Goal: Task Accomplishment & Management: Use online tool/utility

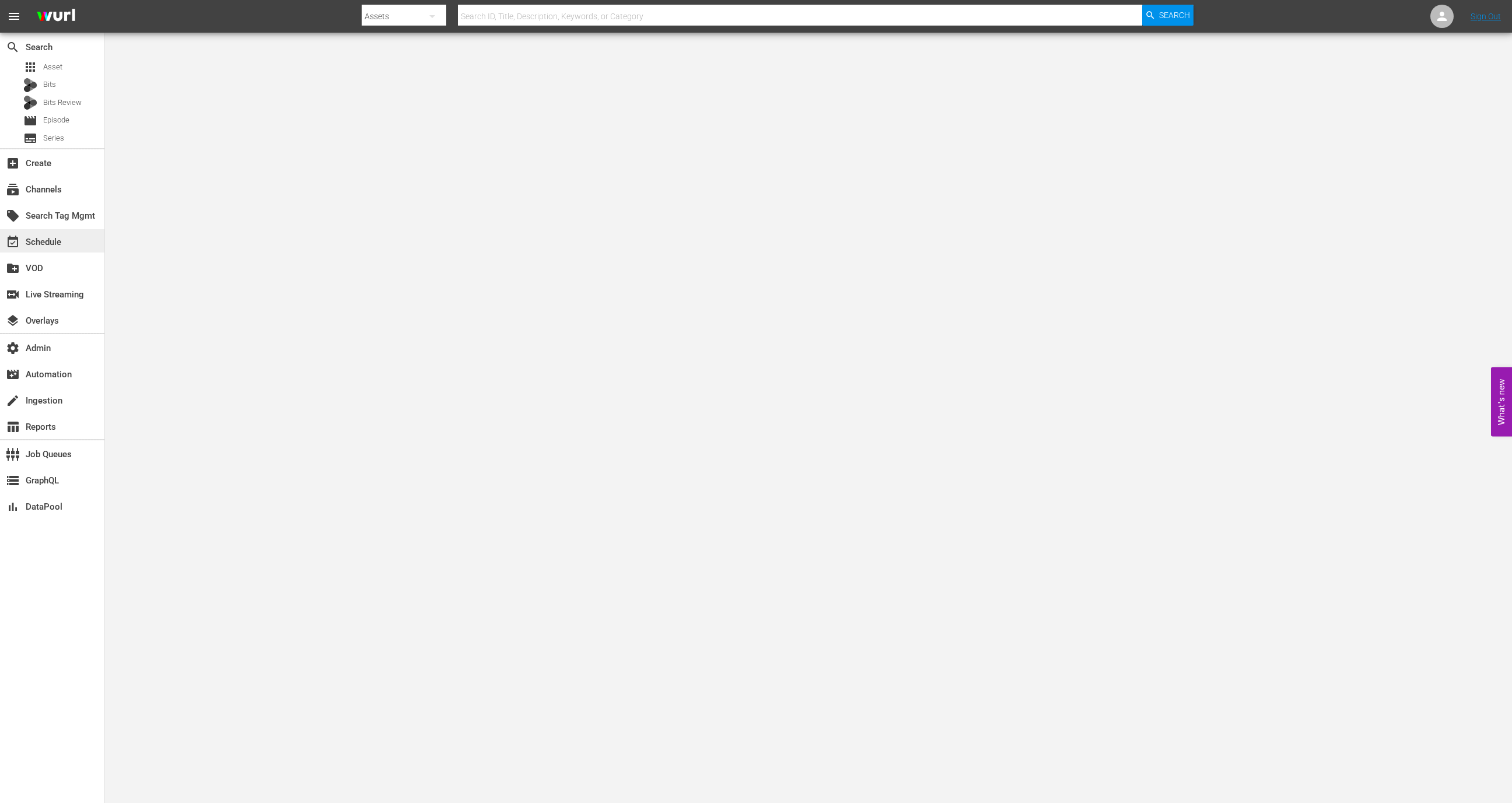
click at [68, 240] on div "event_available Schedule" at bounding box center [52, 242] width 105 height 24
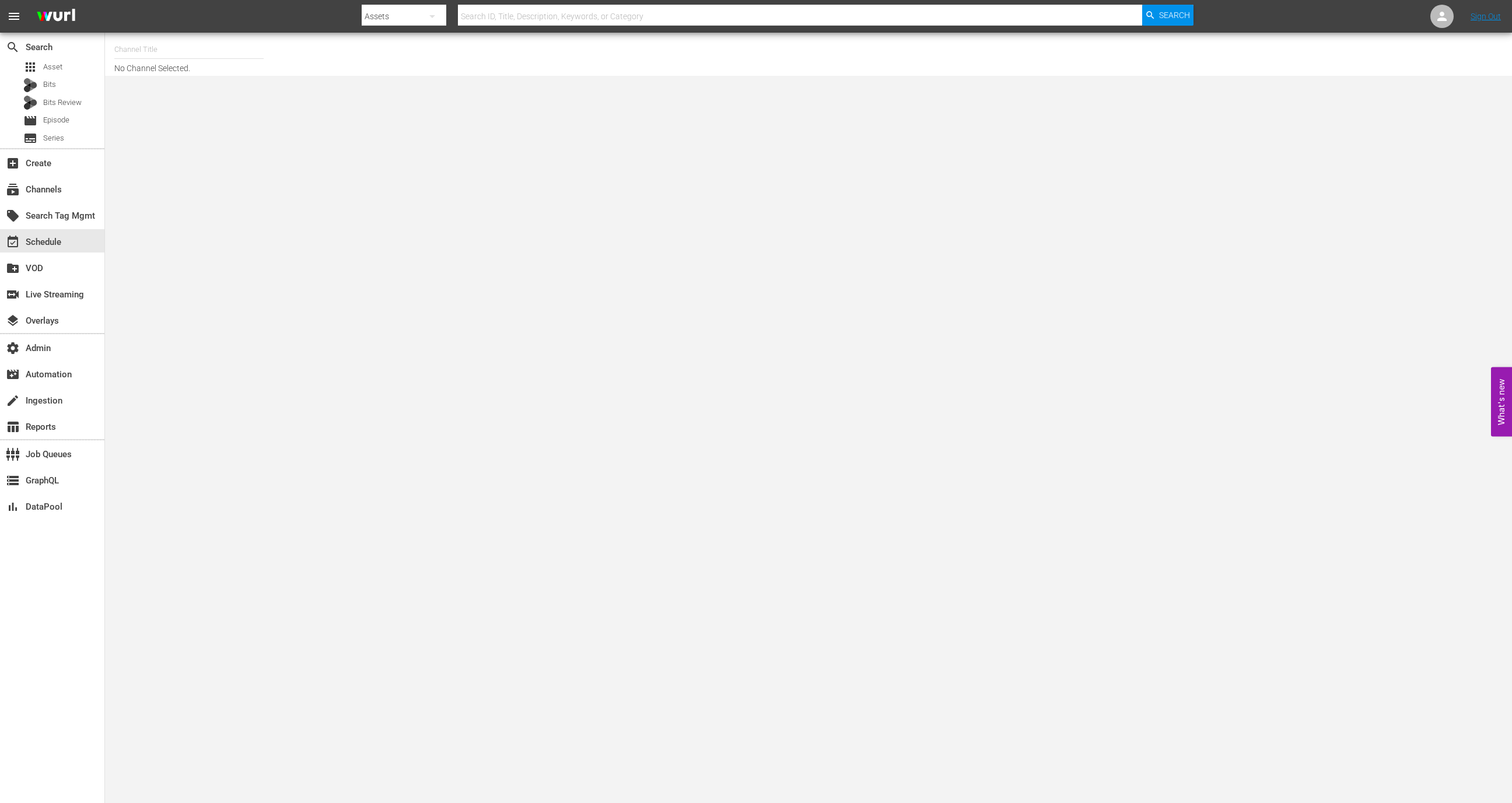
click at [188, 54] on input "text" at bounding box center [189, 49] width 149 height 28
click at [216, 106] on div "Dark Matter TV (1570 - tricoast_tv_dark_matter_01)" at bounding box center [275, 110] width 303 height 28
type input "Dark Matter TV (1570 - tricoast_tv_dark_matter_01)"
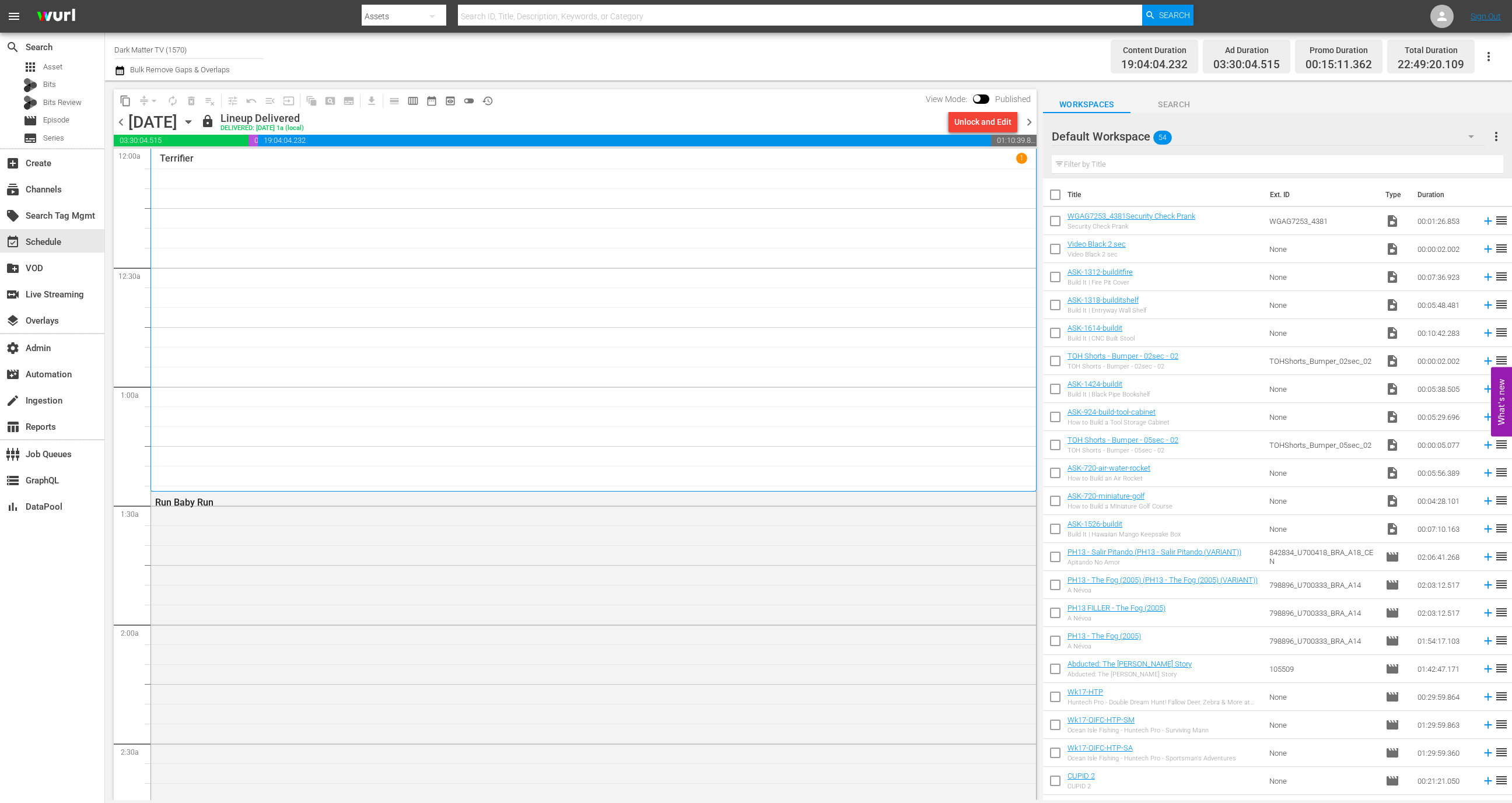
click at [195, 119] on icon "button" at bounding box center [189, 122] width 13 height 13
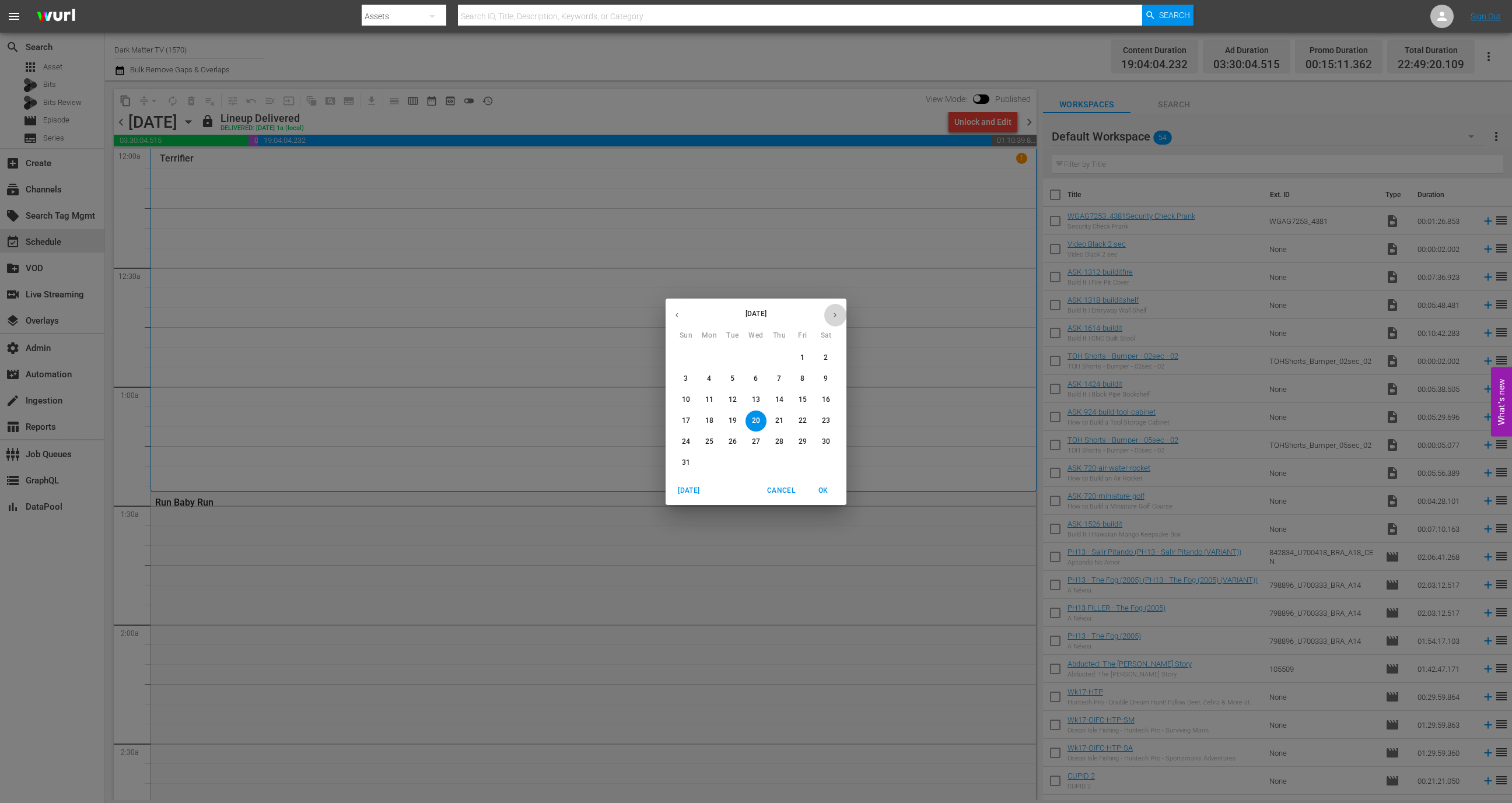
click at [834, 319] on icon "button" at bounding box center [835, 315] width 9 height 9
click at [725, 357] on span "2" at bounding box center [732, 357] width 21 height 10
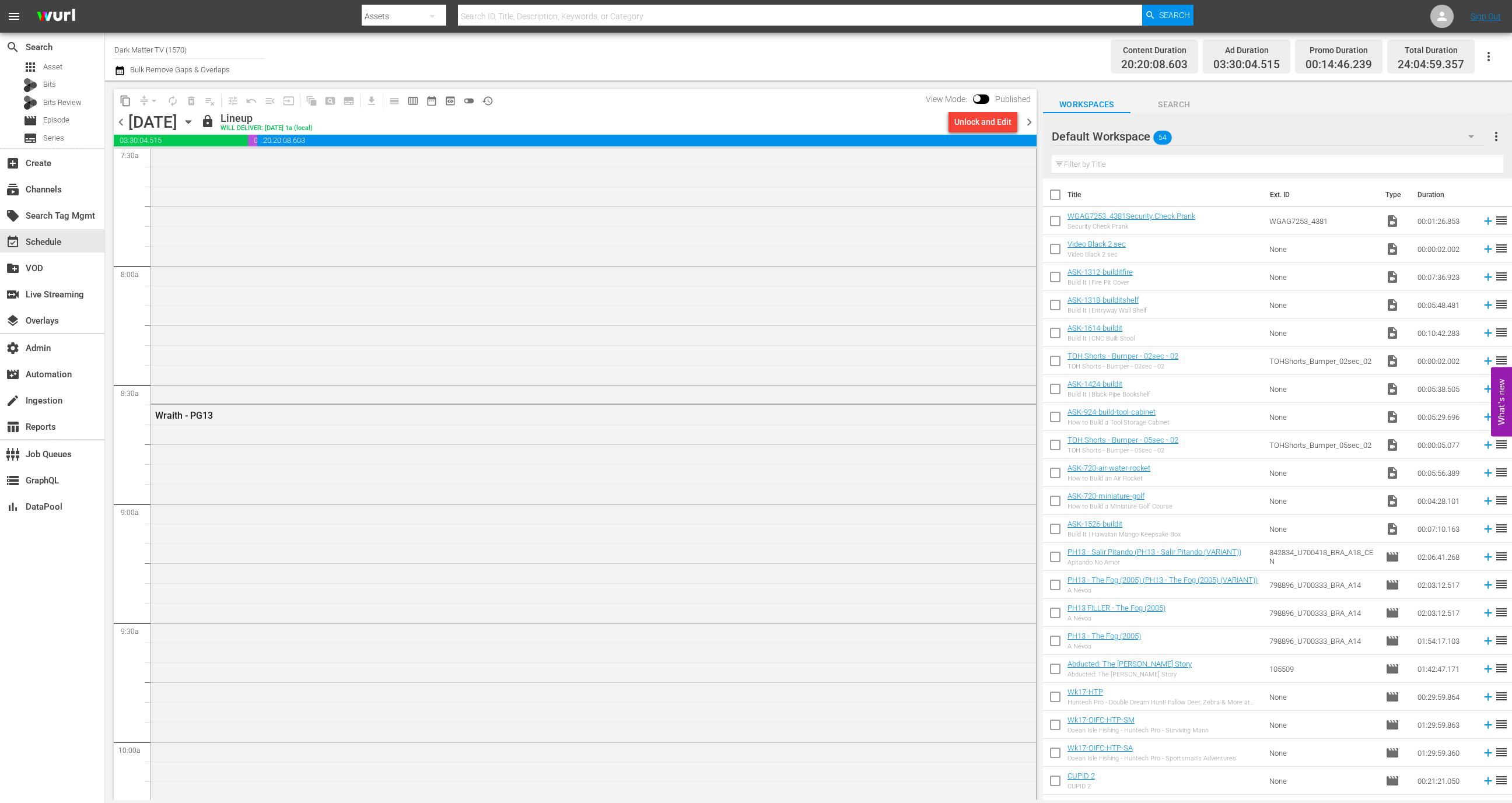
scroll to position [1809, 0]
click at [428, 520] on div "Wraith - PG13" at bounding box center [593, 608] width 885 height 452
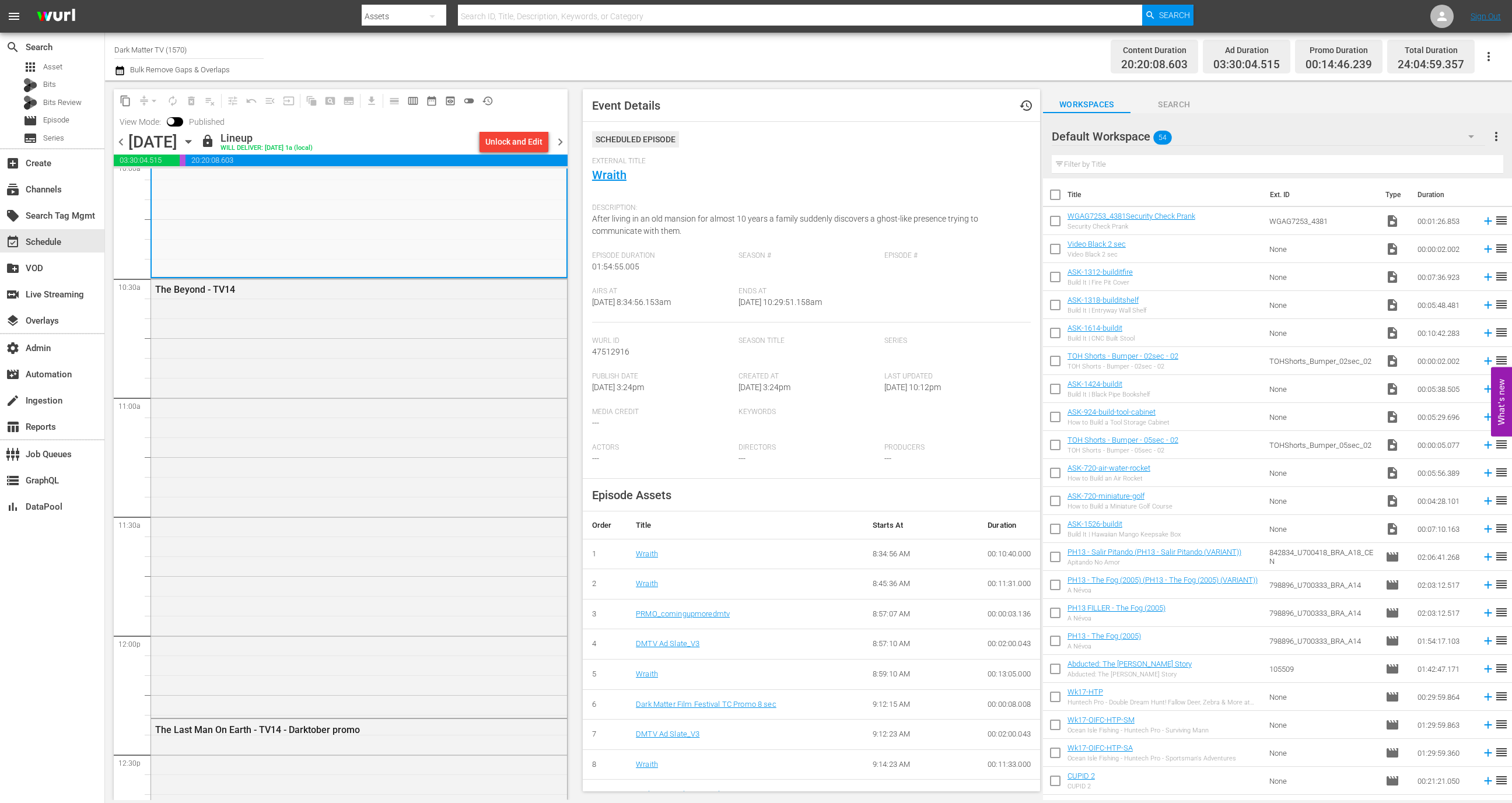
scroll to position [2610, 0]
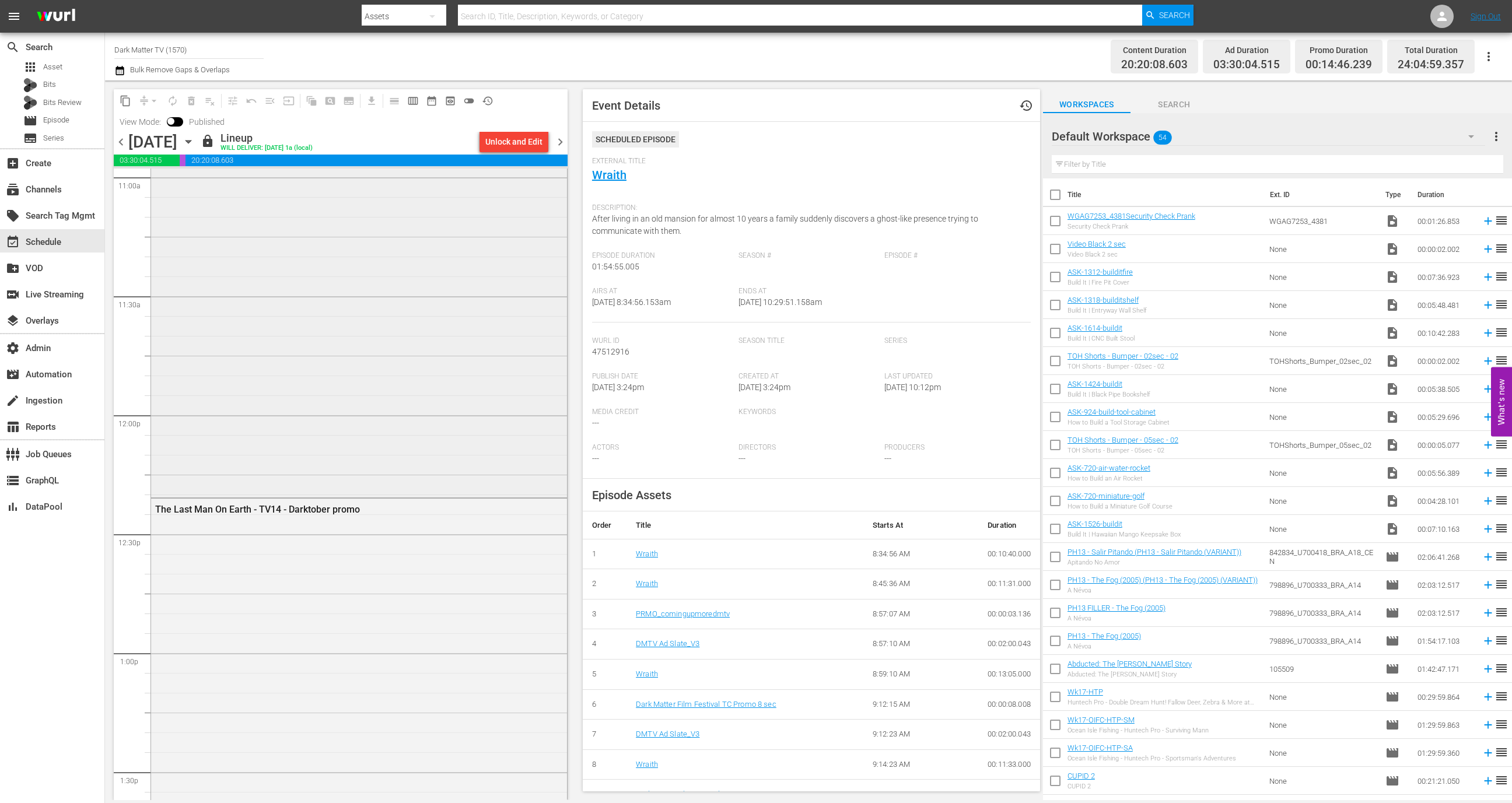
click at [420, 349] on div "The Beyond - TV14" at bounding box center [359, 276] width 416 height 437
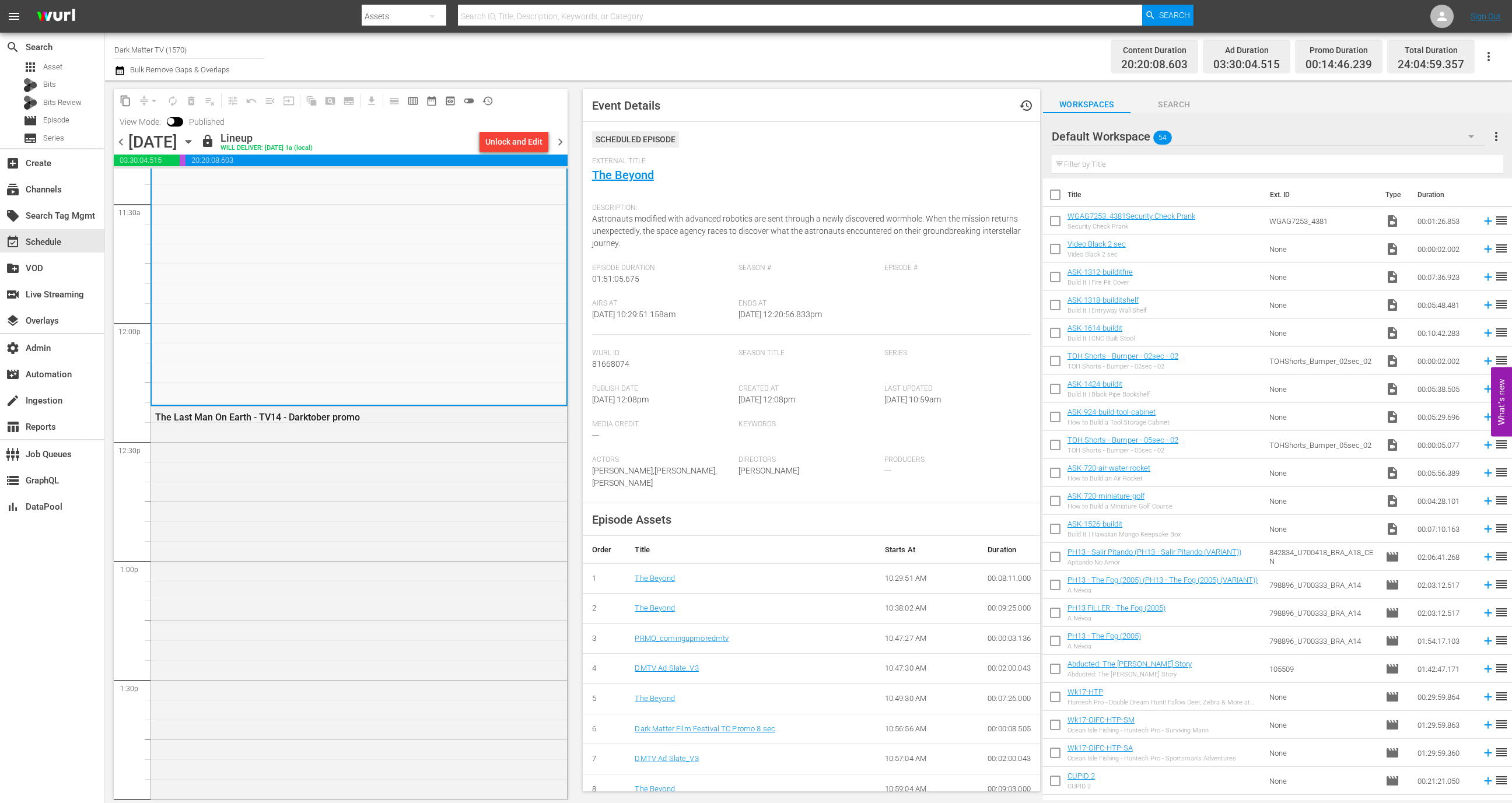
scroll to position [2819, 0]
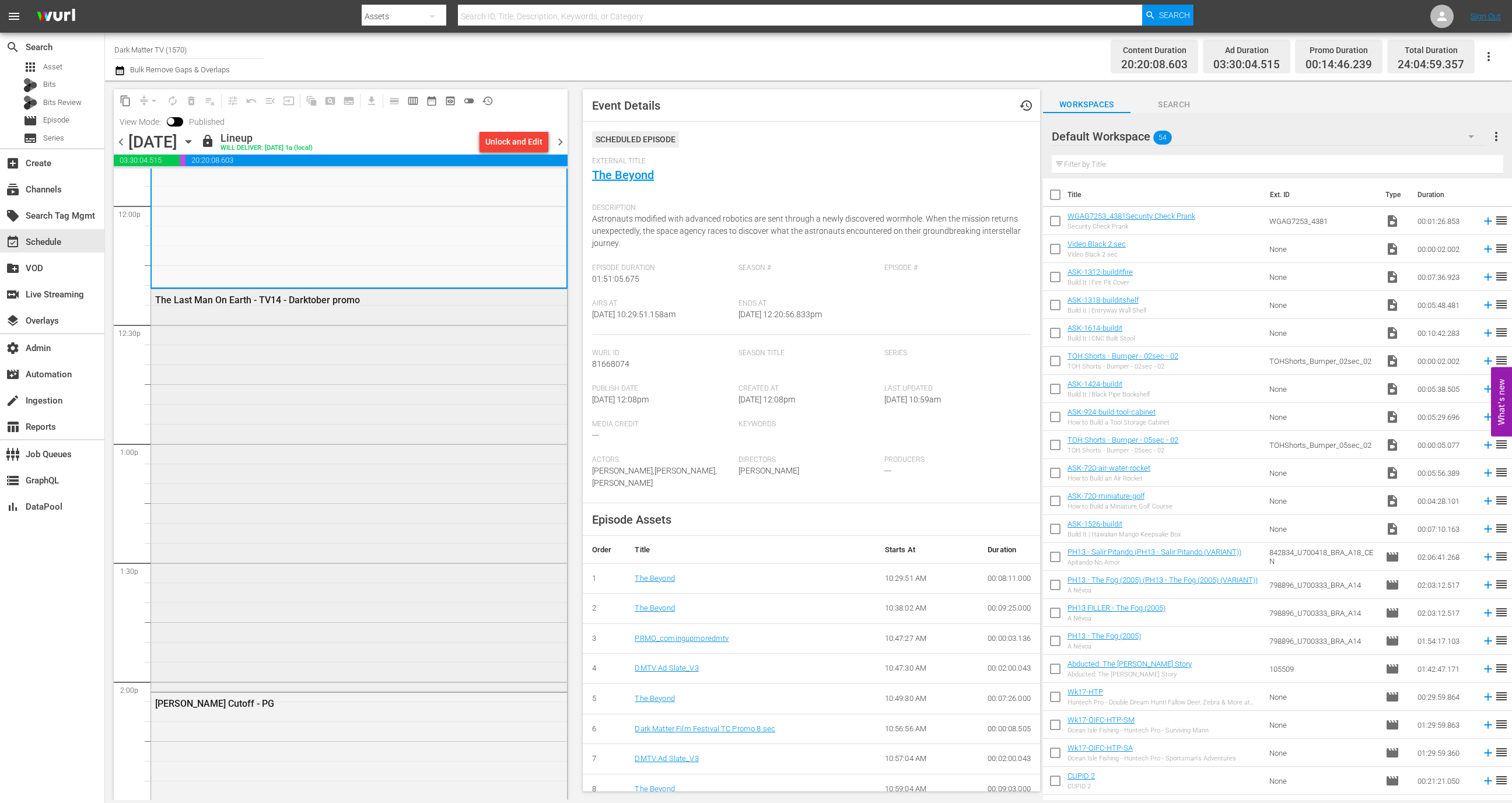
click at [417, 361] on div "The Last Man On Earth - TV14 - Darktober promo" at bounding box center [359, 489] width 416 height 400
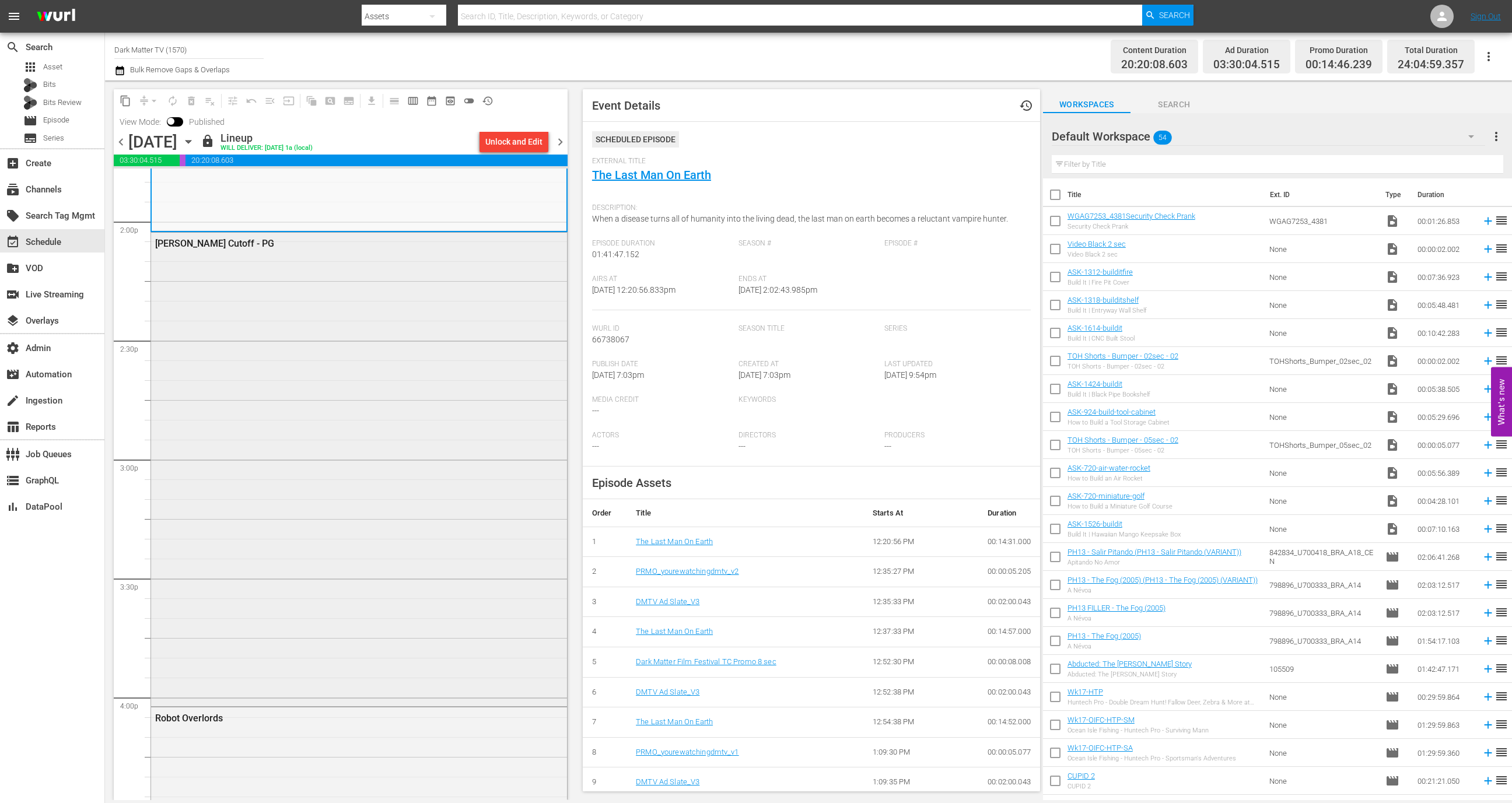
click at [385, 471] on div "Meek's Cutoff - PG" at bounding box center [359, 468] width 416 height 471
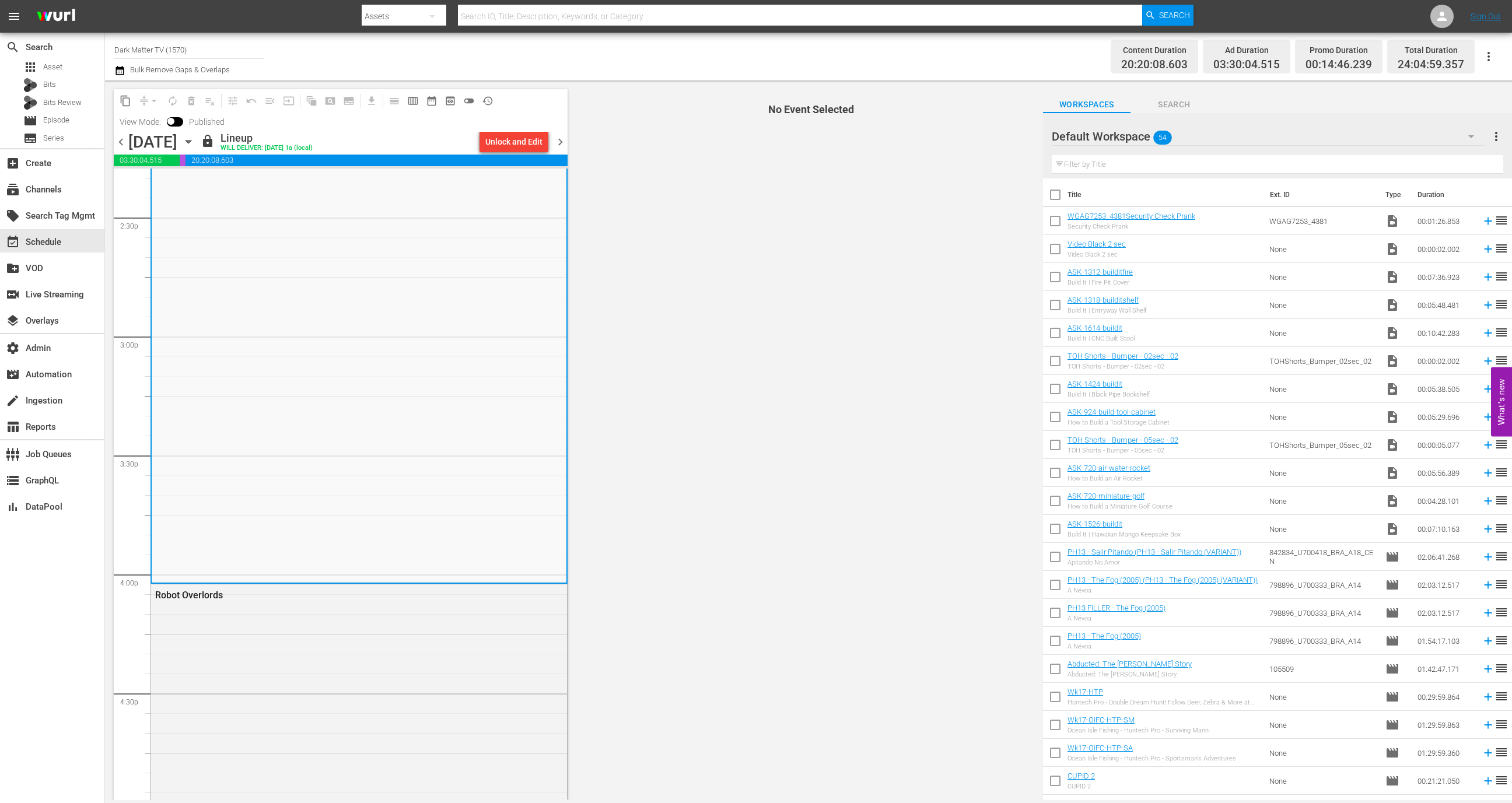
scroll to position [3485, 0]
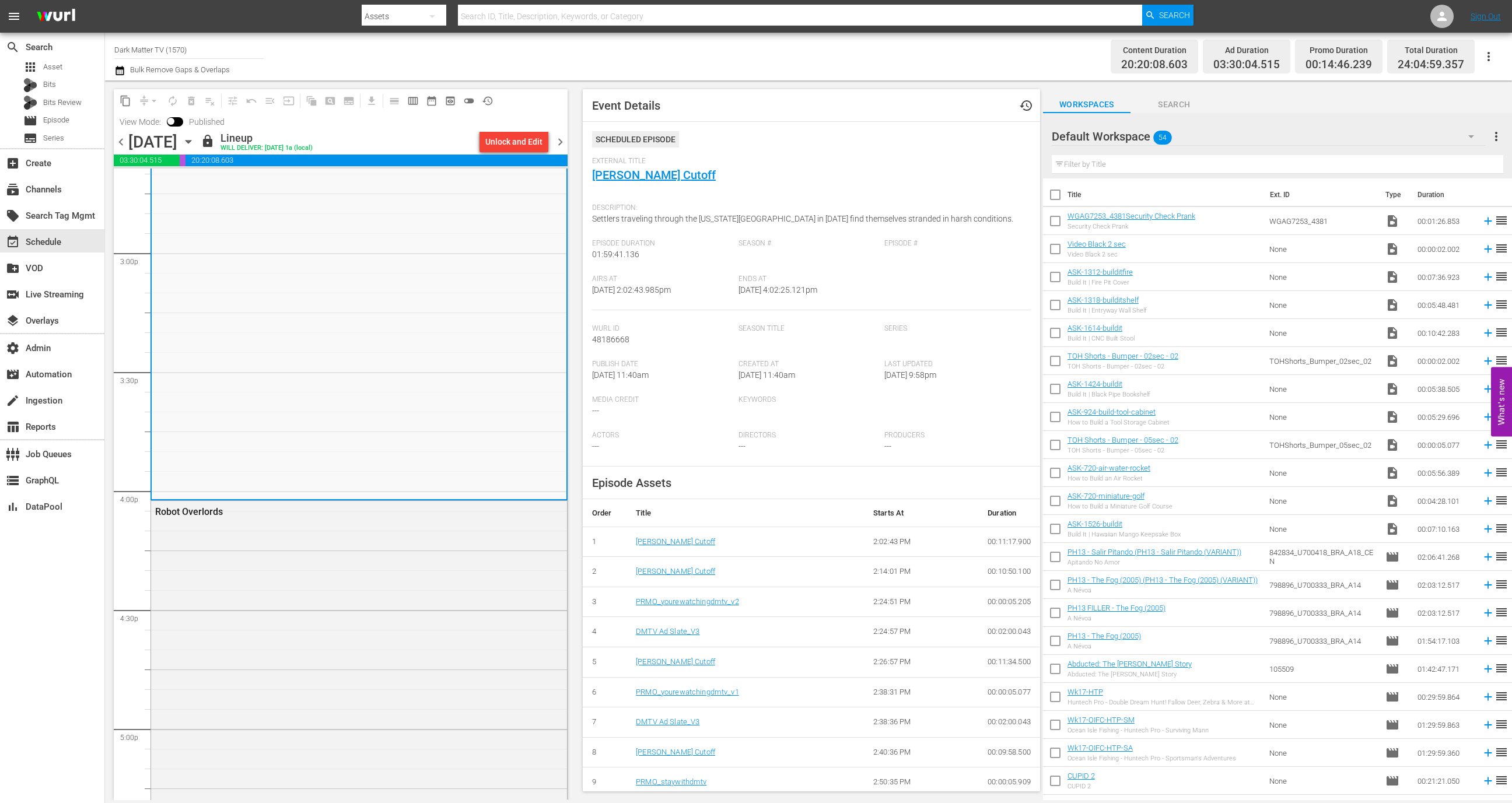
click at [370, 562] on div "Robot Overlords" at bounding box center [359, 716] width 416 height 430
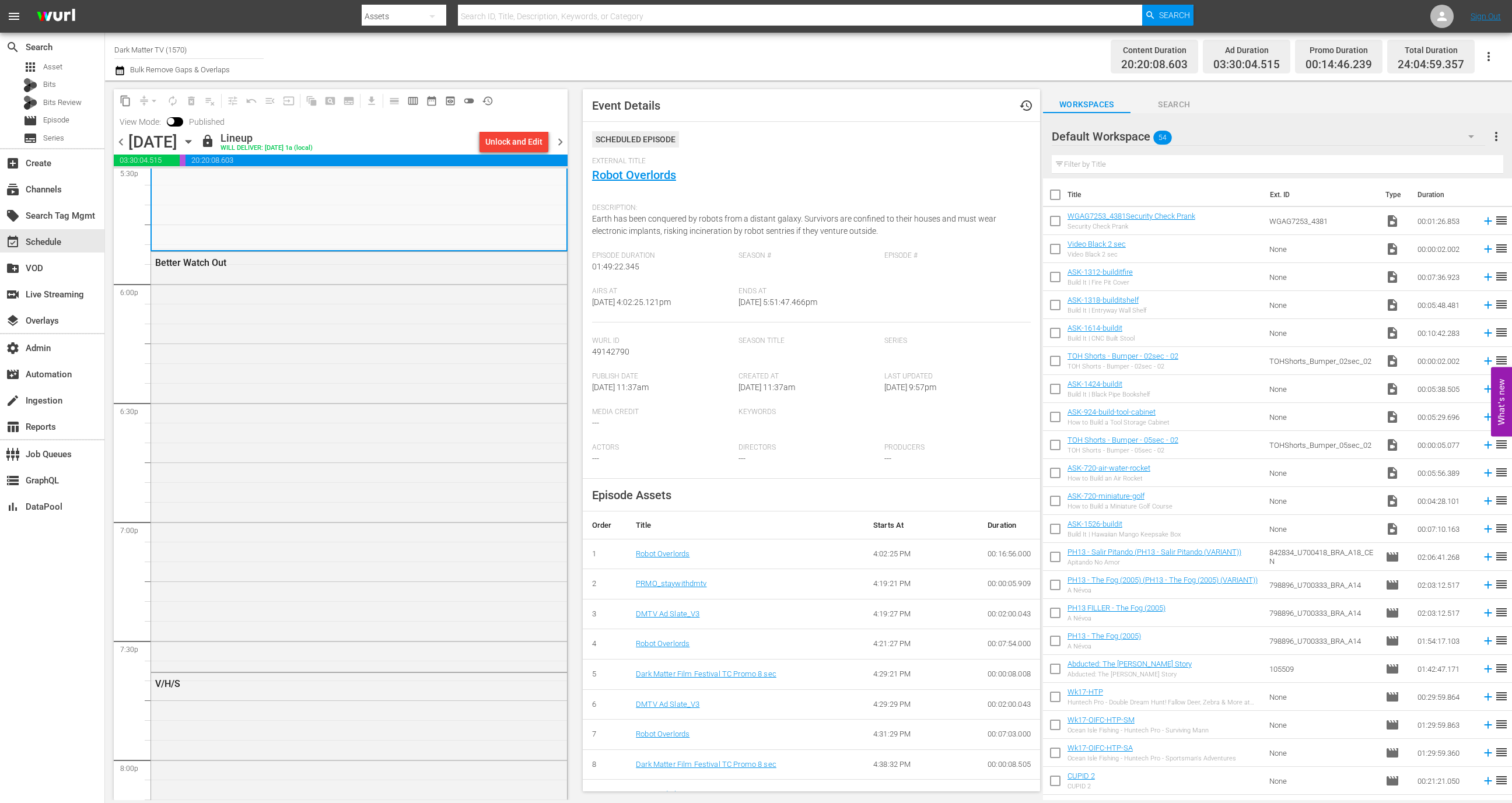
scroll to position [4175, 0]
click at [370, 562] on div "Better Watch Out" at bounding box center [359, 454] width 416 height 417
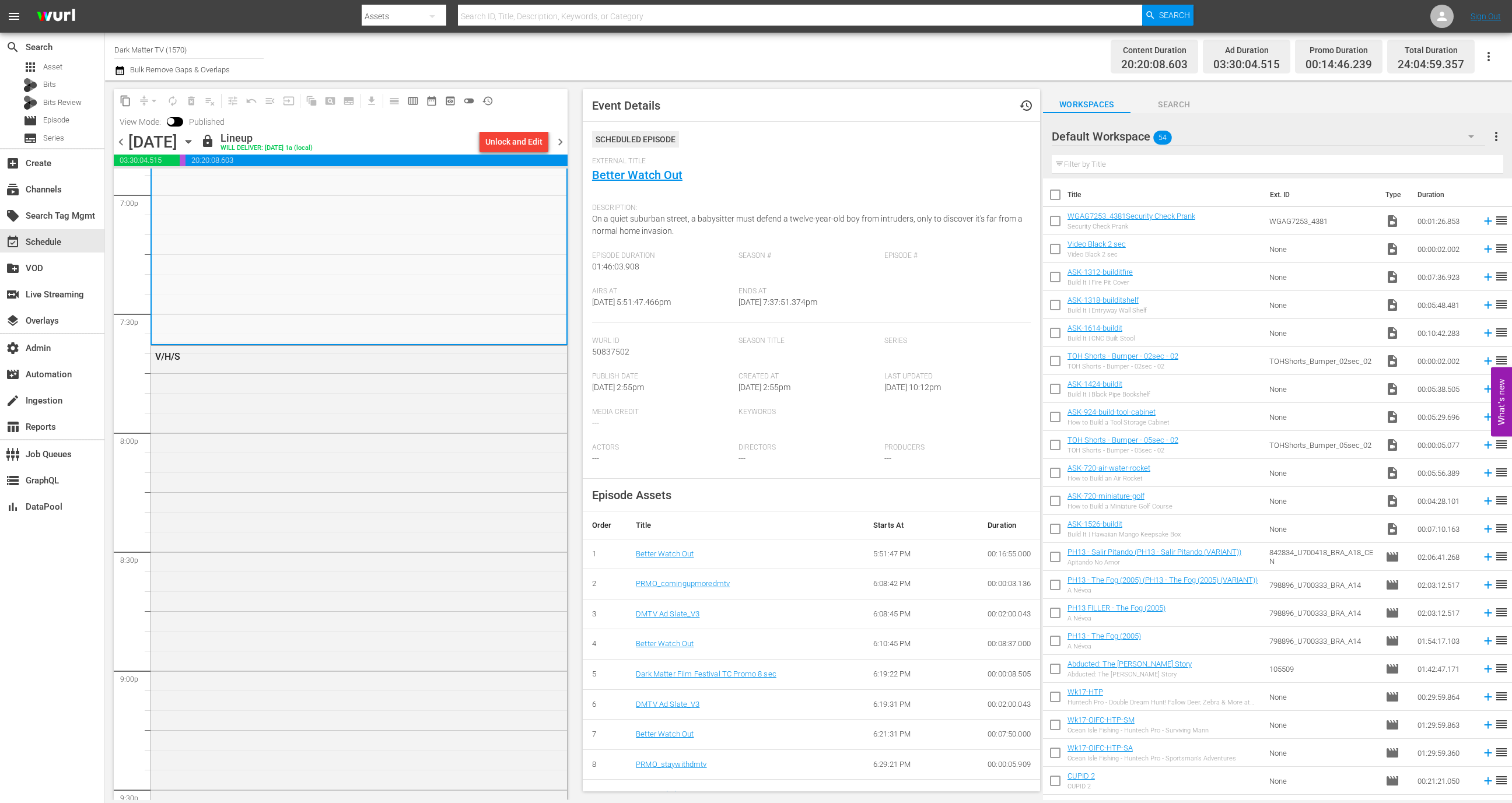
click at [370, 562] on div "V/H/S" at bounding box center [359, 609] width 416 height 526
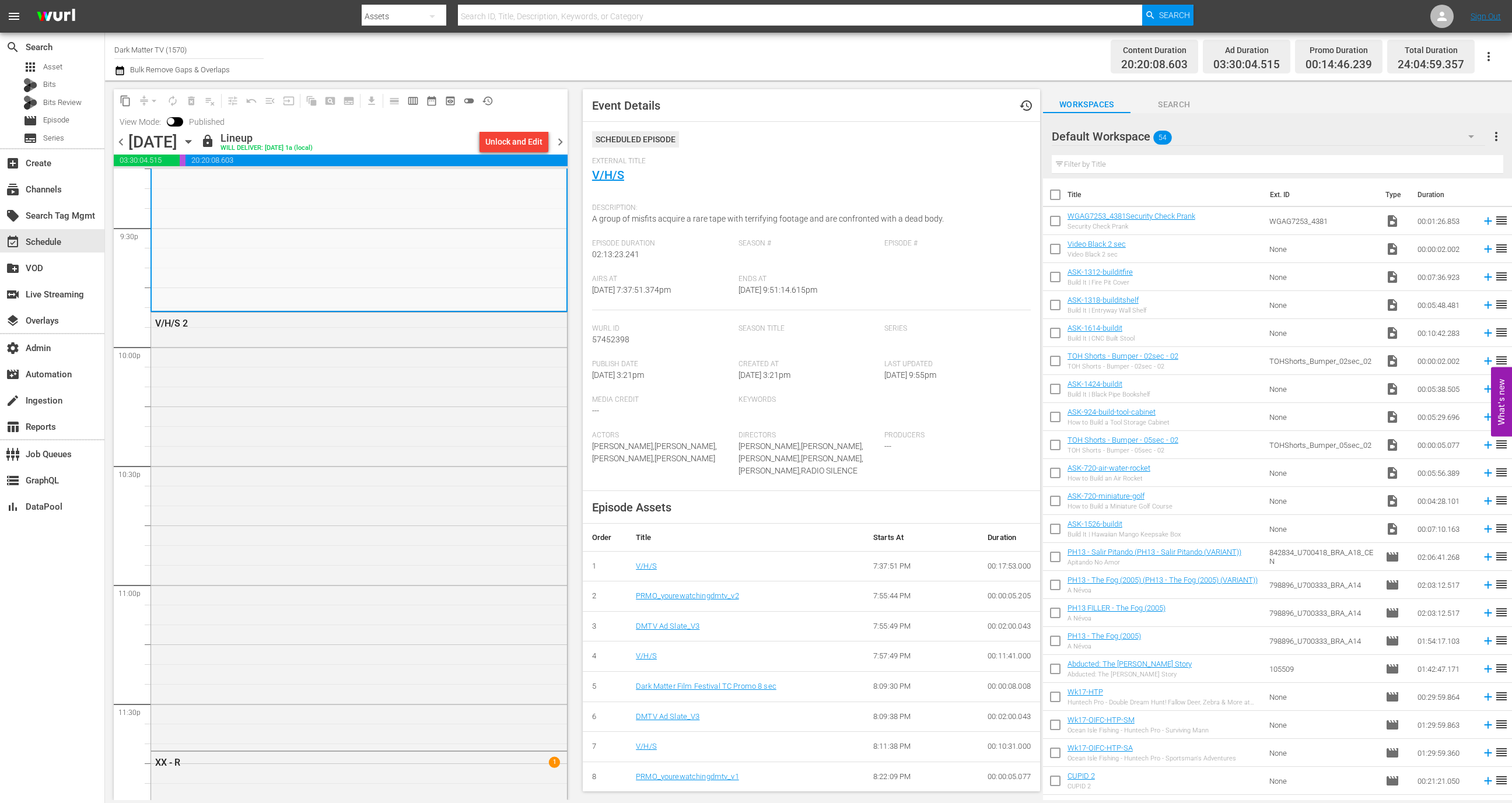
scroll to position [5052, 0]
click at [605, 177] on link "V/H/S" at bounding box center [608, 174] width 32 height 14
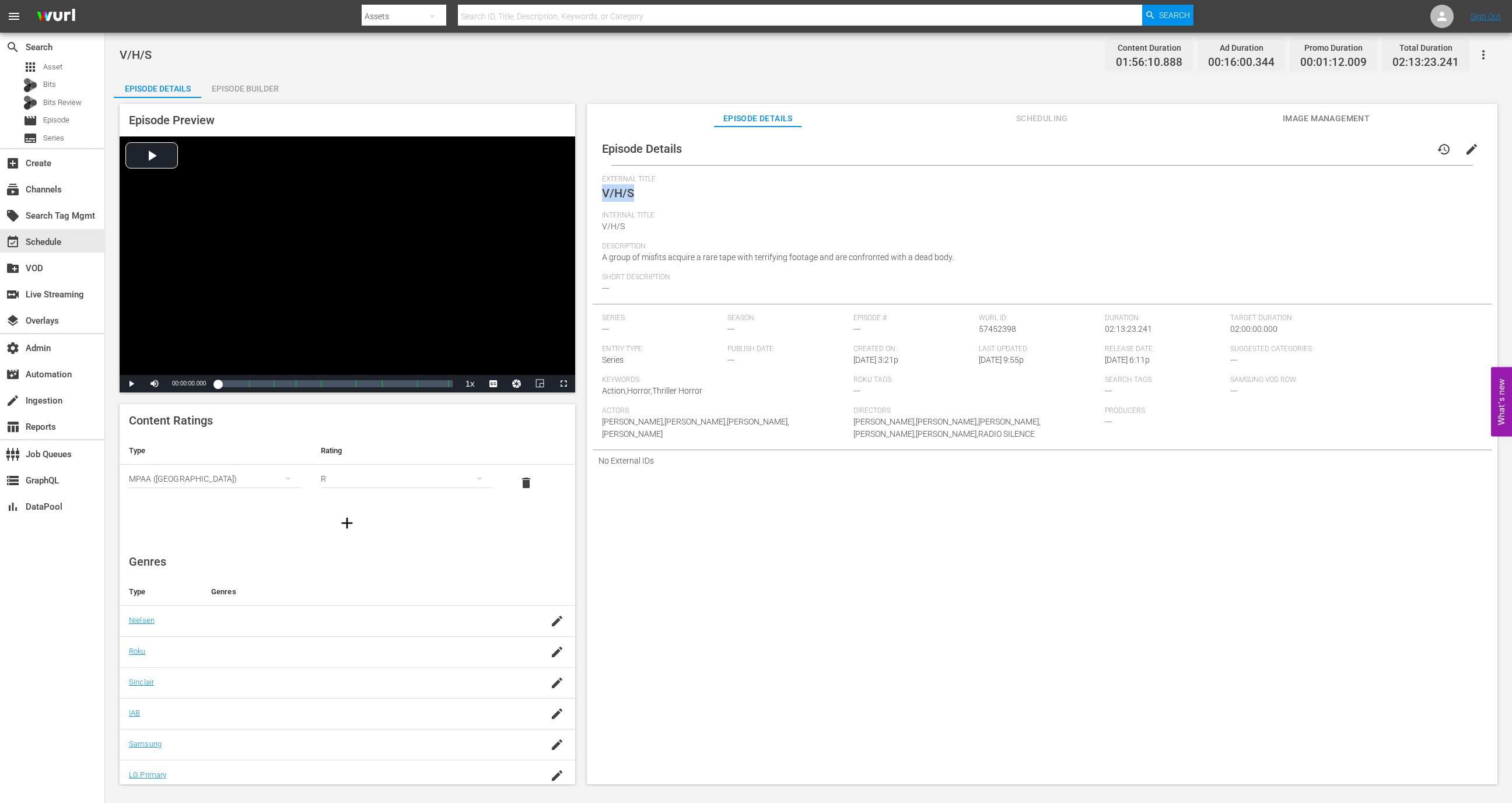
drag, startPoint x: 663, startPoint y: 191, endPoint x: 602, endPoint y: 191, distance: 61.0
click at [602, 191] on div "External Title V/H/S" at bounding box center [1043, 193] width 880 height 36
copy span "V/H/S"
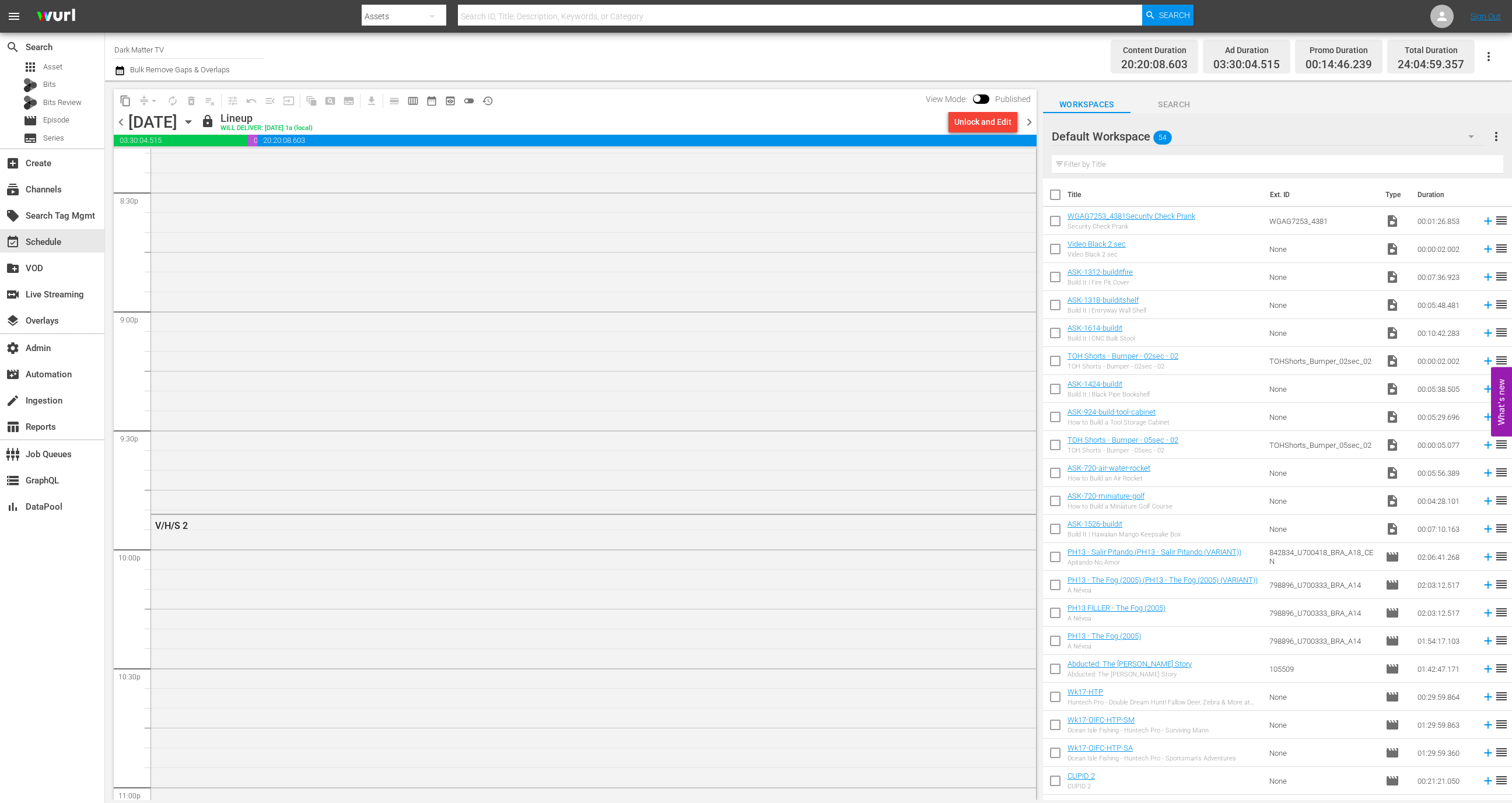
scroll to position [4903, 0]
click at [269, 606] on div "V/H/S 2" at bounding box center [593, 666] width 885 height 437
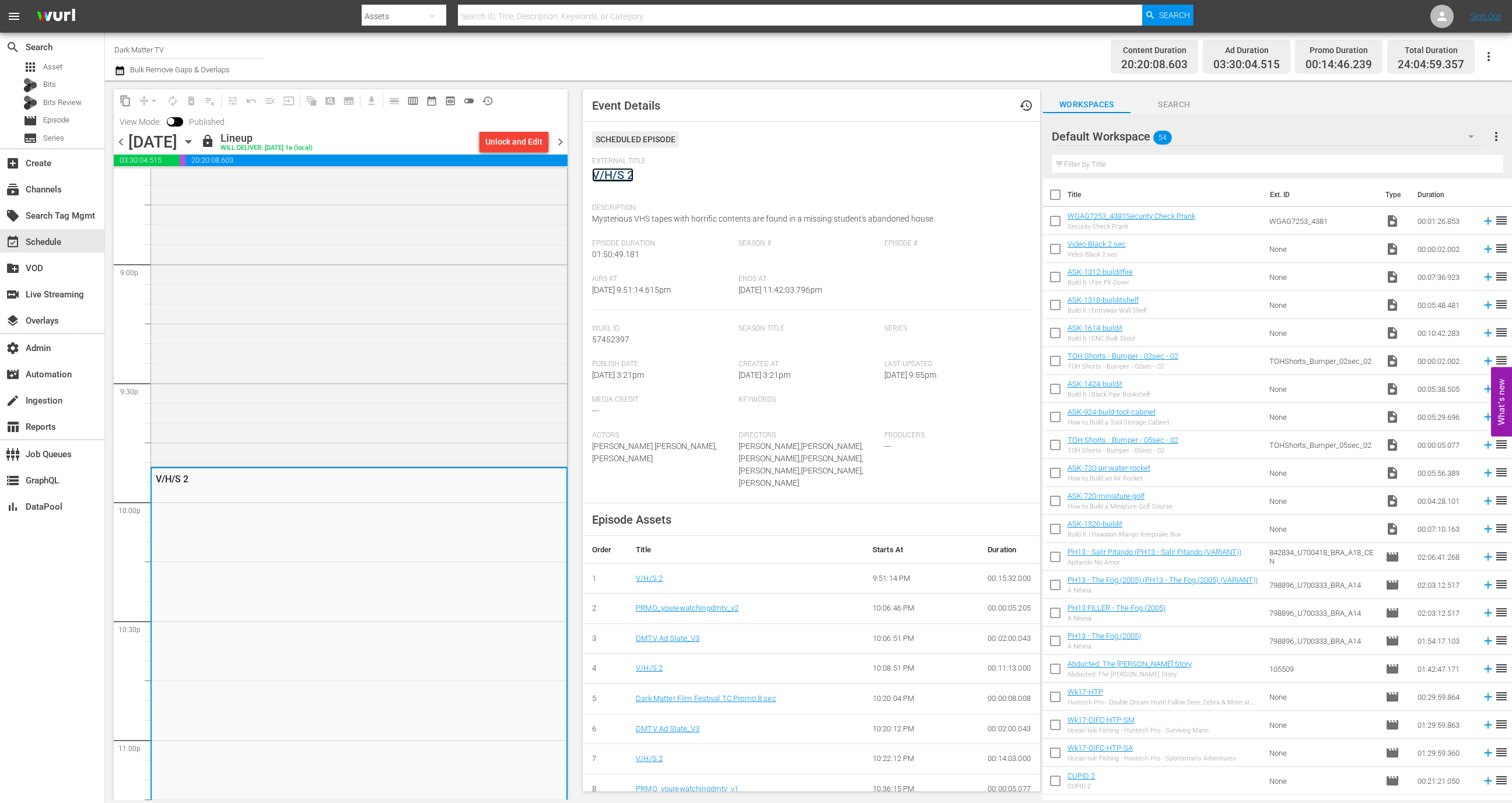
click at [601, 171] on link "V/H/S 2" at bounding box center [612, 174] width 41 height 14
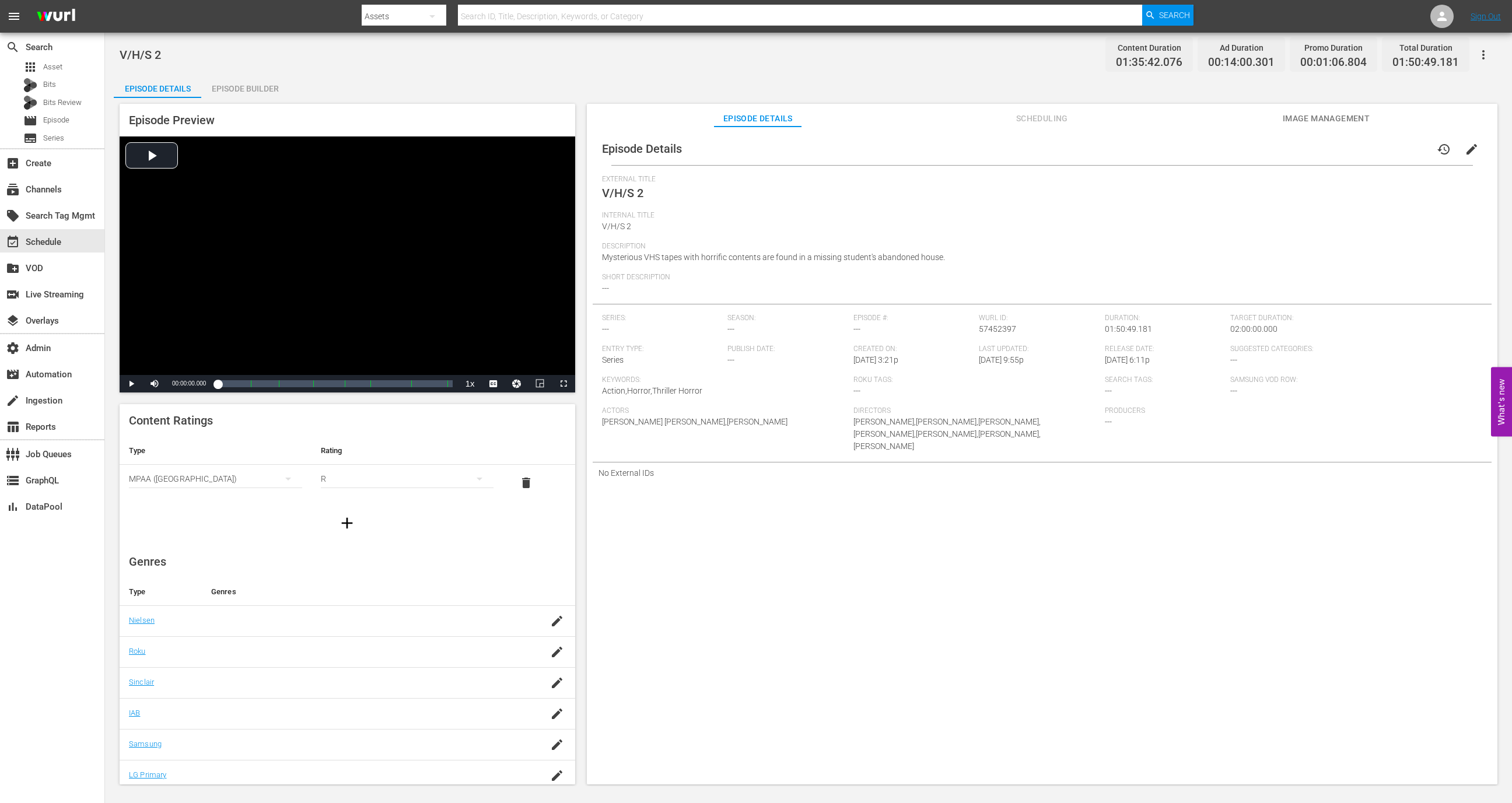
click at [1260, 118] on span "Image Management" at bounding box center [1326, 118] width 87 height 15
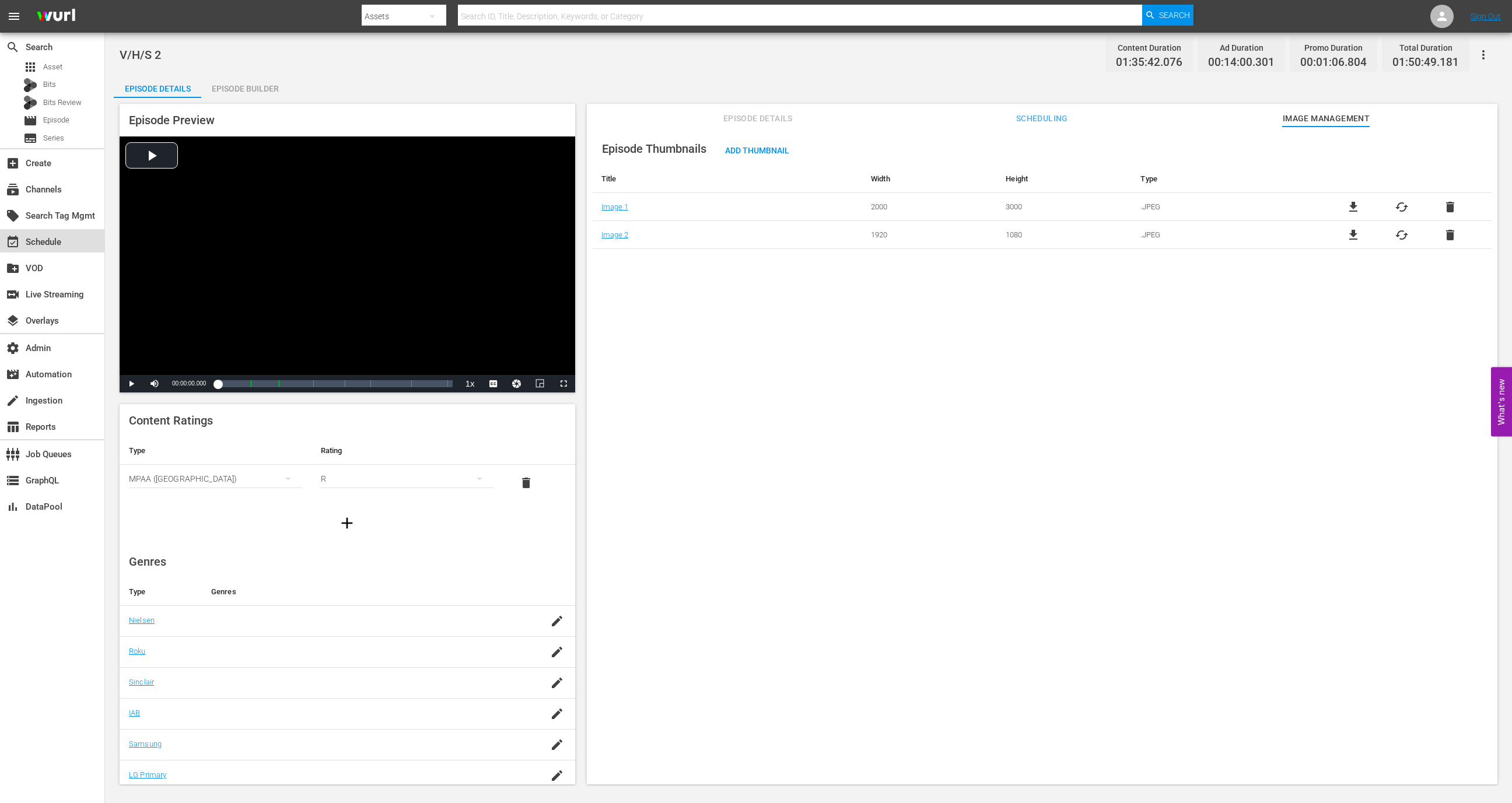
click at [66, 238] on div "event_available Schedule" at bounding box center [52, 242] width 105 height 24
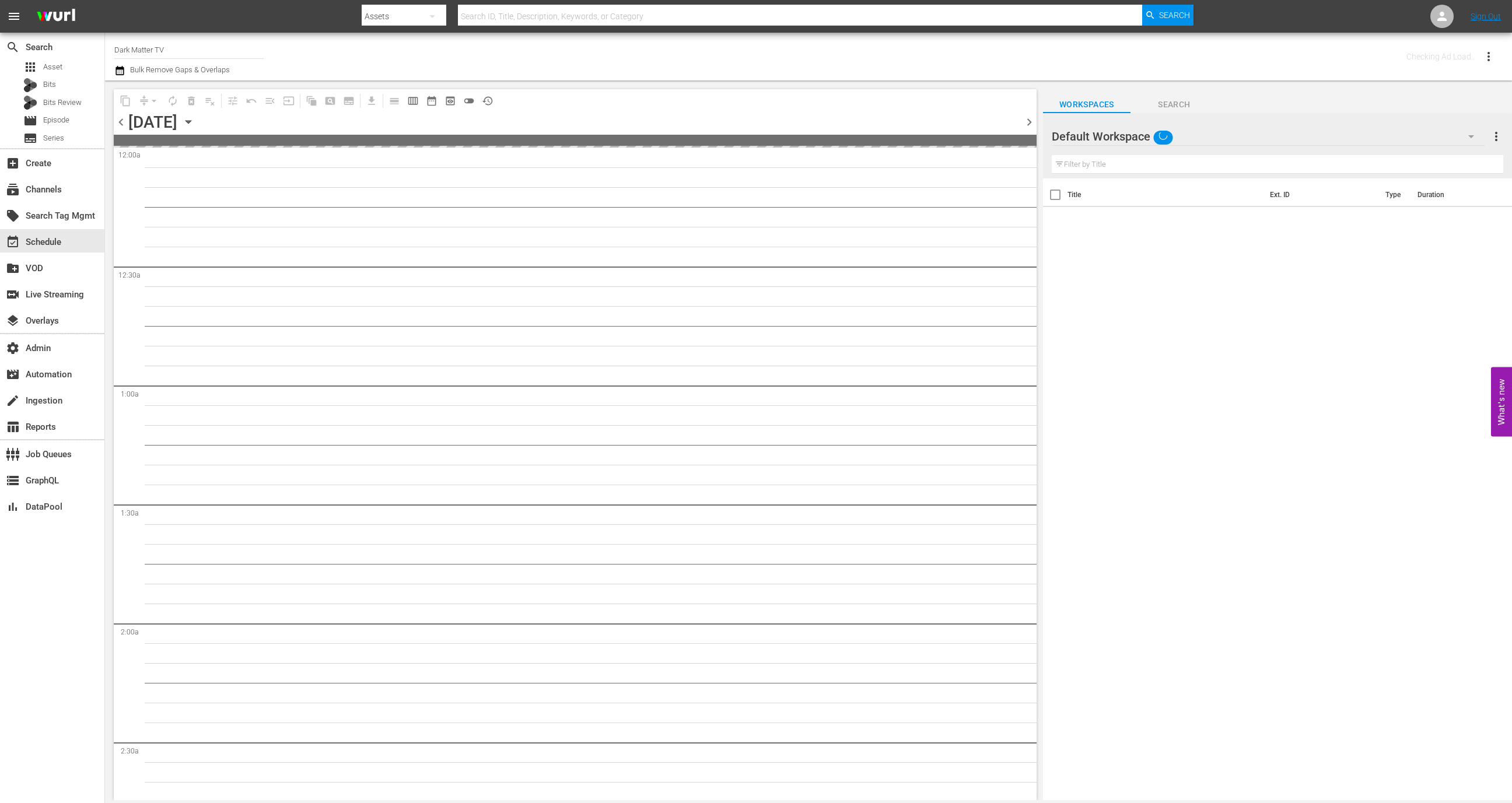
click at [215, 51] on input "Dark Matter TV" at bounding box center [189, 49] width 149 height 28
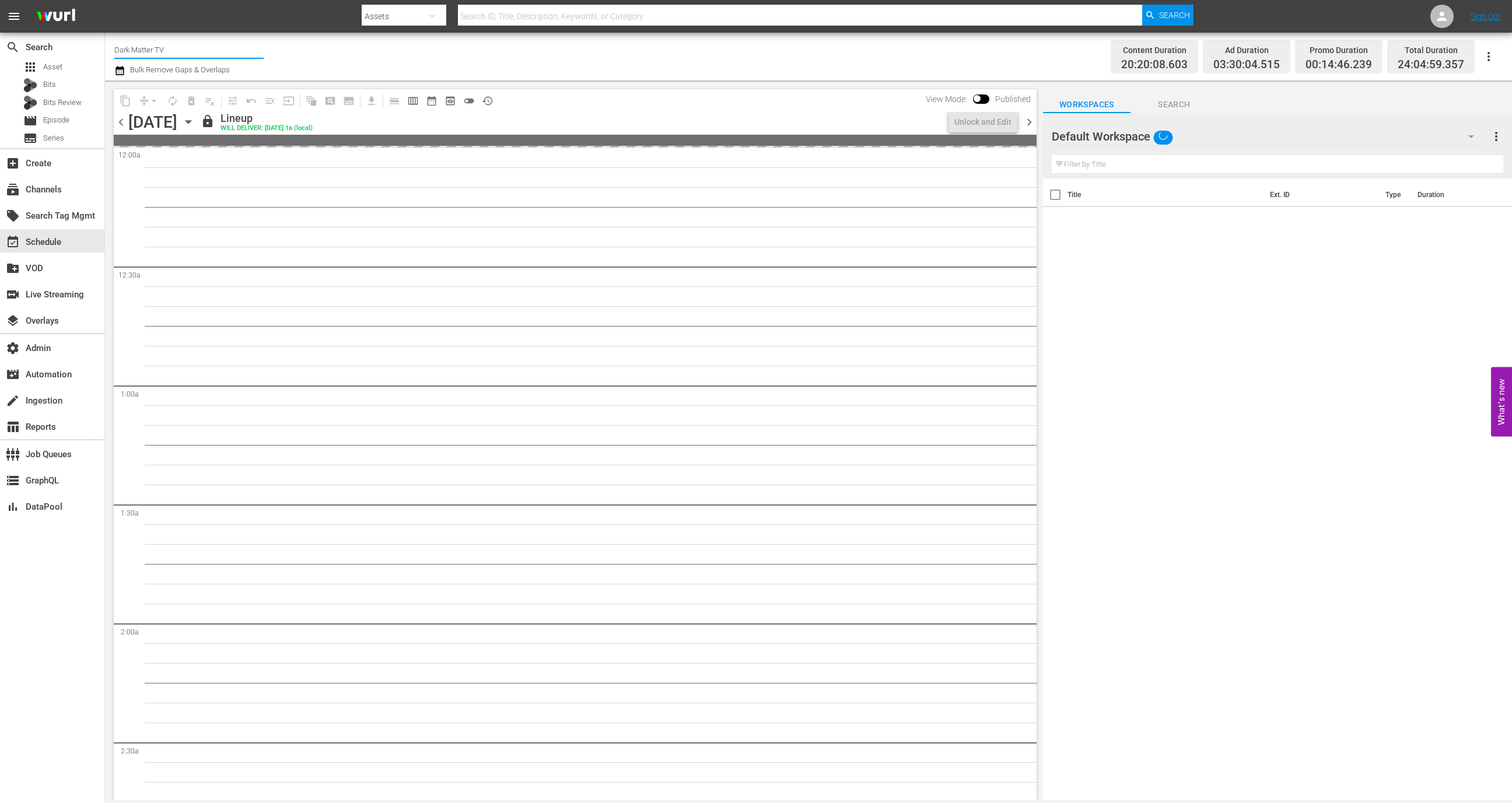
click at [215, 51] on input "Dark Matter TV" at bounding box center [189, 49] width 149 height 28
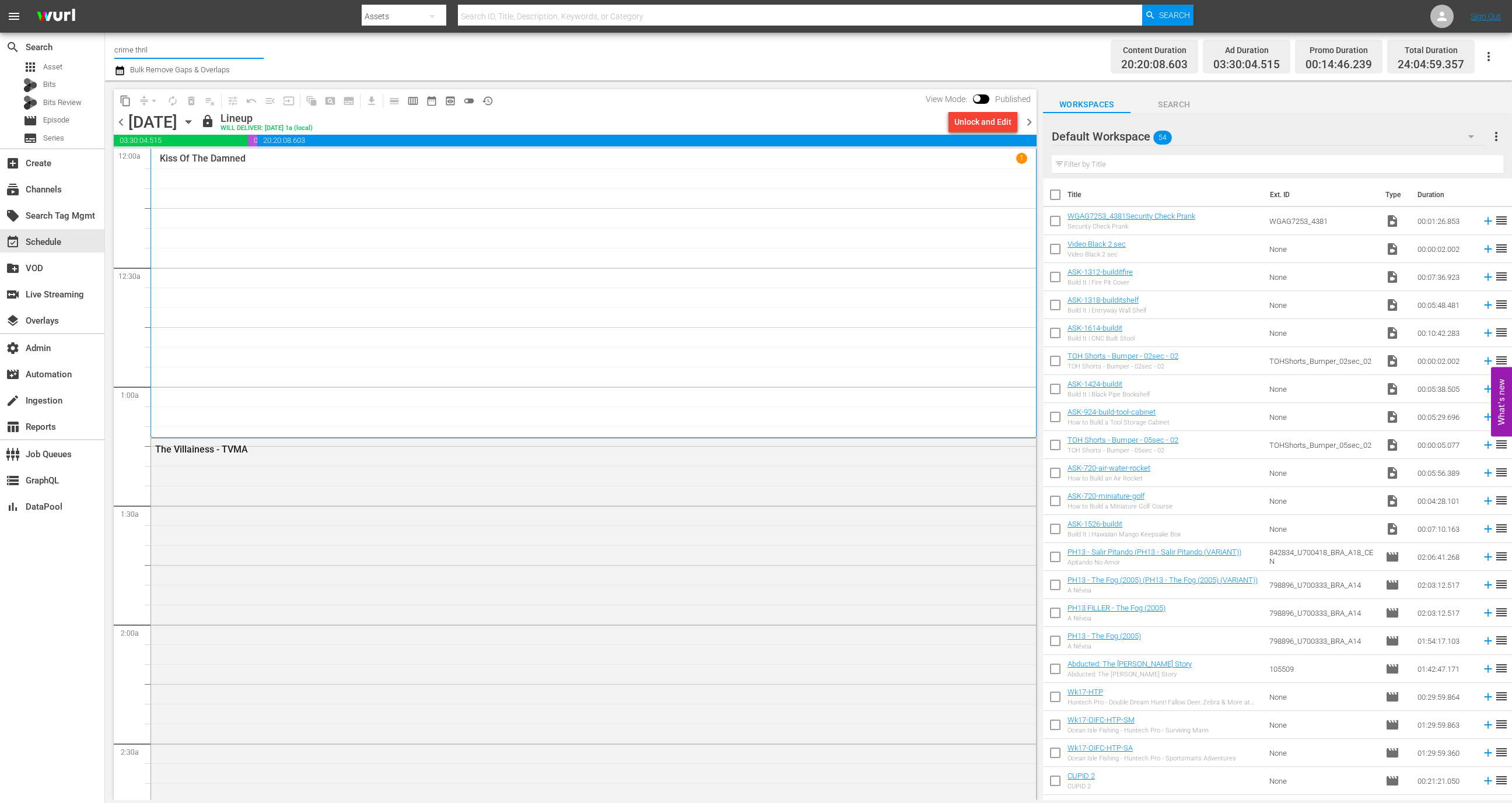
type input "crime thrill"
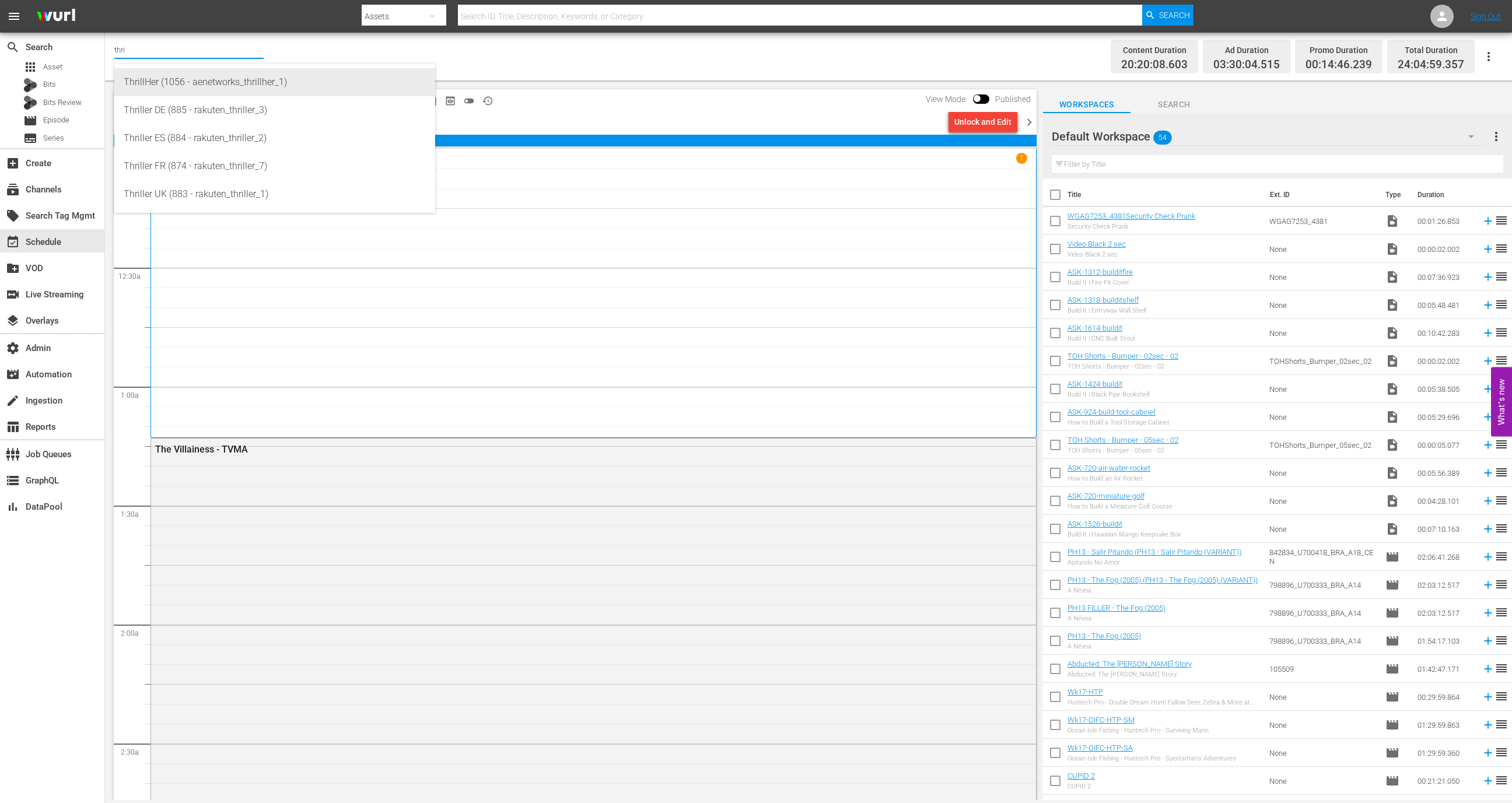
click at [218, 86] on div "ThrillHer (1056 - aenetworks_thrillher_1)" at bounding box center [275, 82] width 303 height 28
type input "ThrillHer (1056 - aenetworks_thrillher_1)"
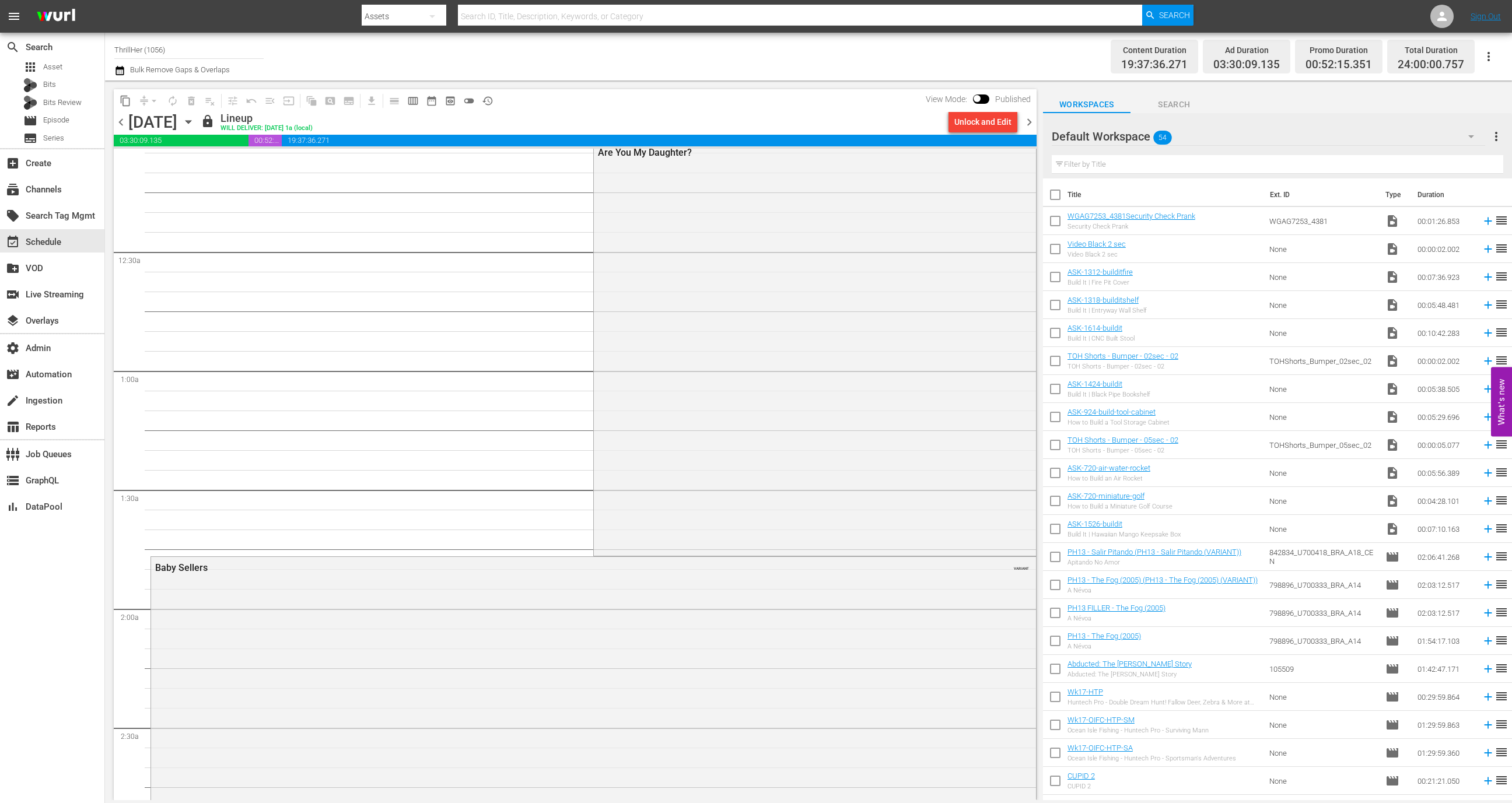
scroll to position [18, 0]
click at [195, 122] on icon "button" at bounding box center [189, 122] width 13 height 13
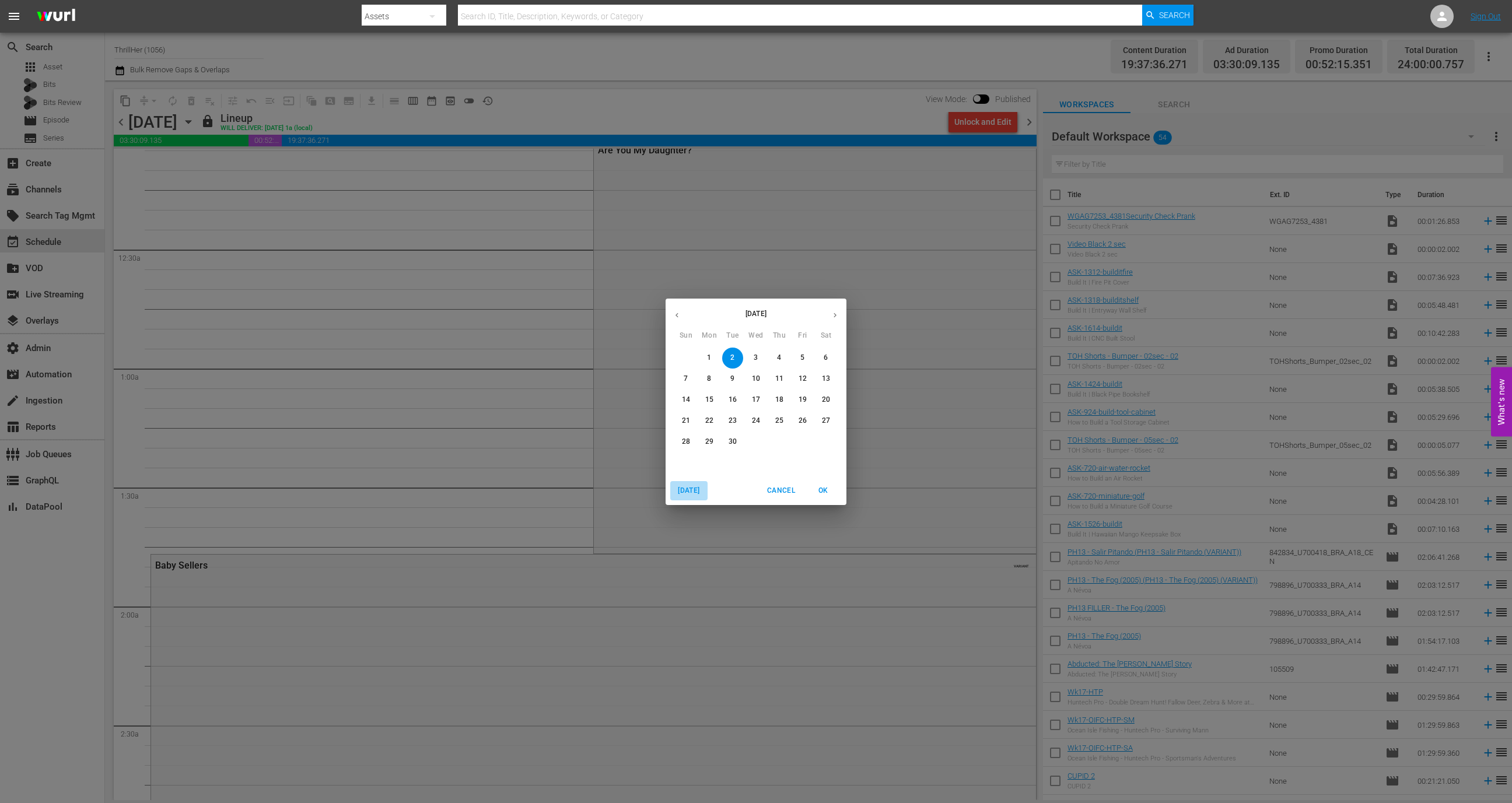
click at [694, 481] on button "Today" at bounding box center [688, 490] width 37 height 19
click at [824, 492] on span "OK" at bounding box center [823, 490] width 28 height 12
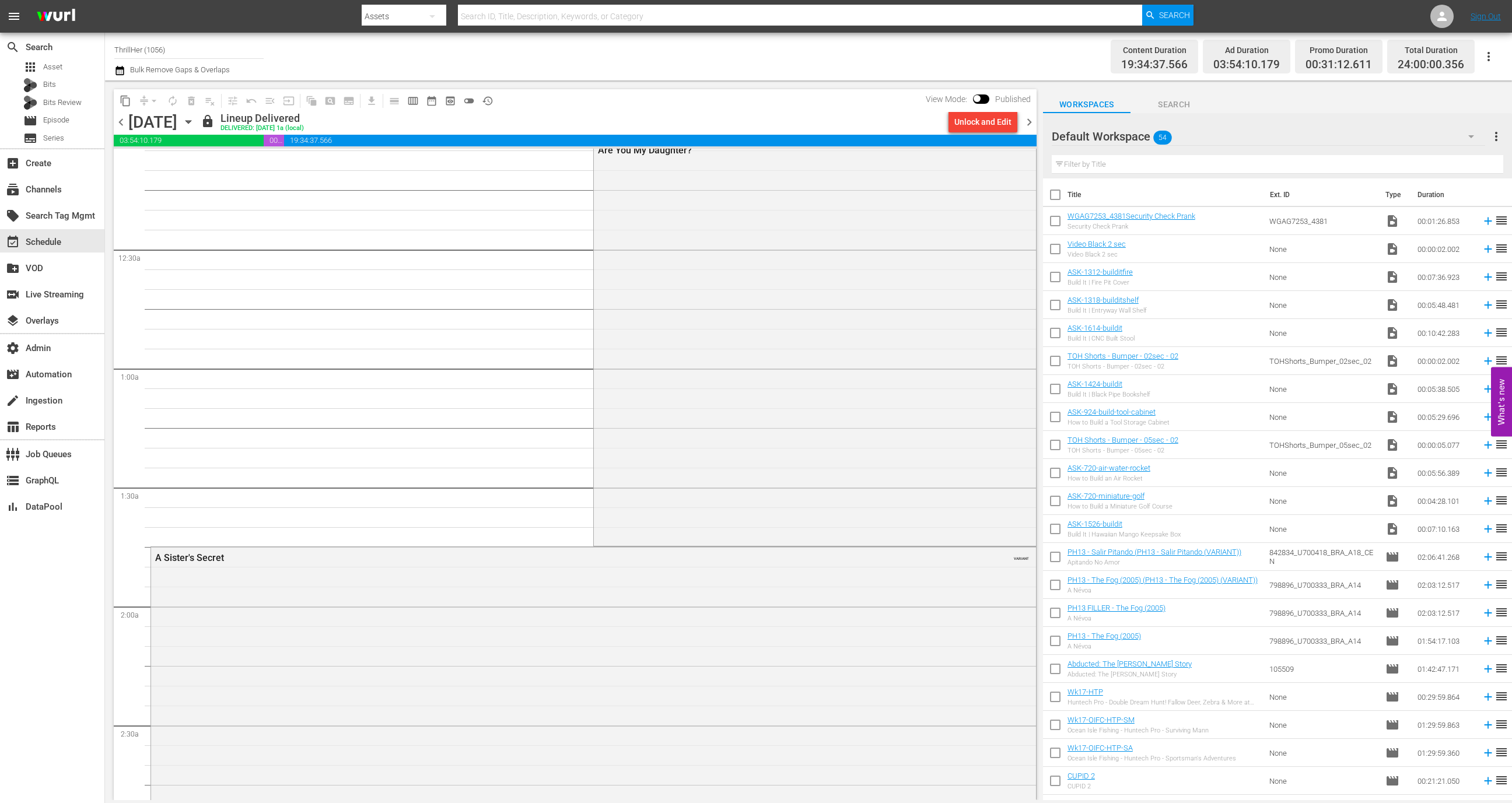
scroll to position [2427, 0]
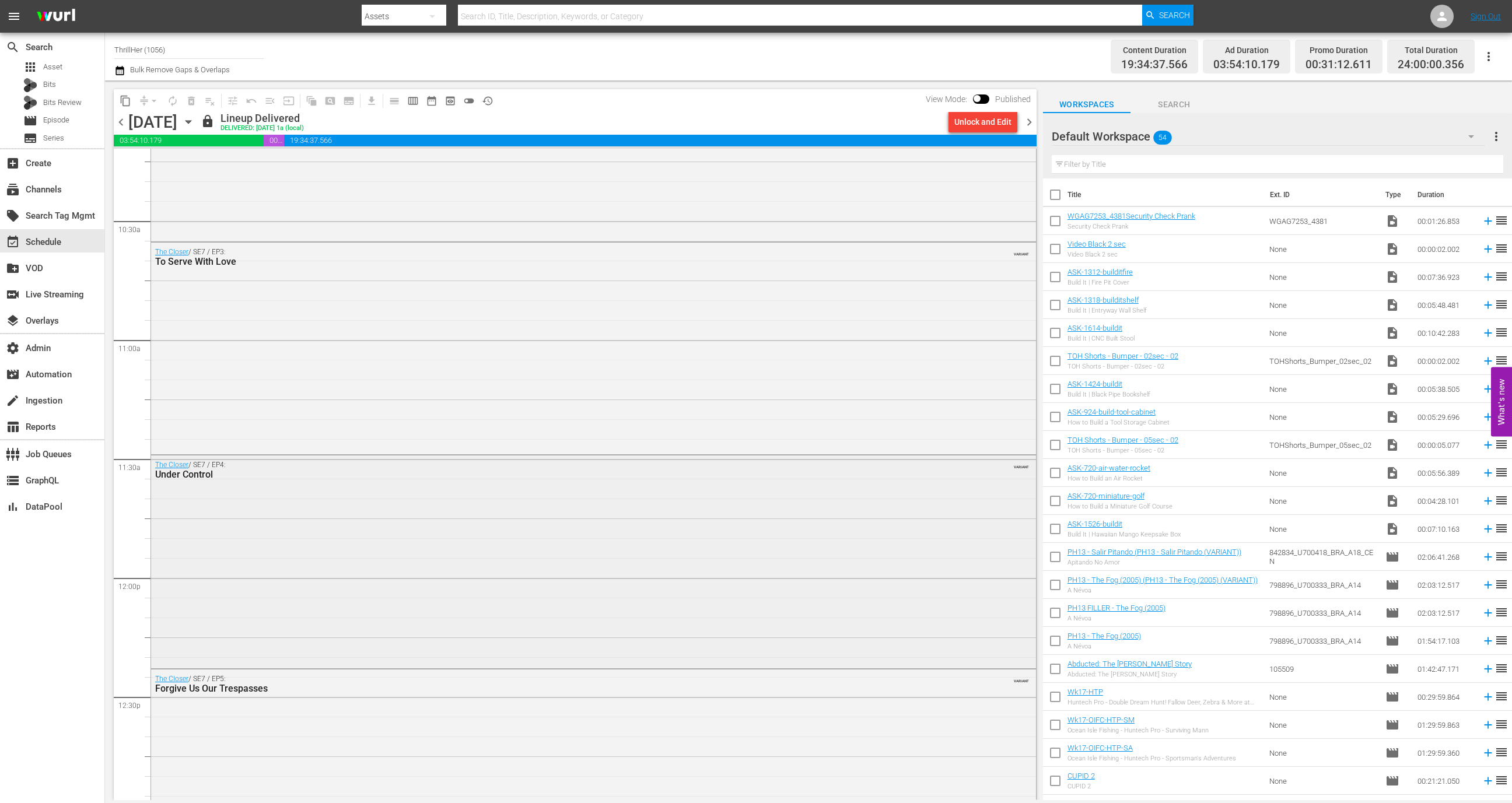
click at [355, 597] on div "The Closer / SE7 / EP4: Under Control VARIANT" at bounding box center [593, 561] width 885 height 211
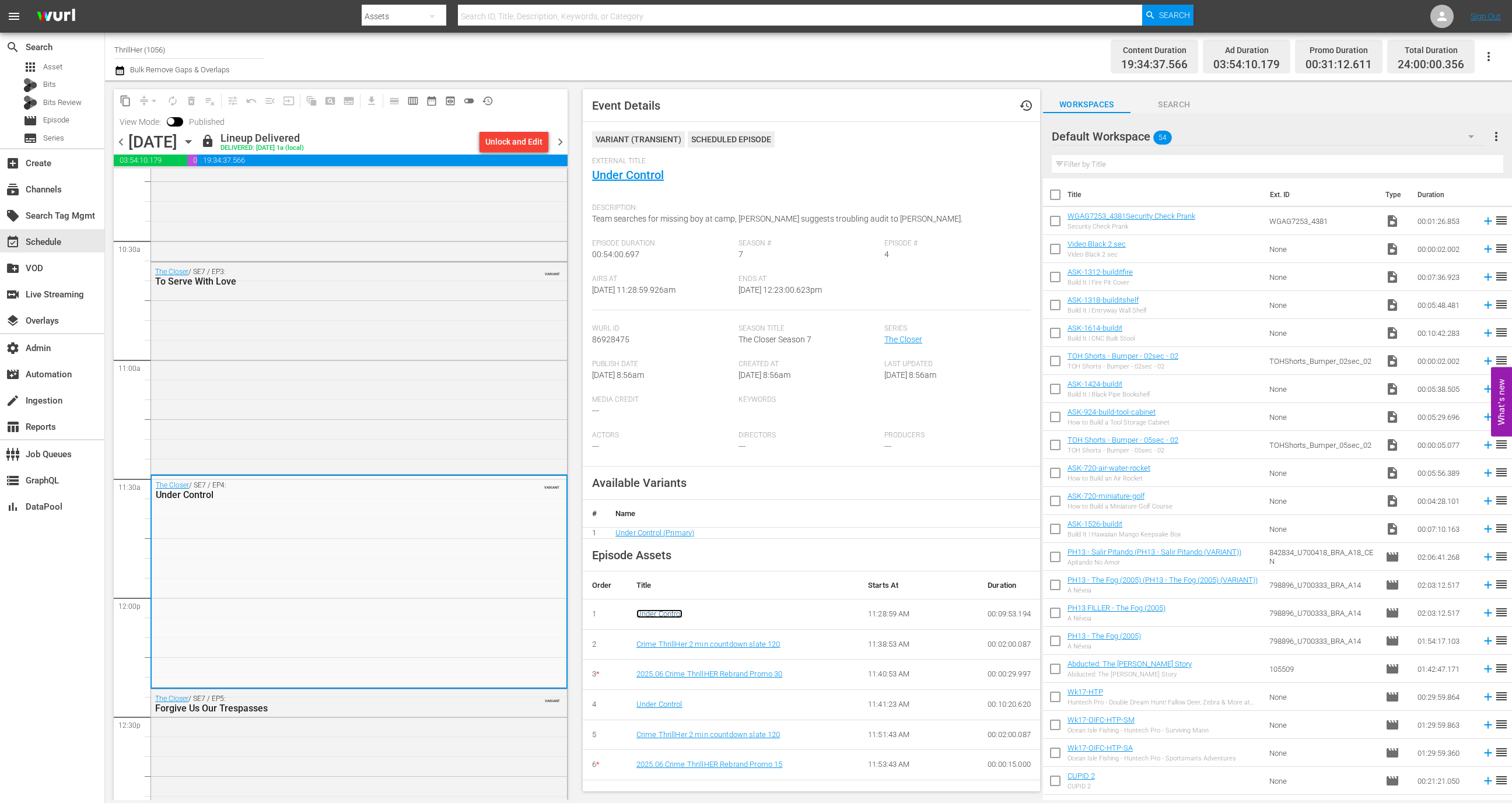
click at [669, 610] on link "Under Control" at bounding box center [659, 614] width 46 height 9
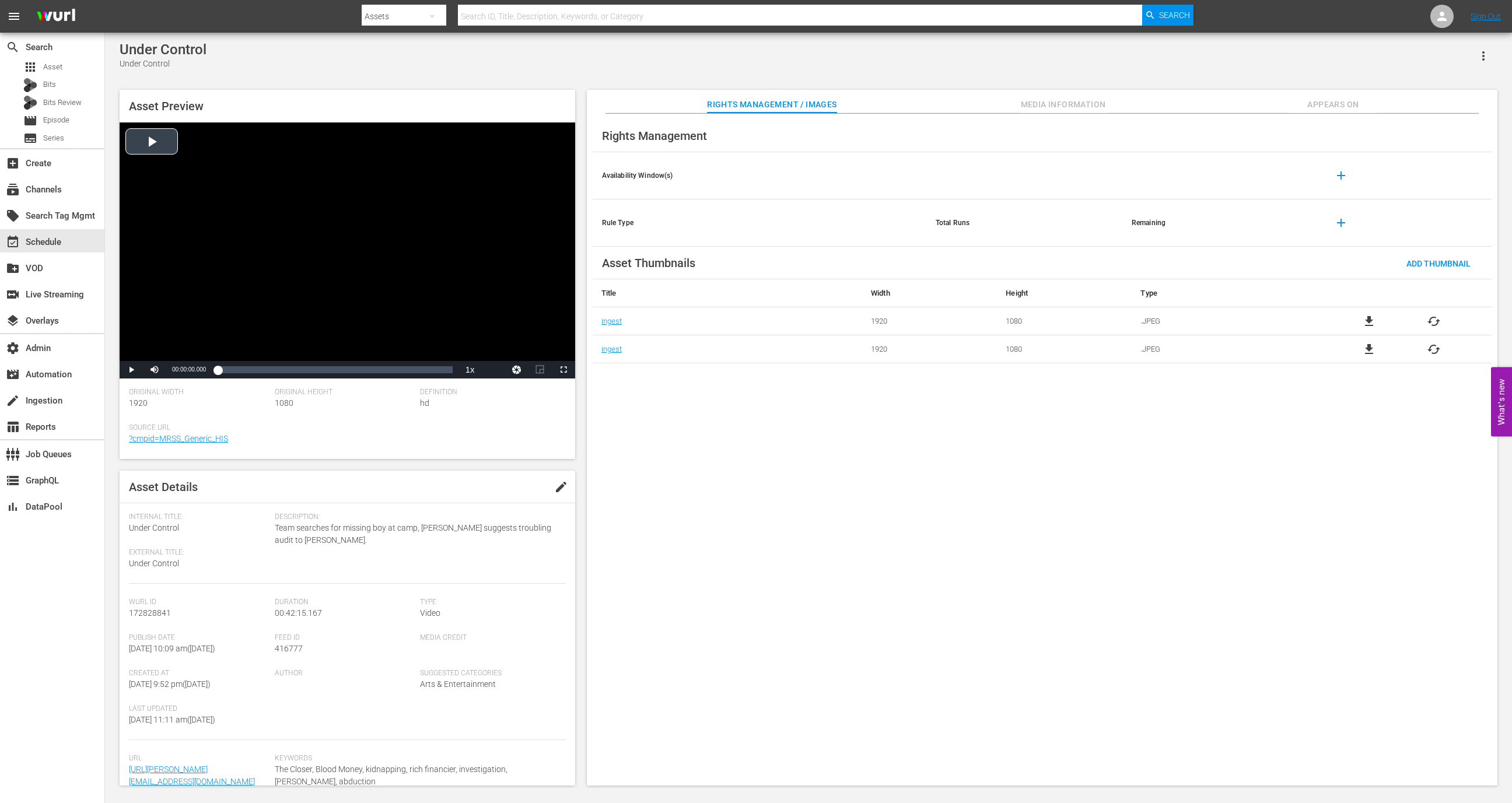
click at [478, 221] on div "Video Player" at bounding box center [347, 242] width 456 height 239
click at [131, 370] on span "Video Player" at bounding box center [131, 370] width 0 height 0
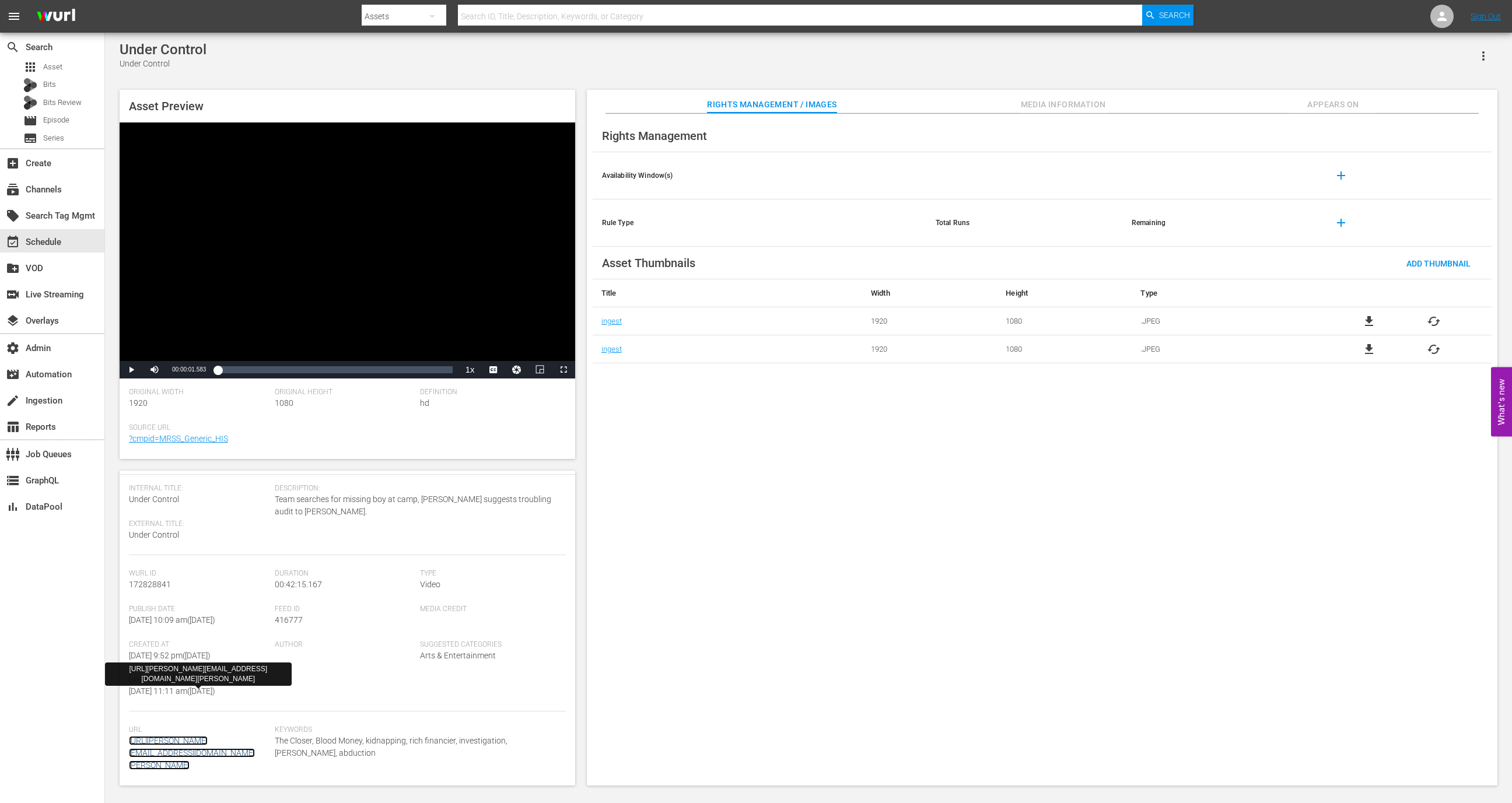
click at [224, 668] on link "http://Wurl:in4Wurl@link.theplatform.com/s/xc6n8B/cU7H2k_I8Jd_/file.mp4?feed=WU…" at bounding box center [191, 753] width 126 height 34
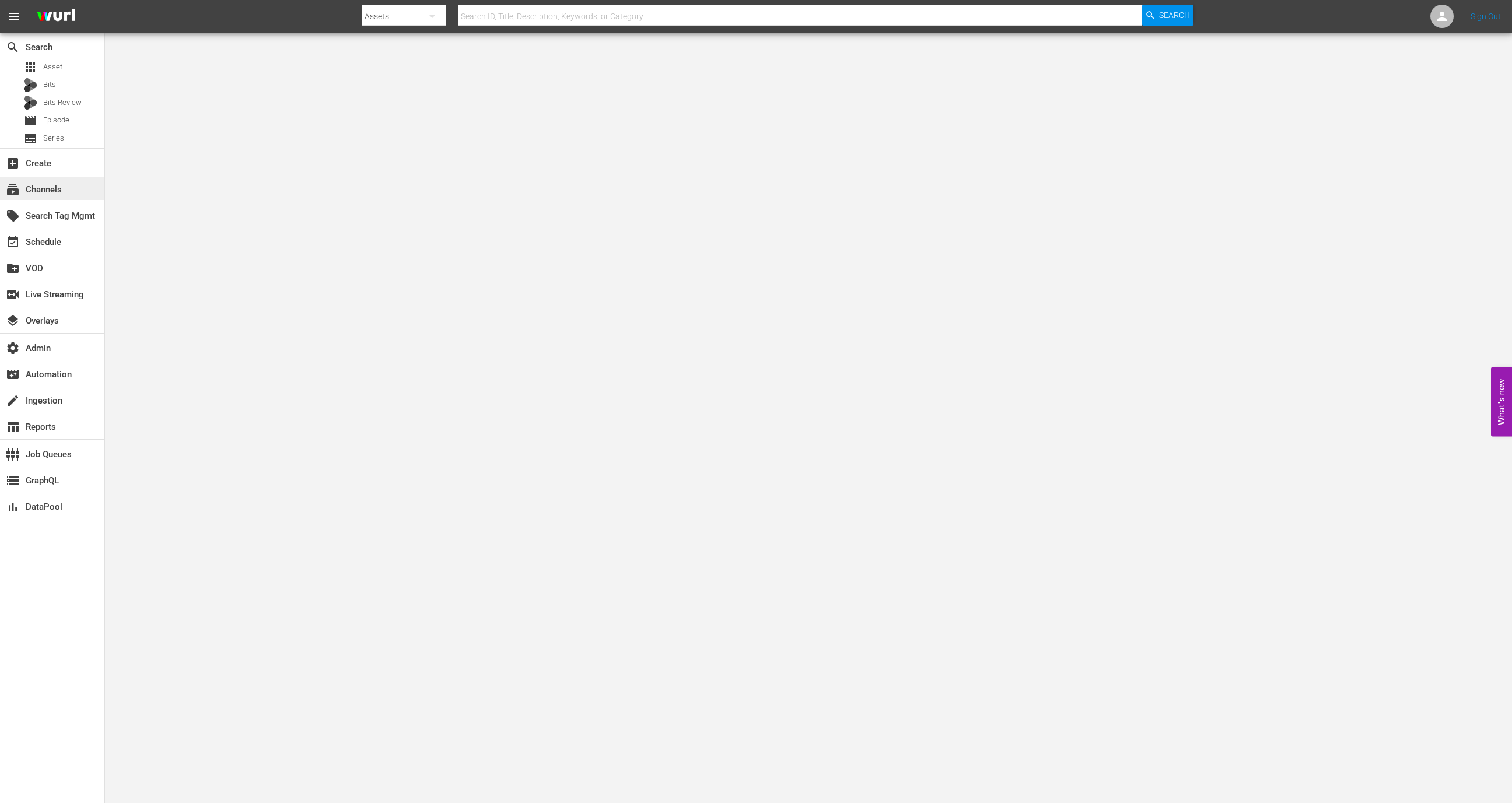
click at [66, 180] on div "subscriptions Channels" at bounding box center [52, 189] width 105 height 24
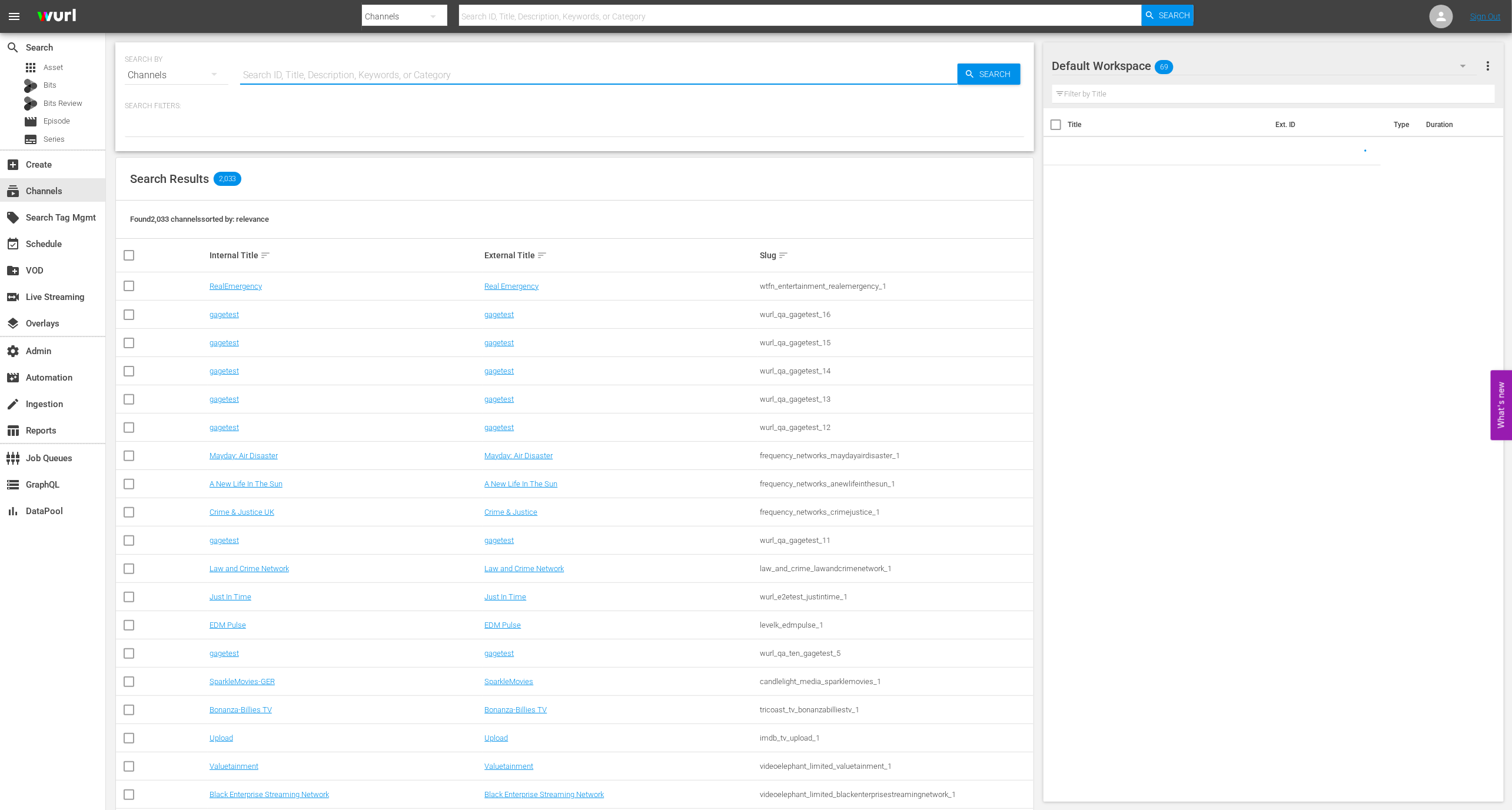
click at [281, 73] on input "text" at bounding box center [599, 75] width 717 height 29
paste input ", [PERSON_NAME][EMAIL_ADDRESS][PERSON_NAME][DOMAIN_NAME], [PERSON_NAME][DOMAIN_…"
type input ", [PERSON_NAME][EMAIL_ADDRESS][PERSON_NAME][DOMAIN_NAME], [PERSON_NAME][DOMAIN_…"
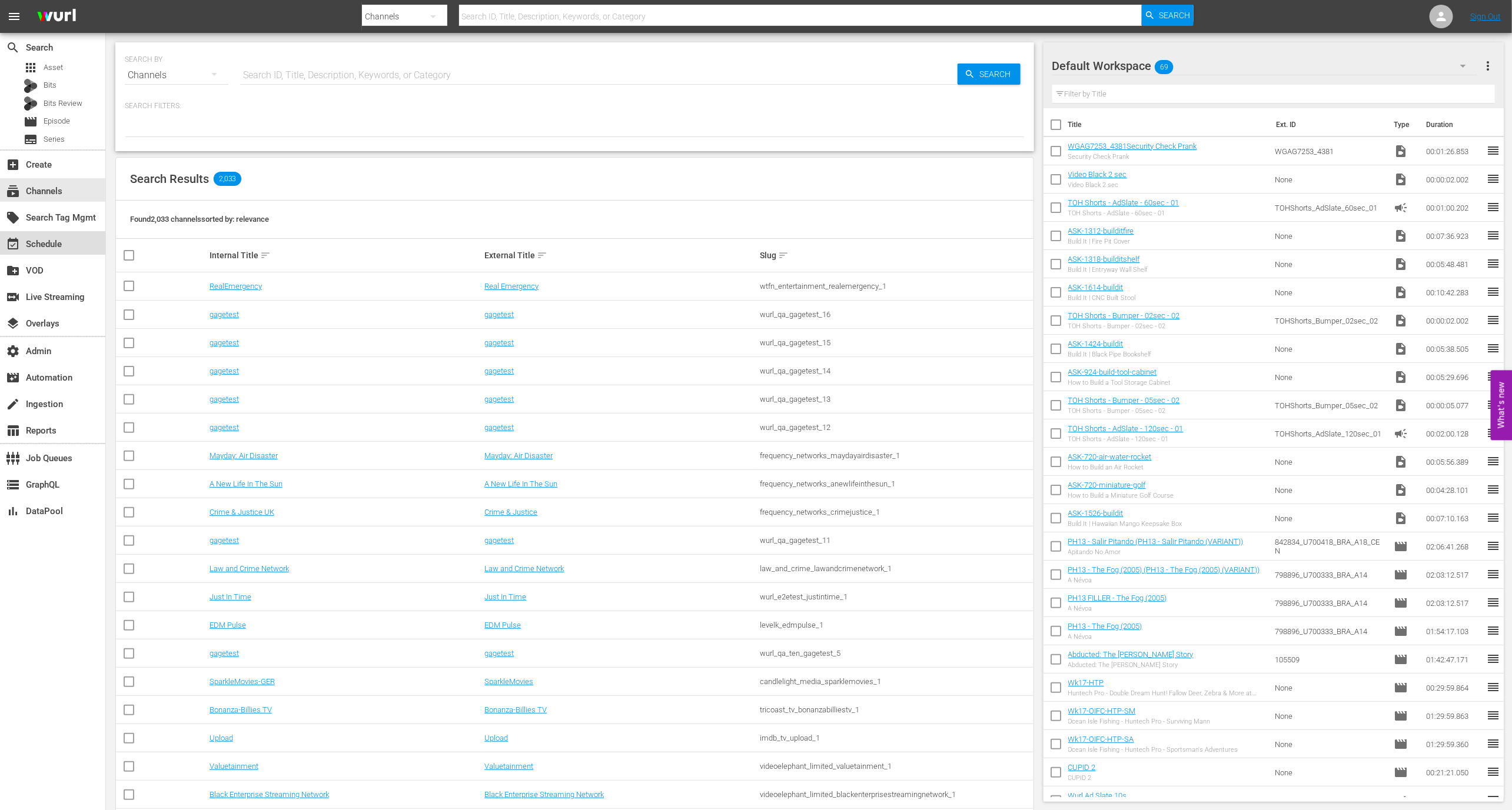
click at [73, 234] on div "event_available Schedule" at bounding box center [52, 244] width 106 height 24
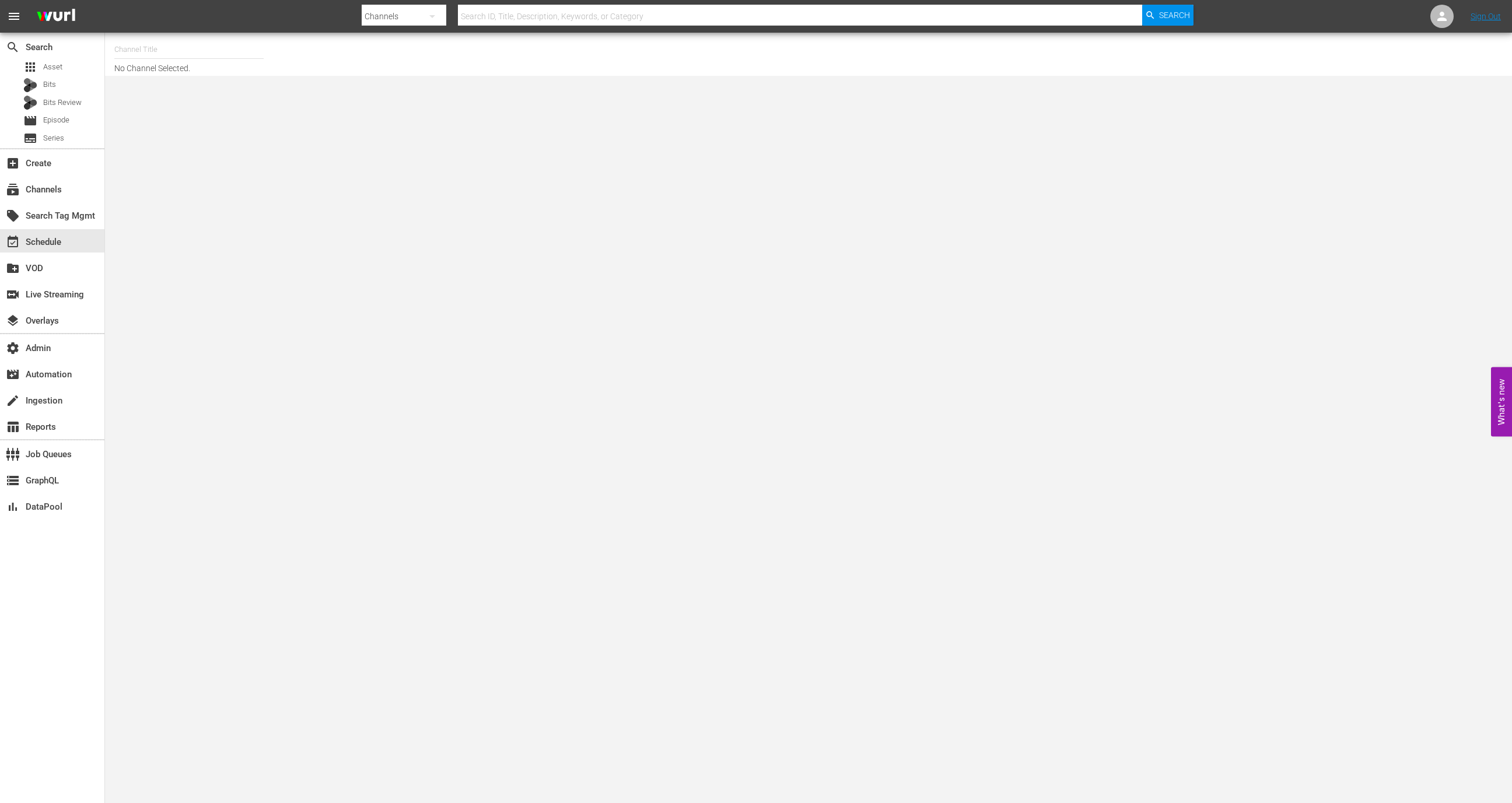
click at [221, 84] on body "menu Search By Channels Search ID, Title, Description, Keywords, or Category Se…" at bounding box center [756, 401] width 1512 height 803
click at [213, 38] on input "text" at bounding box center [189, 49] width 149 height 28
click at [233, 95] on div "ThrillHer (1056 - aenetworks_thrillher_1)" at bounding box center [275, 82] width 303 height 28
type input "ThrillHer (1056 - aenetworks_thrillher_1)"
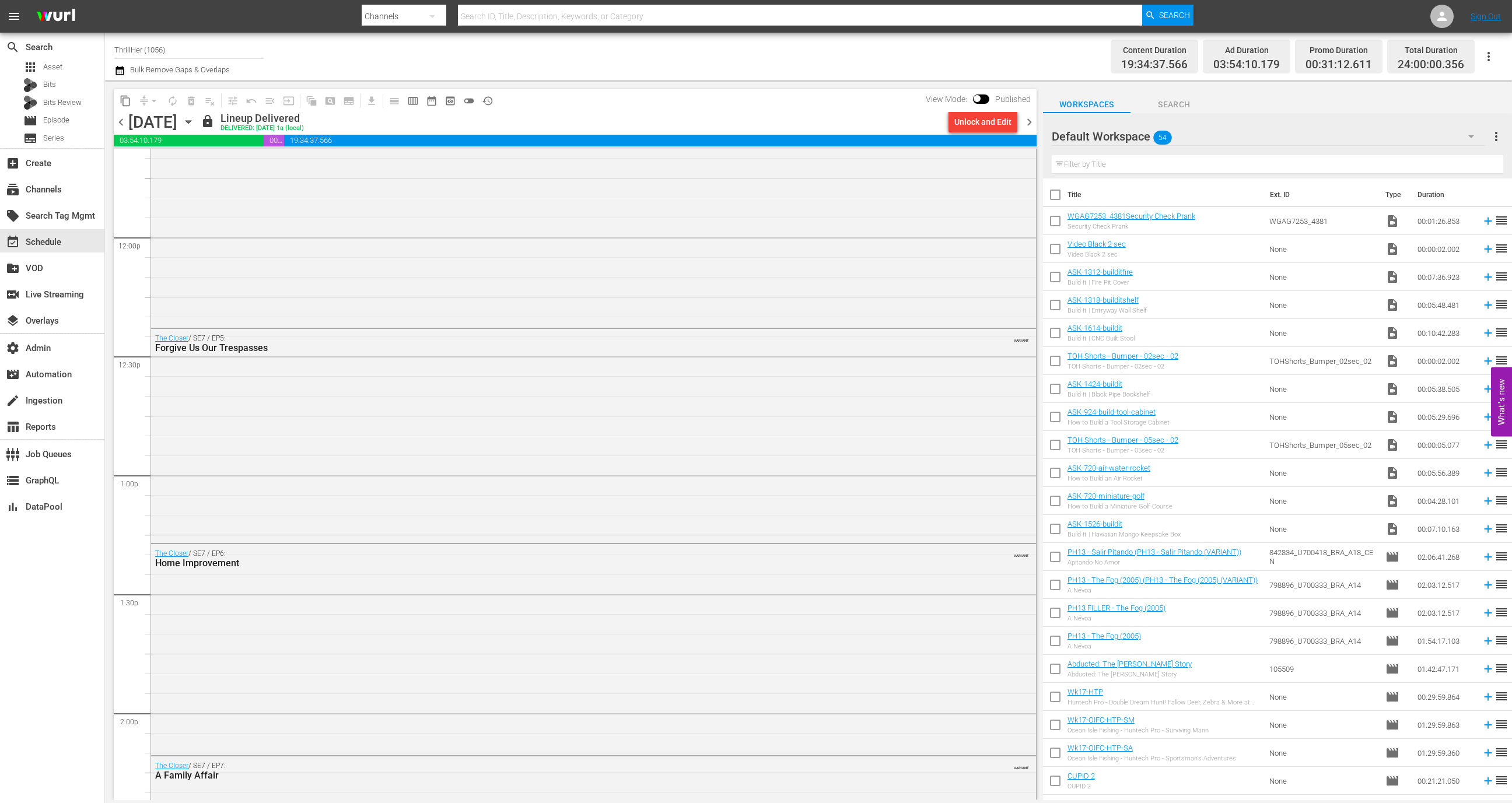
scroll to position [2755, 0]
click at [379, 280] on div "The Closer / SE7 / EP4: Under Control VARIANT" at bounding box center [593, 232] width 885 height 211
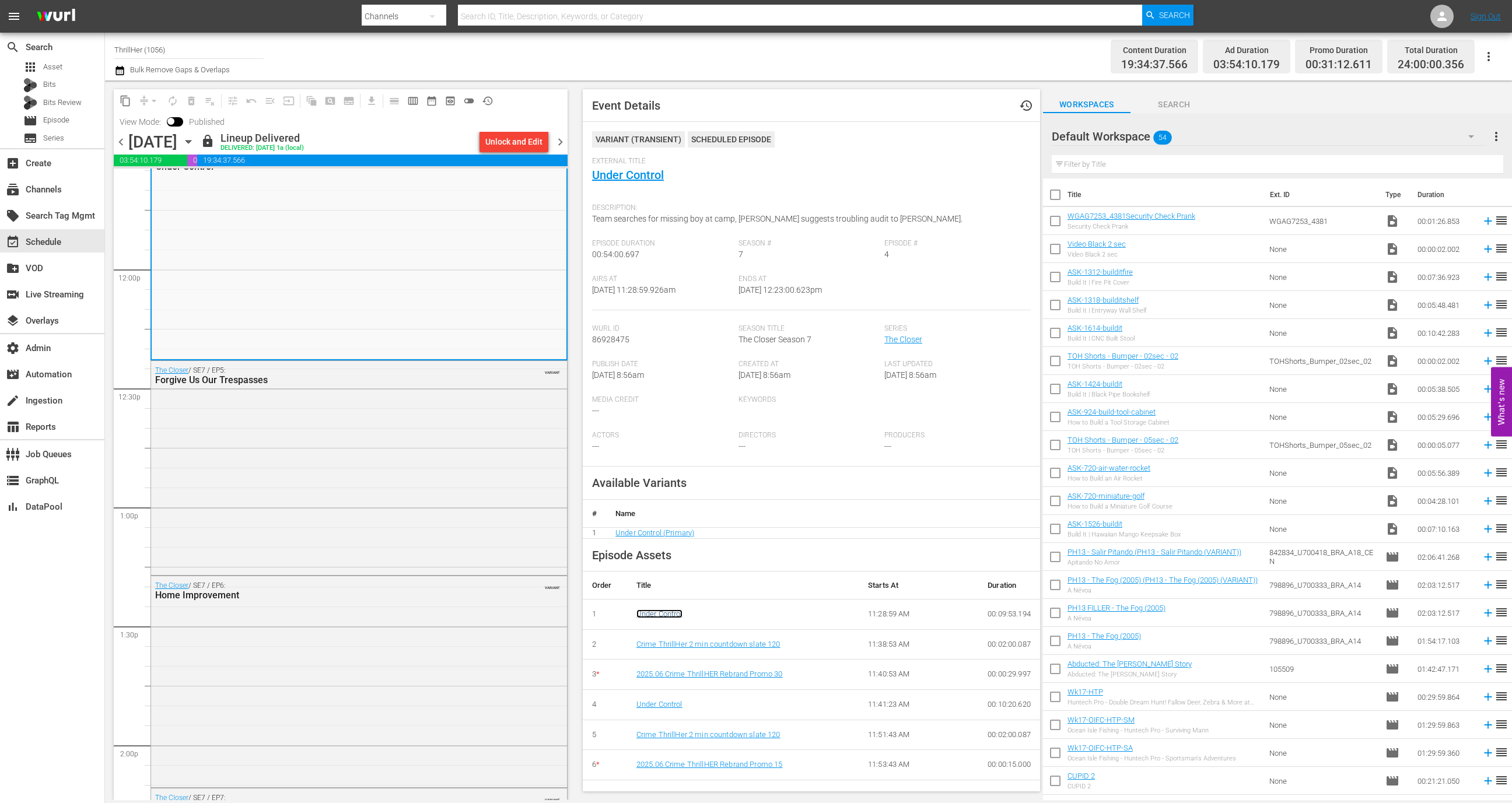
click at [664, 615] on link "Under Control" at bounding box center [659, 614] width 46 height 9
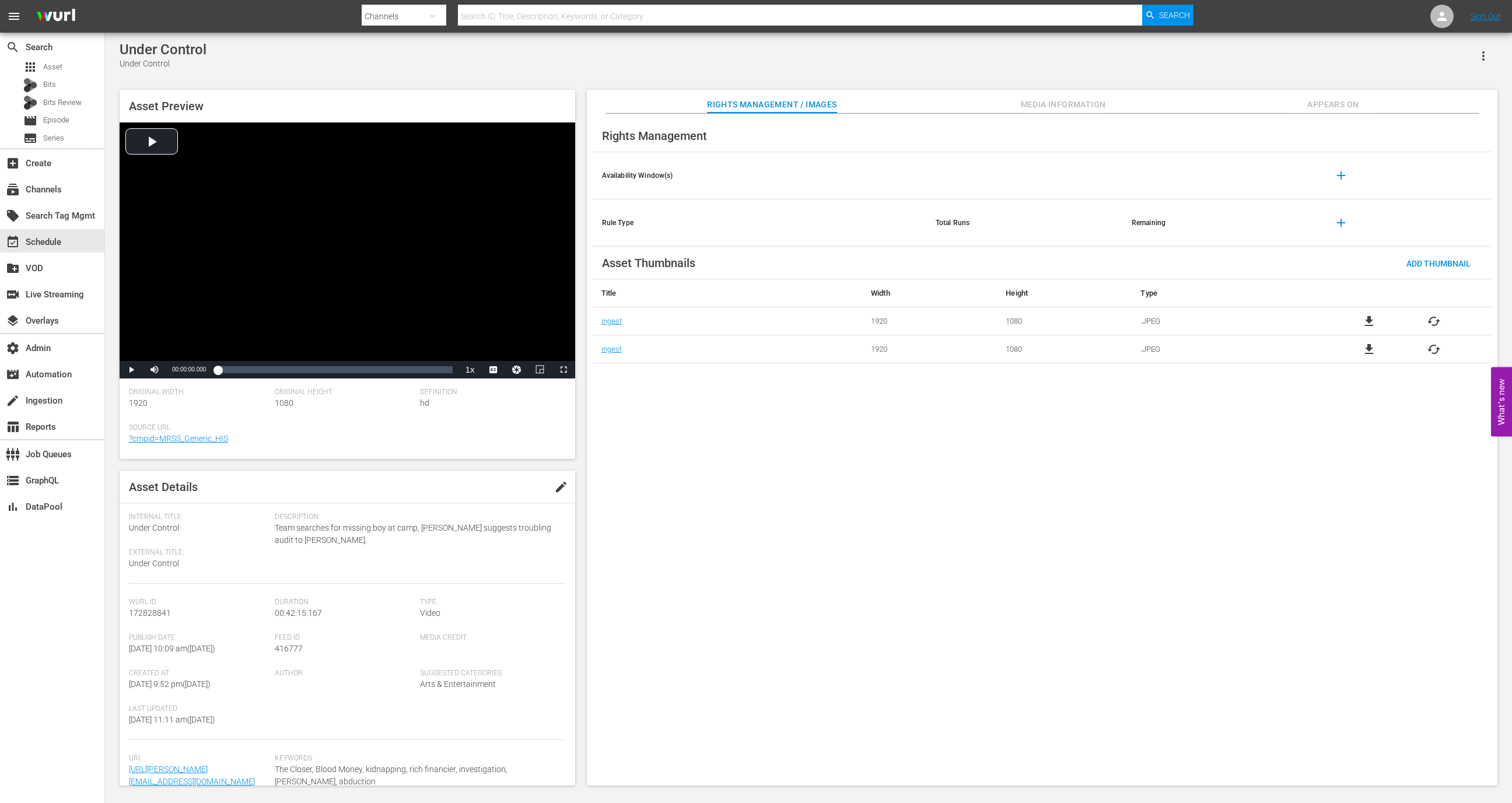
click at [1348, 108] on span "Appears On" at bounding box center [1332, 105] width 87 height 15
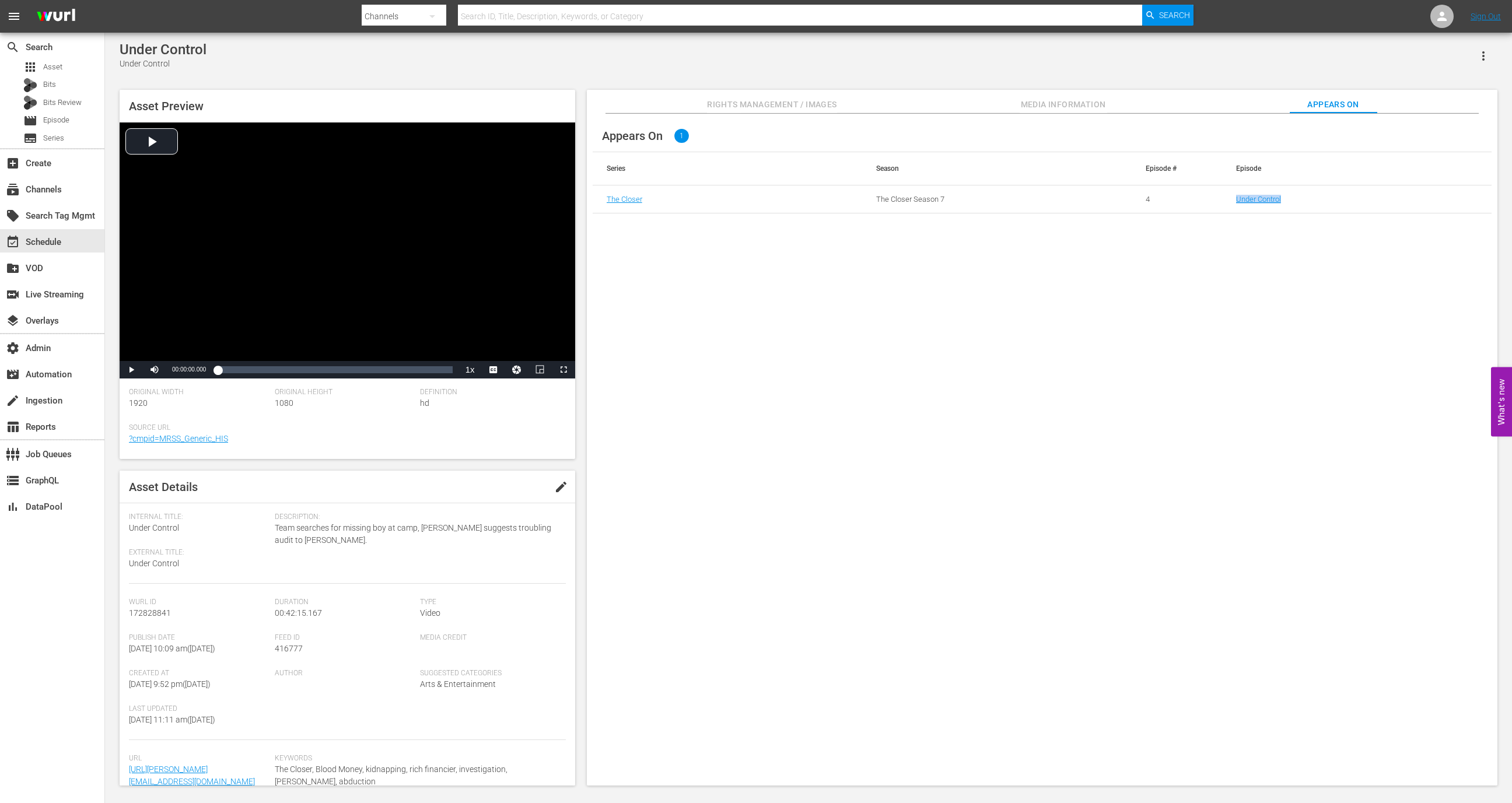
drag, startPoint x: 1310, startPoint y: 205, endPoint x: 1219, endPoint y: 200, distance: 91.1
click at [1219, 200] on tr "The Closer The Closer Season 7 4 Under Control" at bounding box center [1042, 200] width 899 height 28
copy tr "Under Control"
drag, startPoint x: 649, startPoint y: 198, endPoint x: 606, endPoint y: 197, distance: 43.0
click at [607, 197] on div "The Closer" at bounding box center [727, 200] width 242 height 9
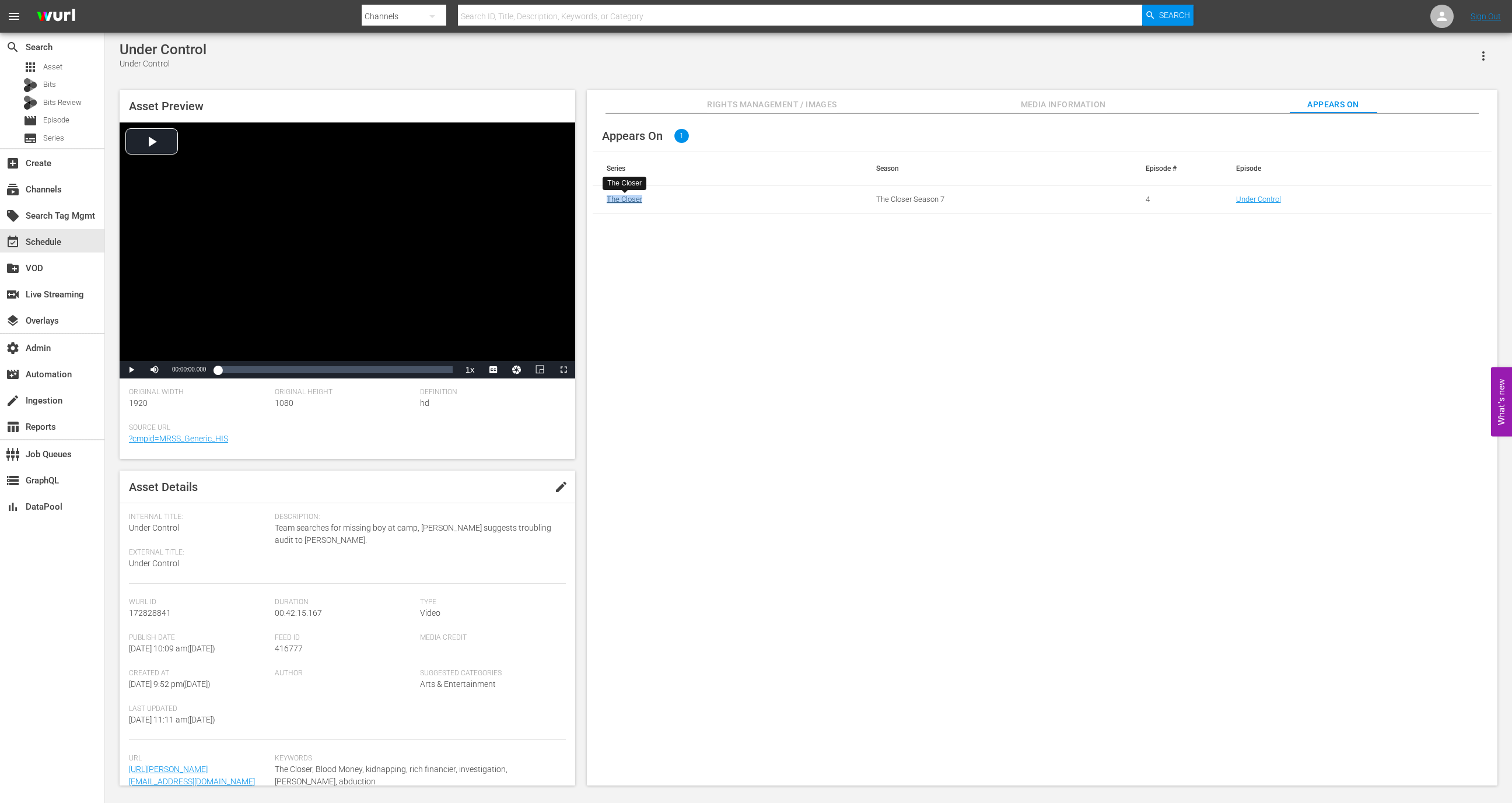
copy link "The Closer"
click at [294, 650] on span "416777" at bounding box center [288, 649] width 28 height 9
click at [1113, 101] on div "Rights Management / Images Media Information Appears On" at bounding box center [1042, 102] width 852 height 24
click at [1097, 103] on span "Media Information" at bounding box center [1064, 105] width 87 height 15
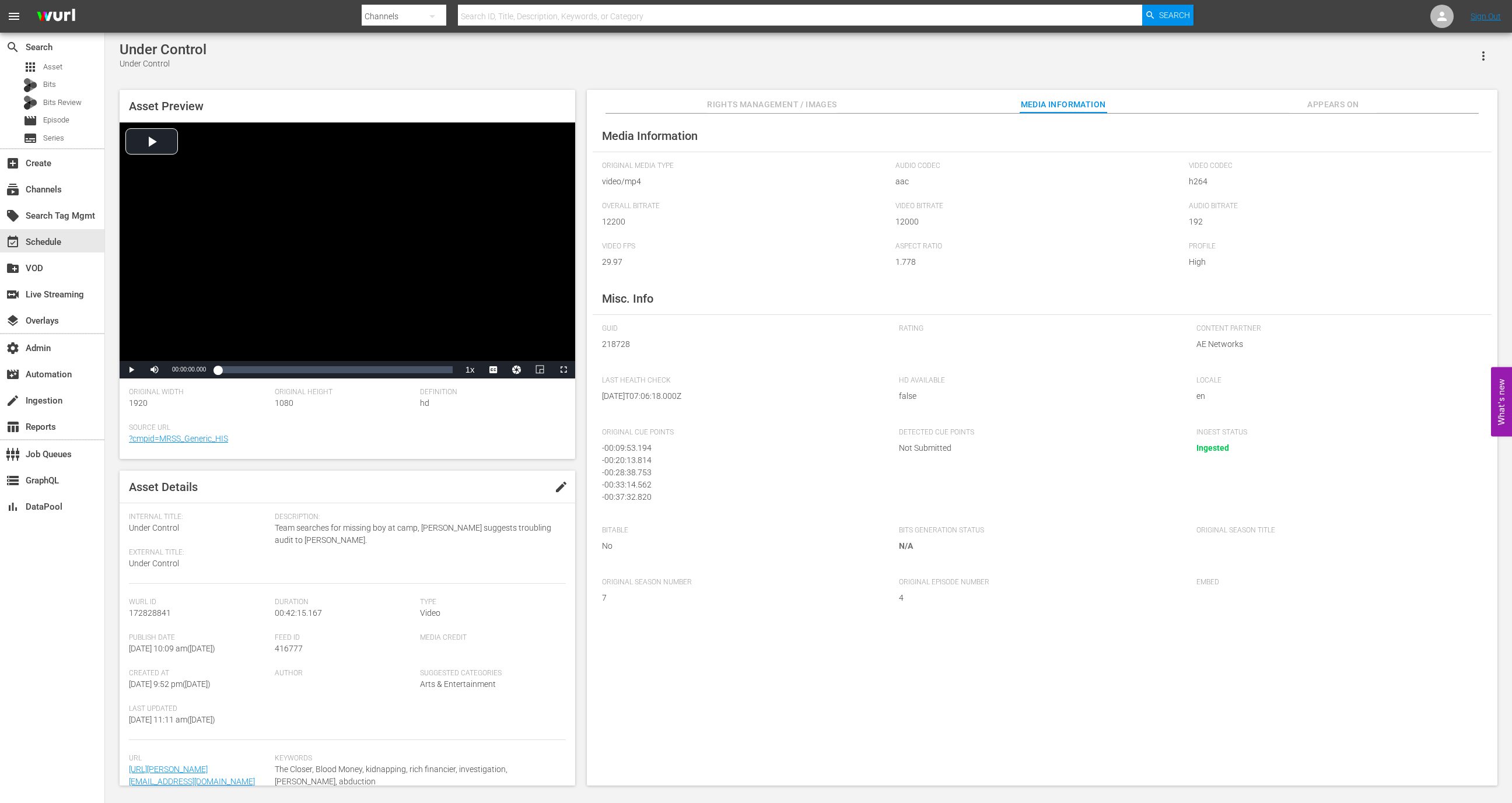
click at [613, 343] on span "218728" at bounding box center [742, 344] width 280 height 12
copy span "218728"
click at [66, 107] on span "Bits Review" at bounding box center [62, 102] width 38 height 12
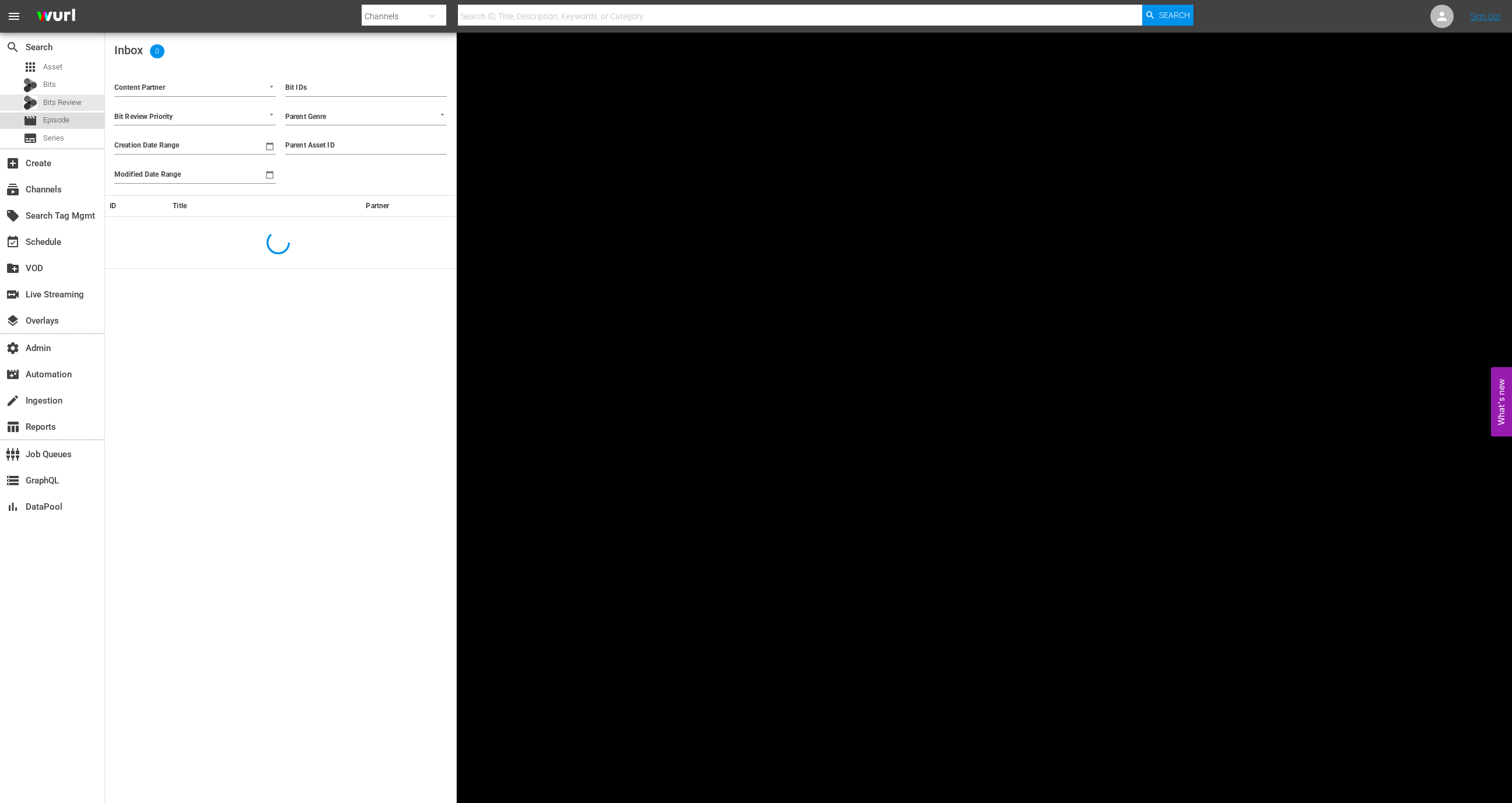
click at [66, 118] on span "Episode" at bounding box center [56, 119] width 26 height 12
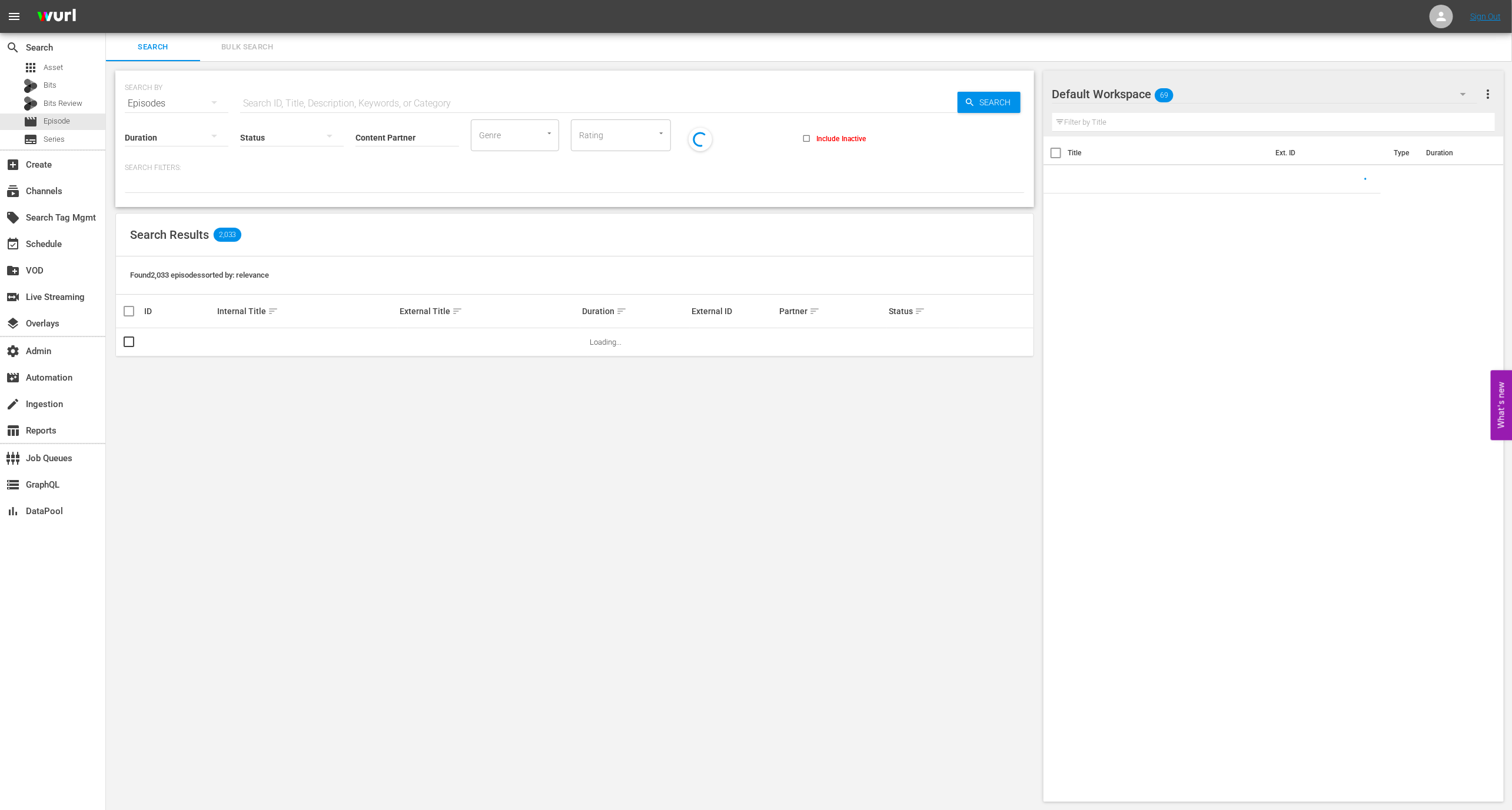
click at [280, 94] on input "text" at bounding box center [599, 103] width 717 height 29
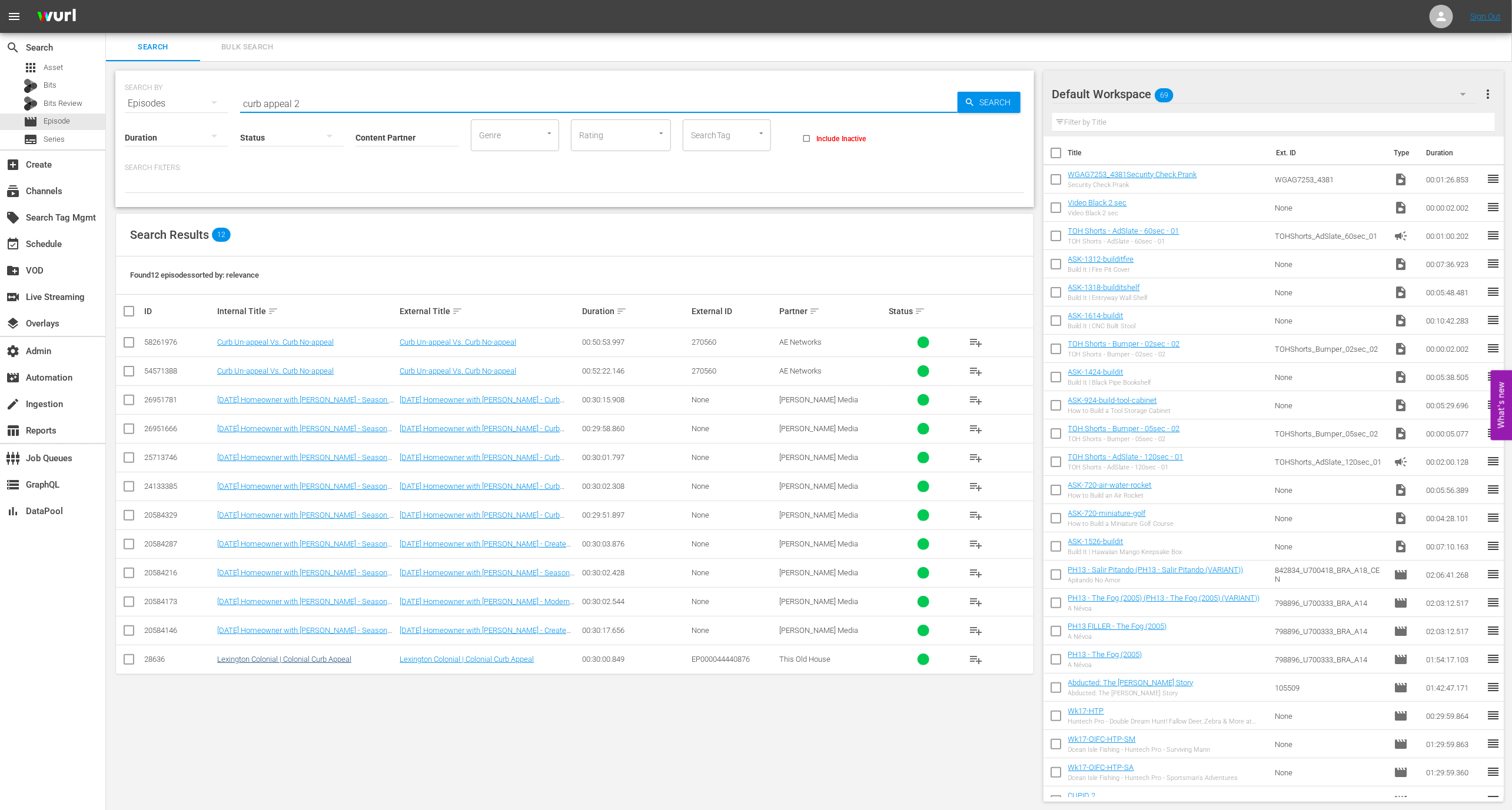
type input "curb appeal 2"
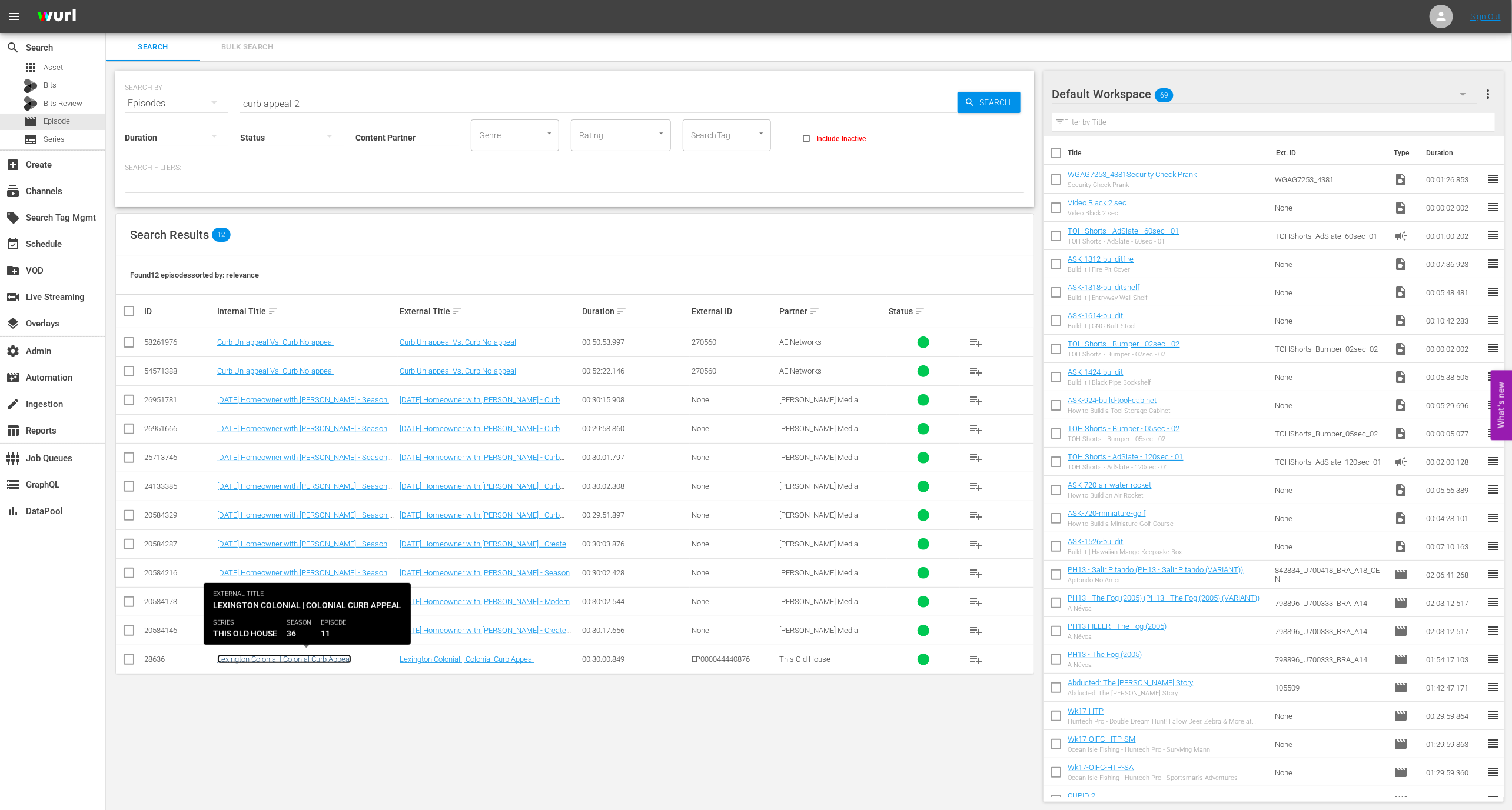
click at [273, 656] on link "Lexington Colonial | Colonial Curb Appeal" at bounding box center [284, 659] width 134 height 9
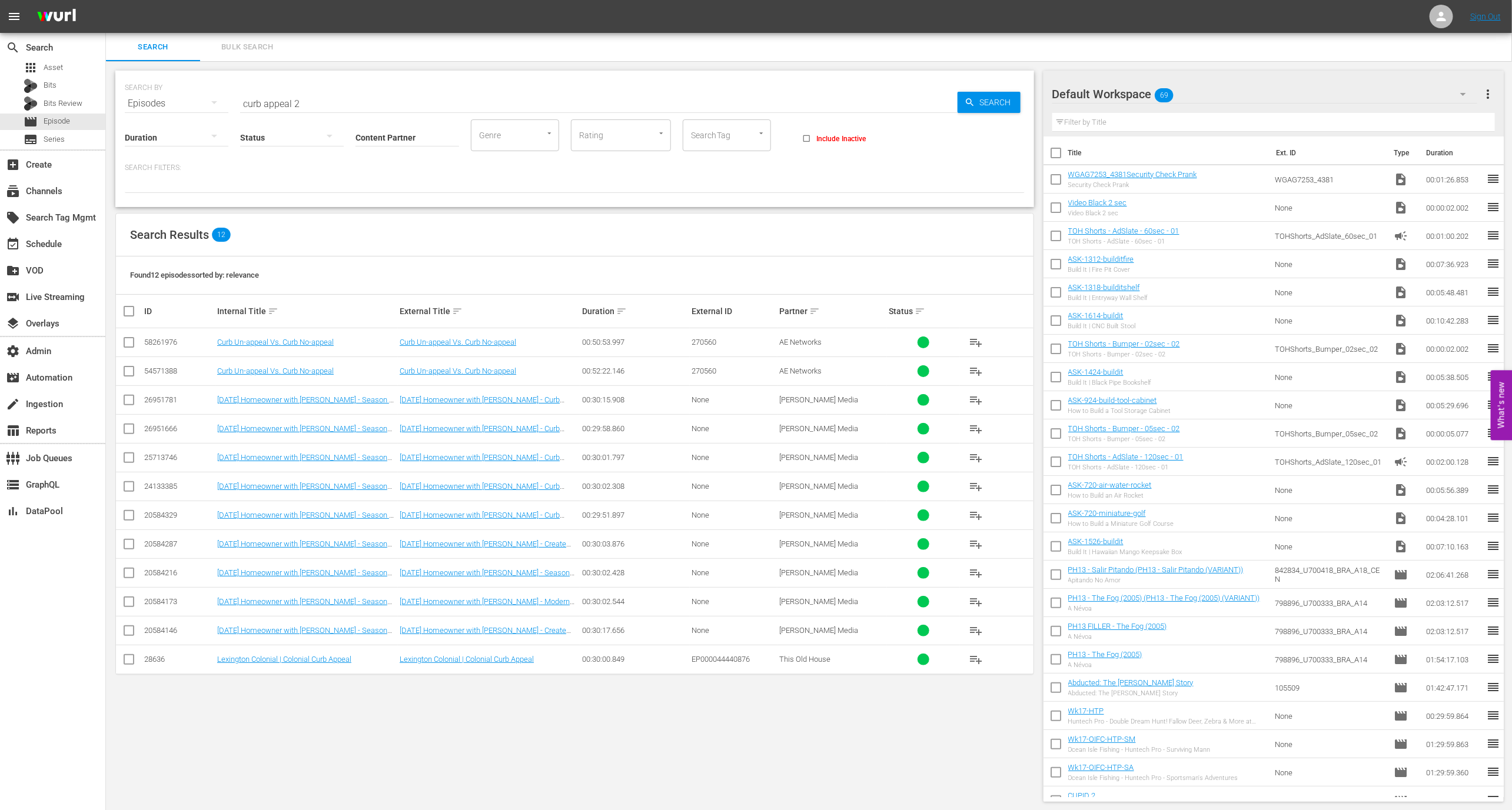
click at [295, 108] on input "curb appeal 2" at bounding box center [599, 103] width 717 height 29
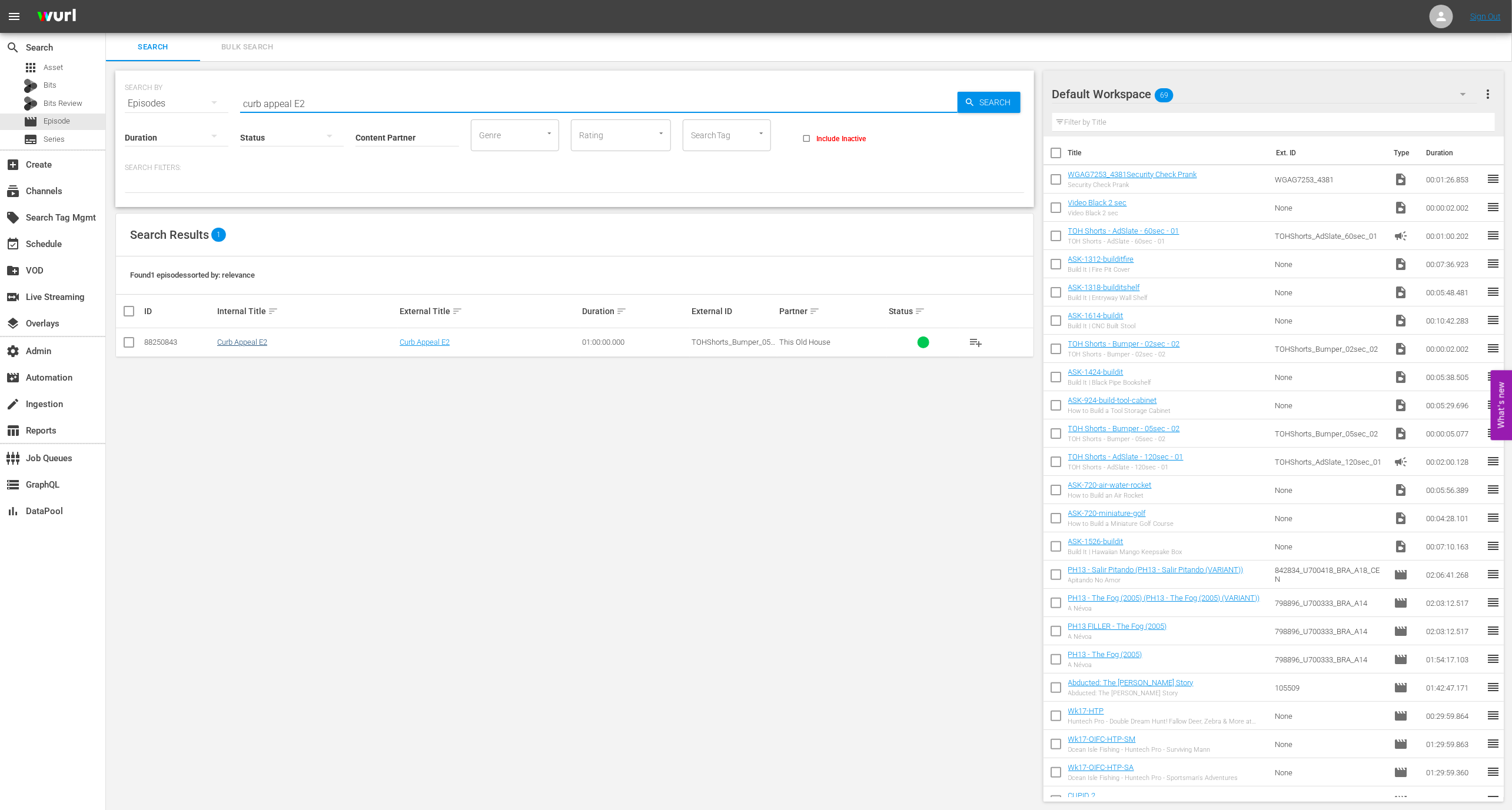
type input "curb appeal E2"
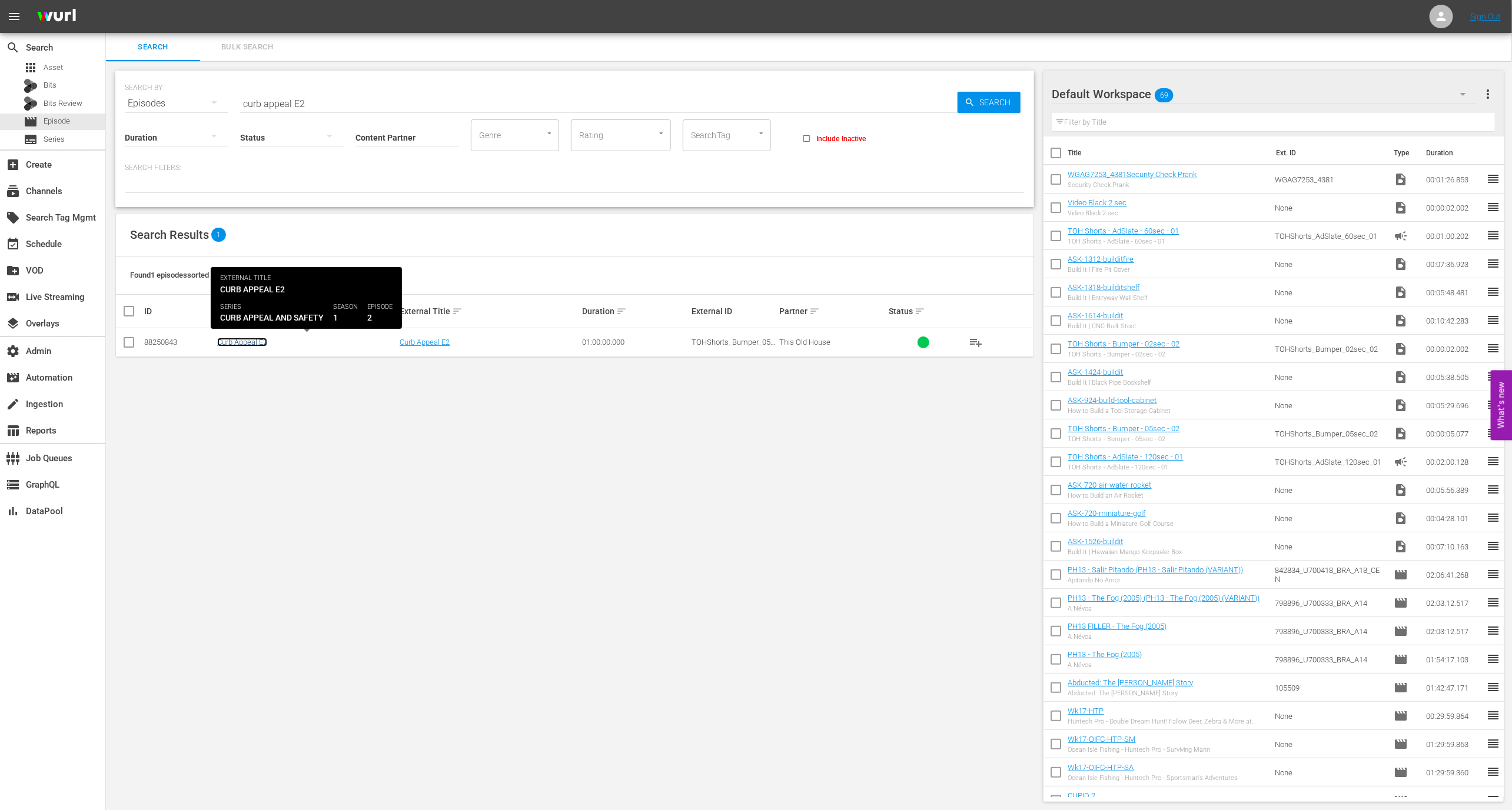
click at [263, 338] on link "Curb Appeal E2" at bounding box center [242, 342] width 50 height 9
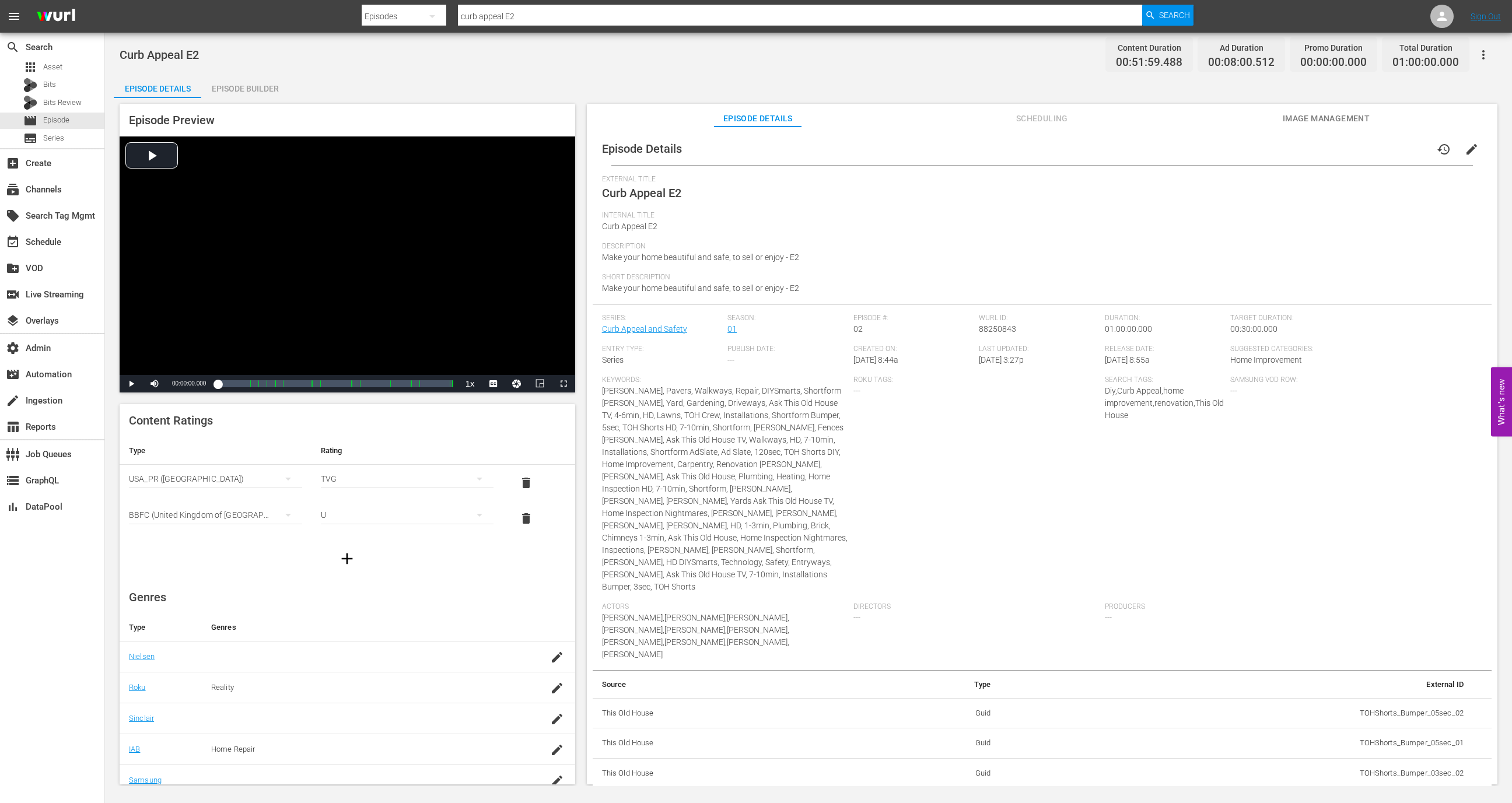
scroll to position [4, 0]
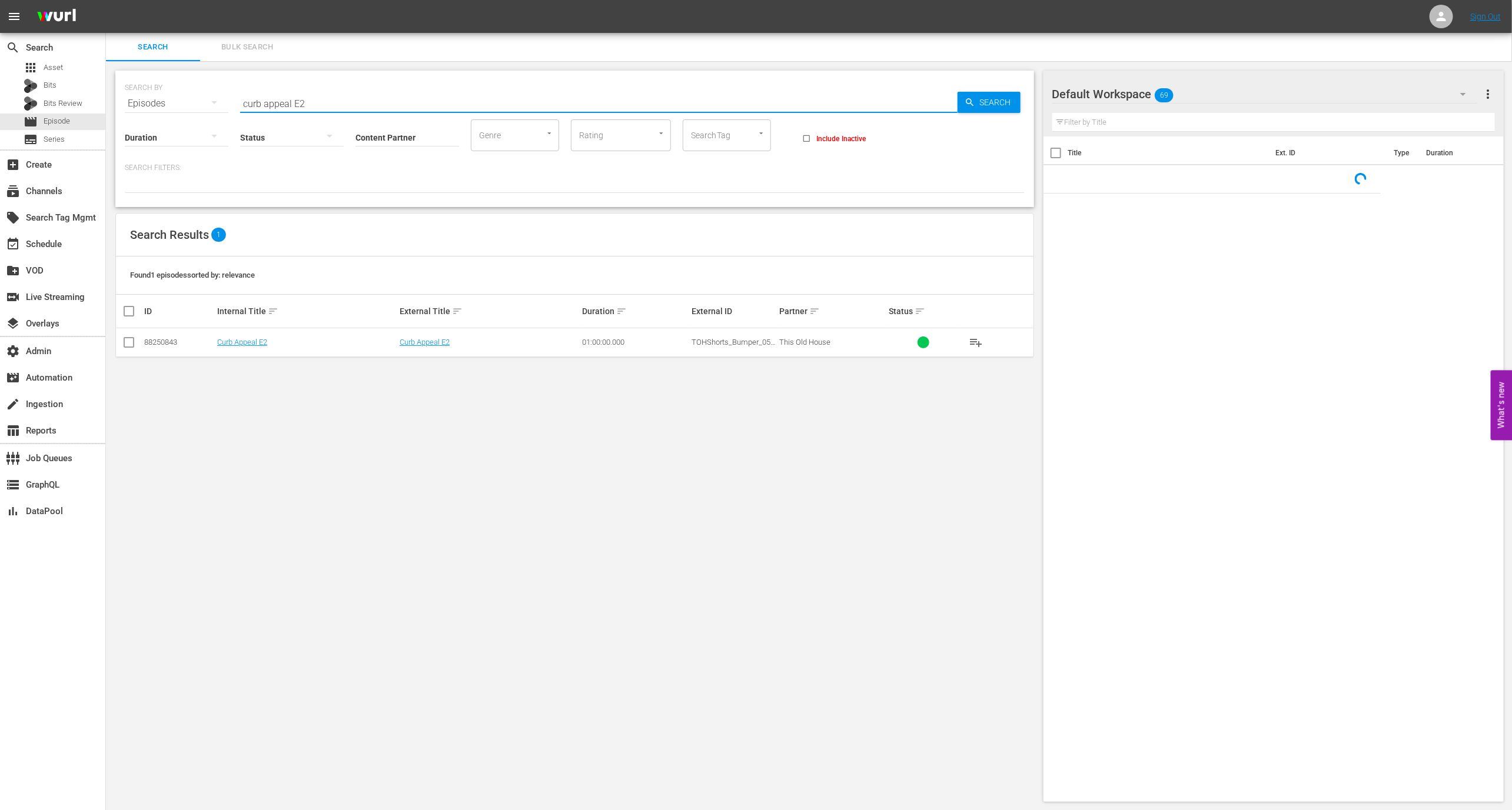
drag, startPoint x: 291, startPoint y: 102, endPoint x: 146, endPoint y: 97, distance: 145.1
click at [146, 97] on div "SEARCH BY Search By Episodes Search ID, Title, Description, Keywords, or Catego…" at bounding box center [575, 97] width 900 height 42
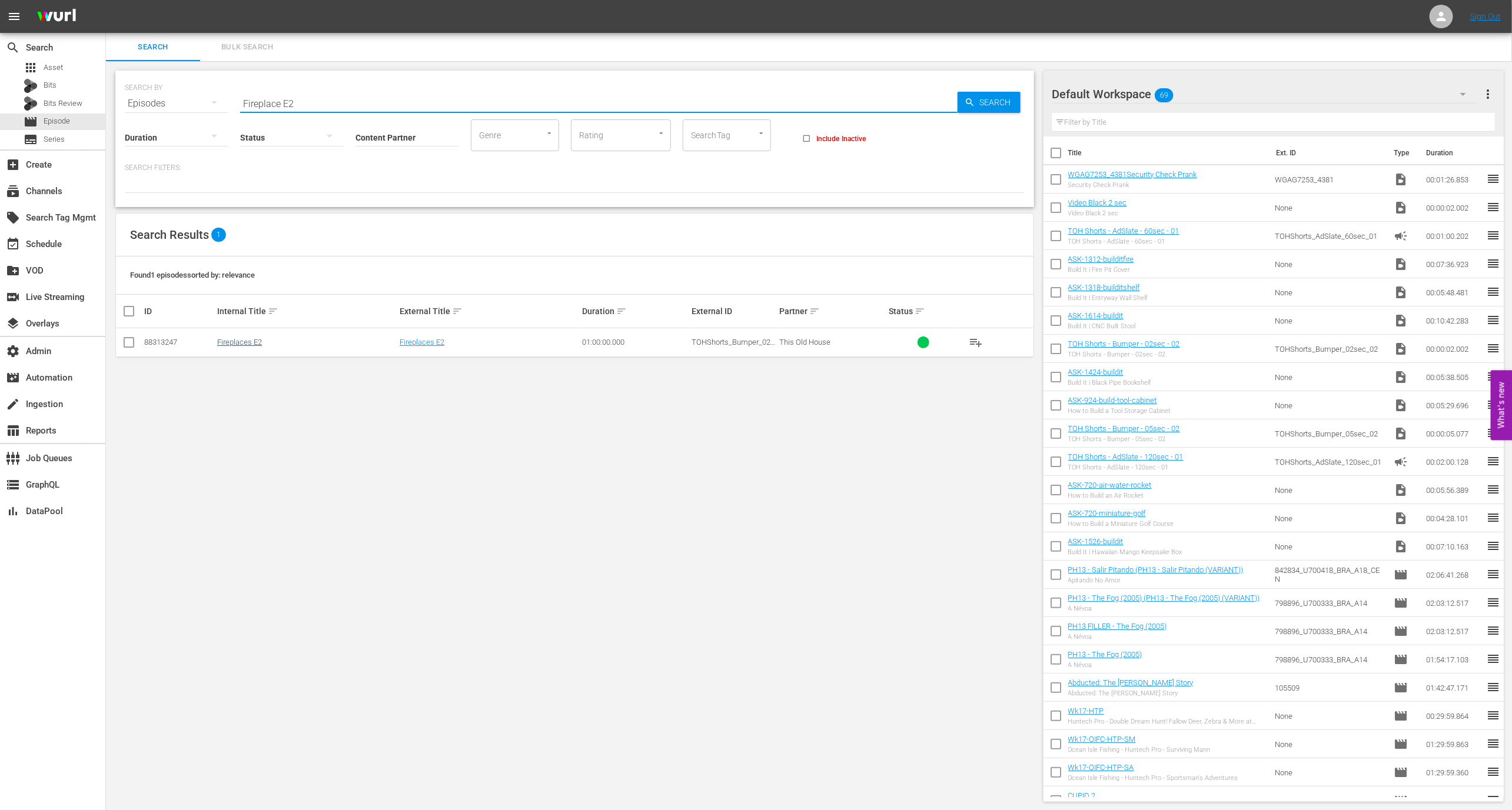
type input "Fireplace E2"
click at [253, 338] on link "Fireplaces E2" at bounding box center [239, 342] width 45 height 9
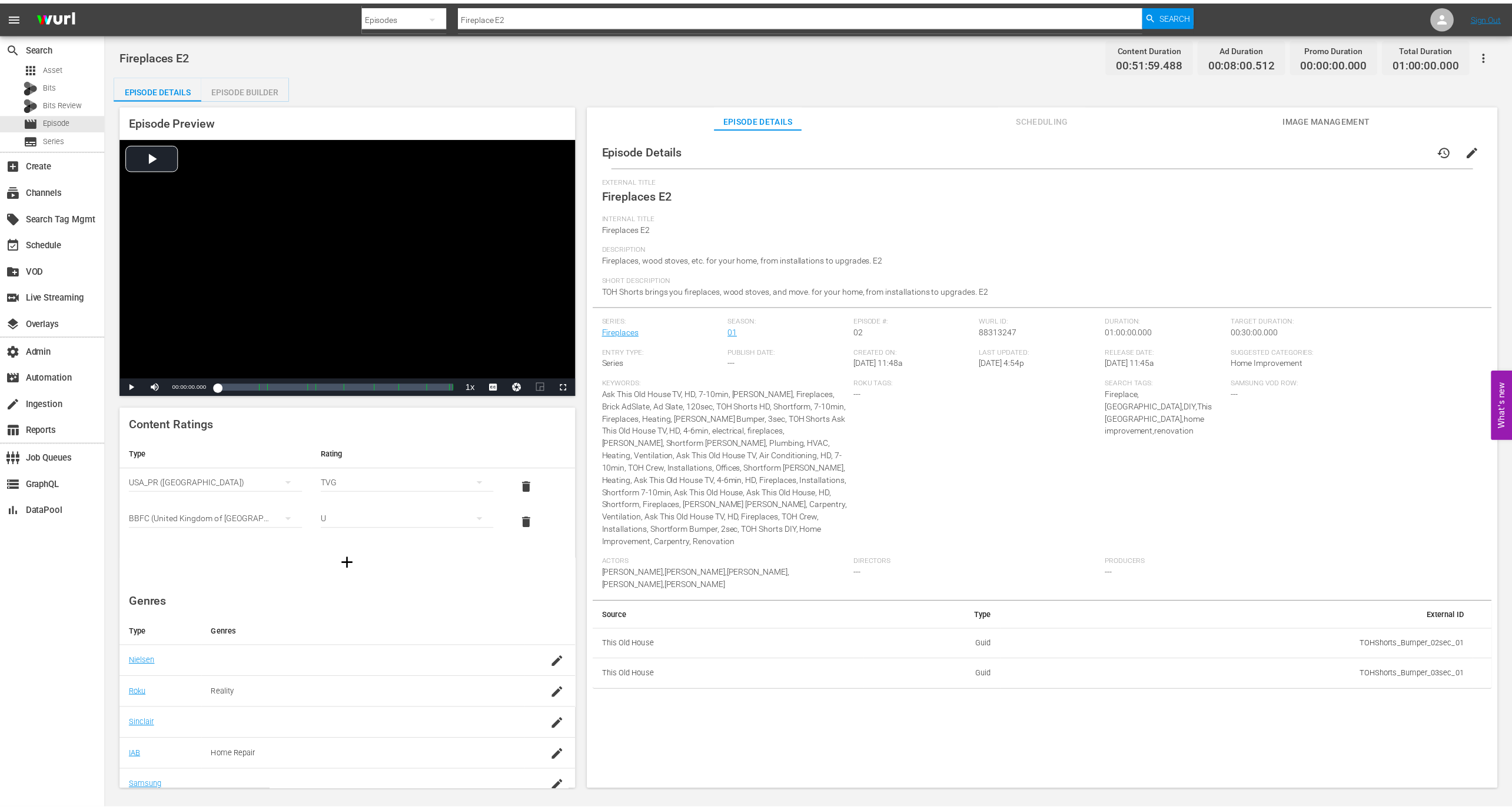
scroll to position [9, 0]
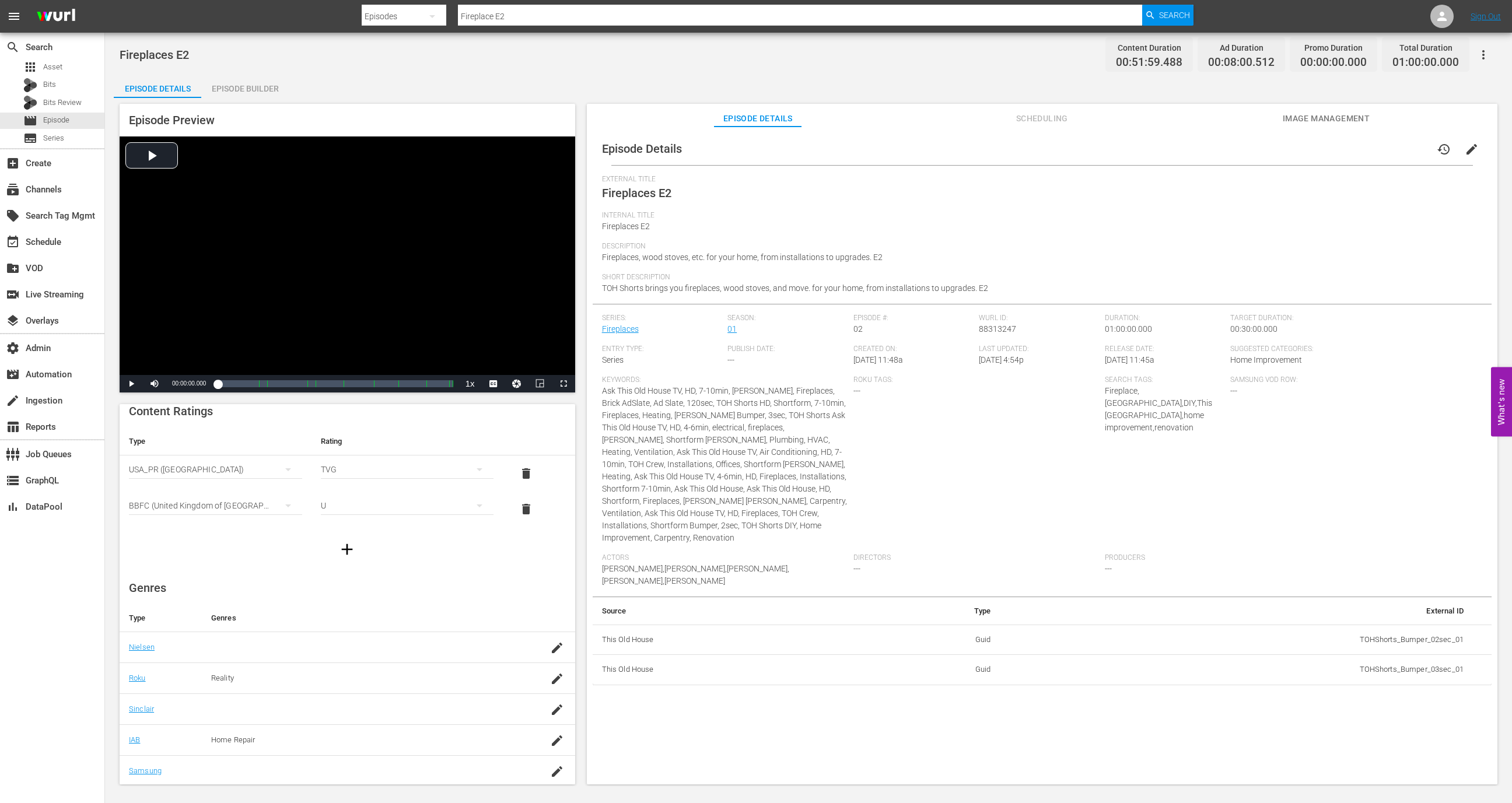
click at [260, 98] on div "Episode Preview Video Player is loading. Play Video Play Mute Current Time 00:0…" at bounding box center [808, 447] width 1390 height 696
click at [258, 97] on div "Episode Builder" at bounding box center [245, 88] width 87 height 28
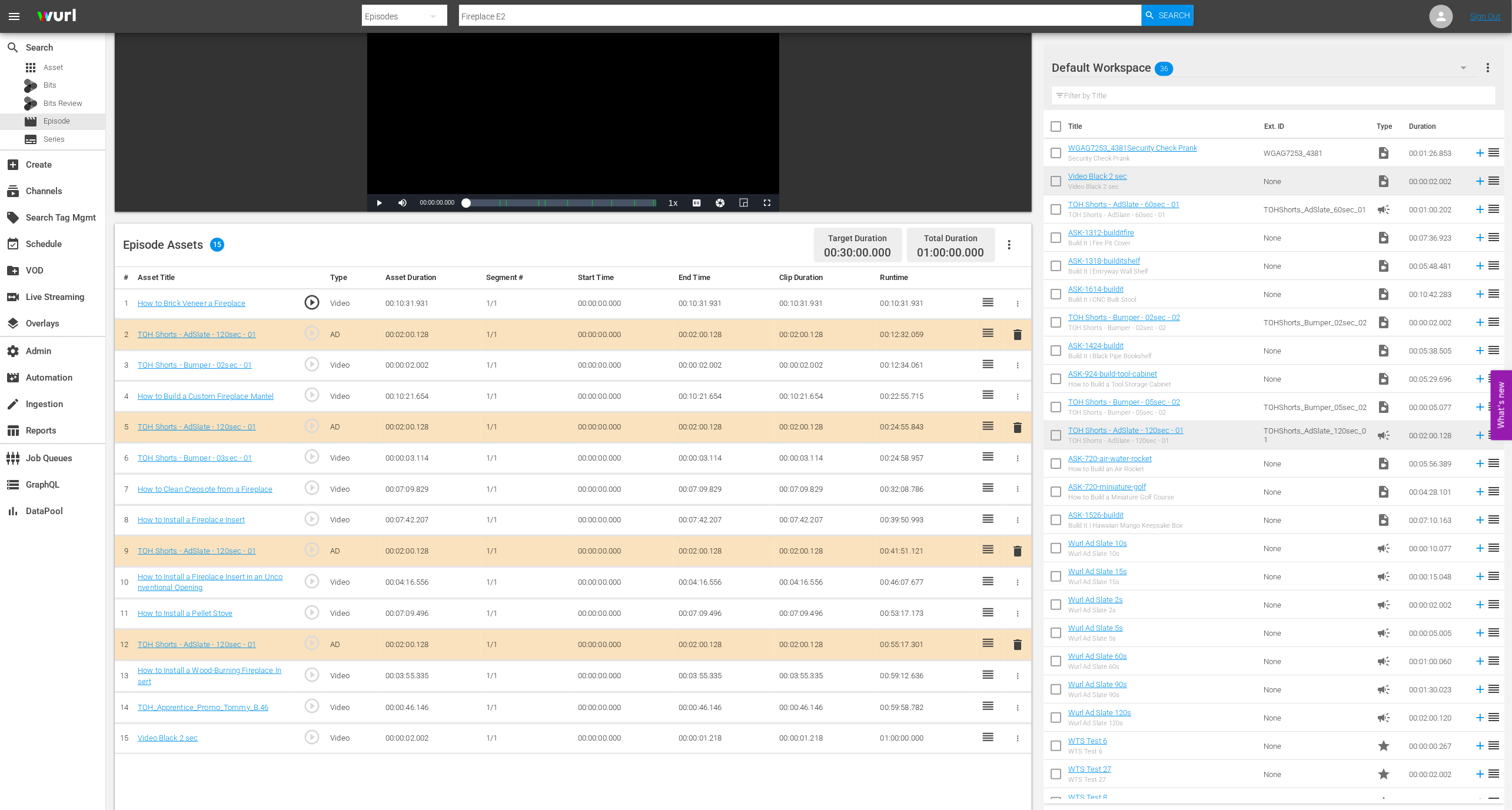
scroll to position [135, 0]
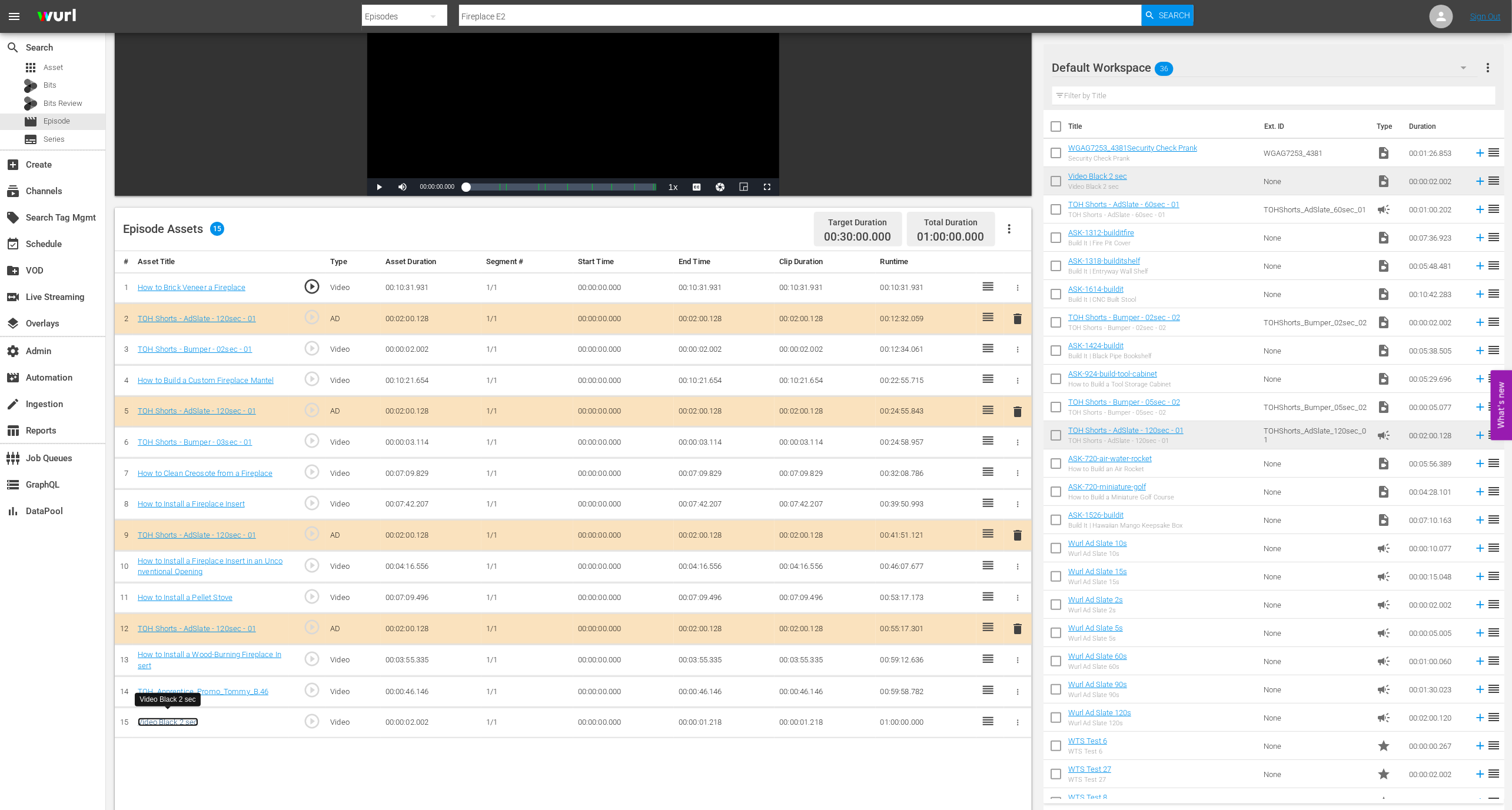
click at [182, 718] on link "Video Black 2 sec" at bounding box center [167, 723] width 60 height 9
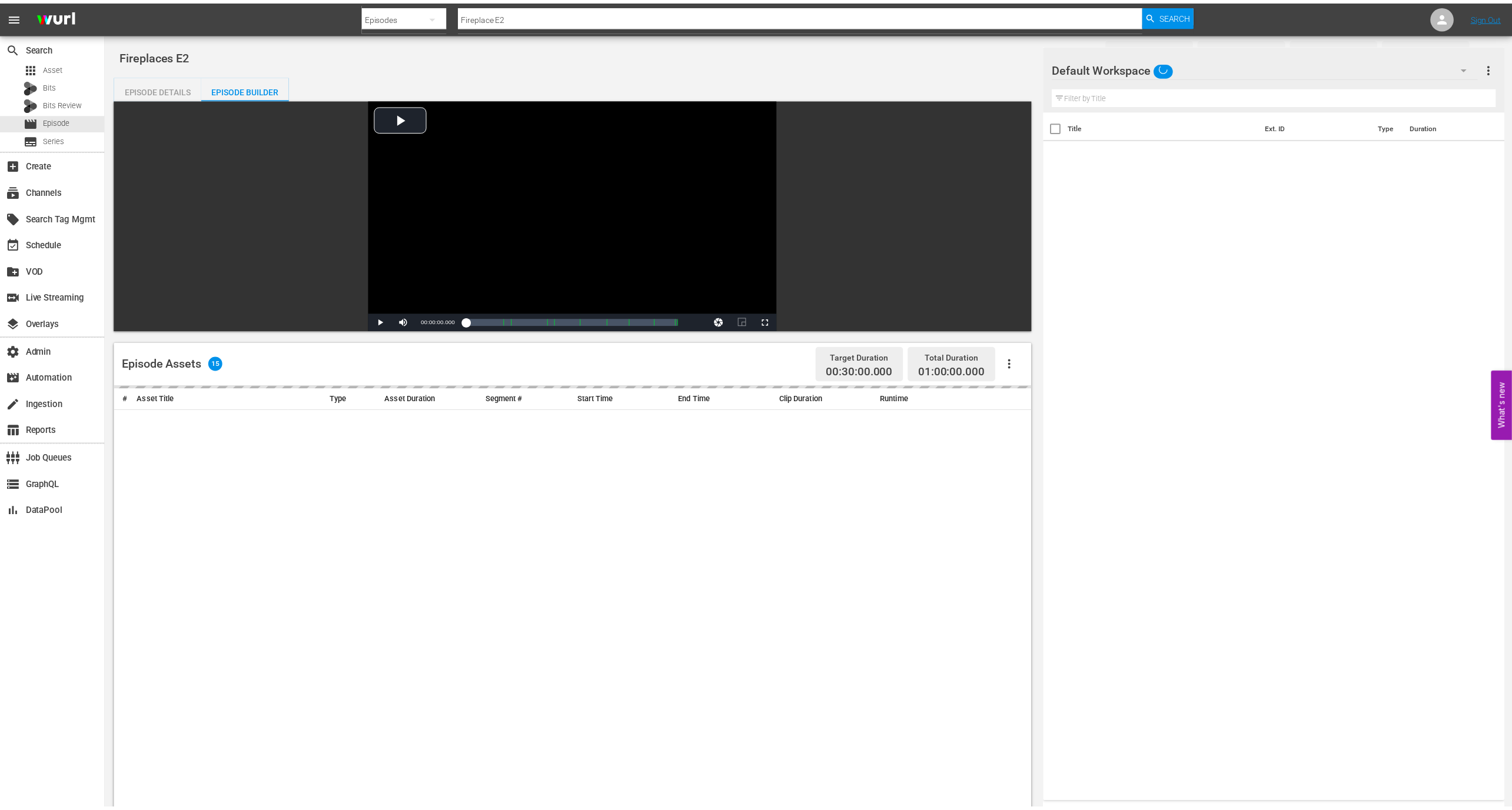
scroll to position [135, 0]
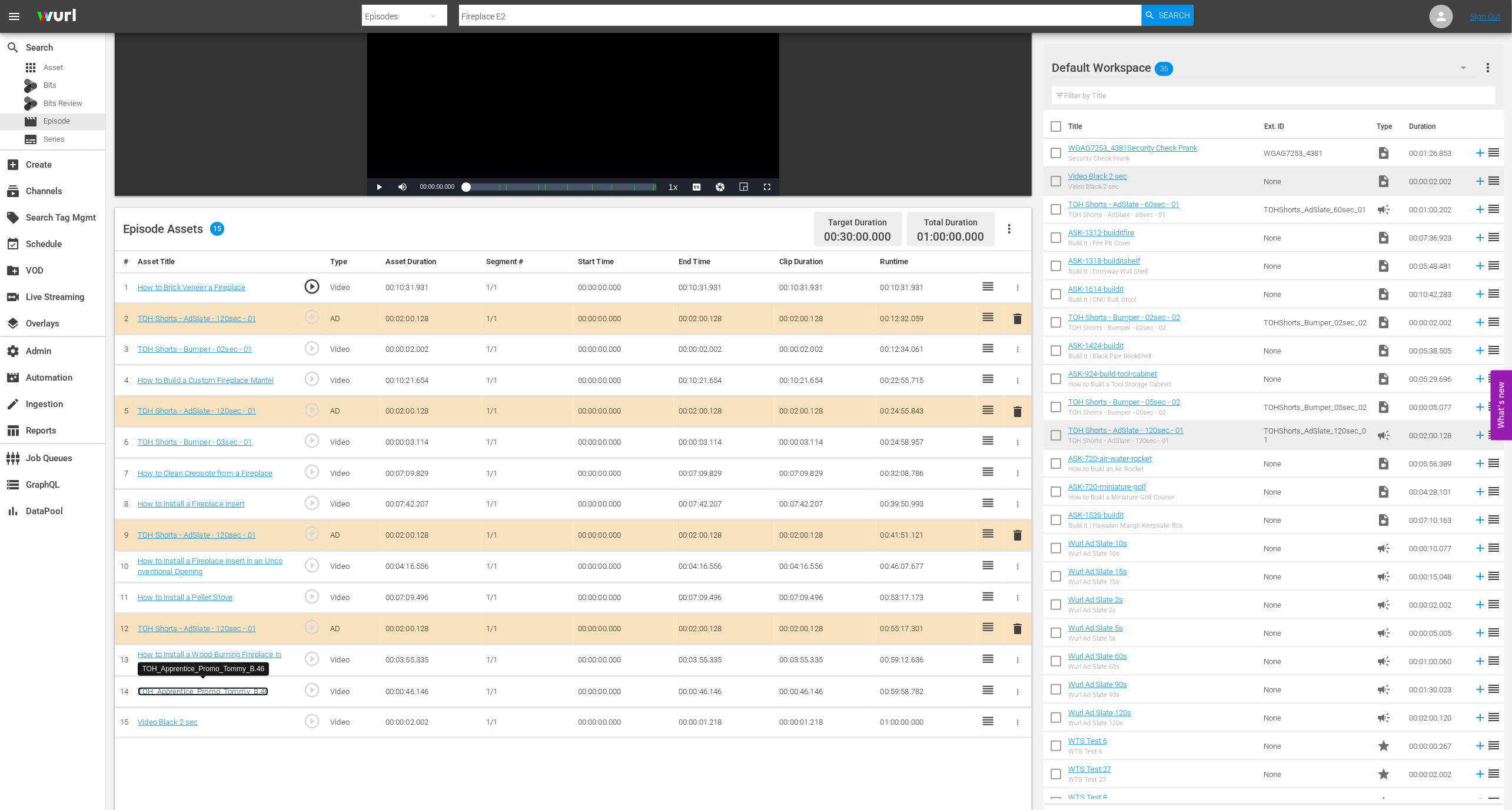
click at [259, 688] on link "TOH_Apprentice_Promo_Tommy_B.46" at bounding box center [203, 692] width 131 height 9
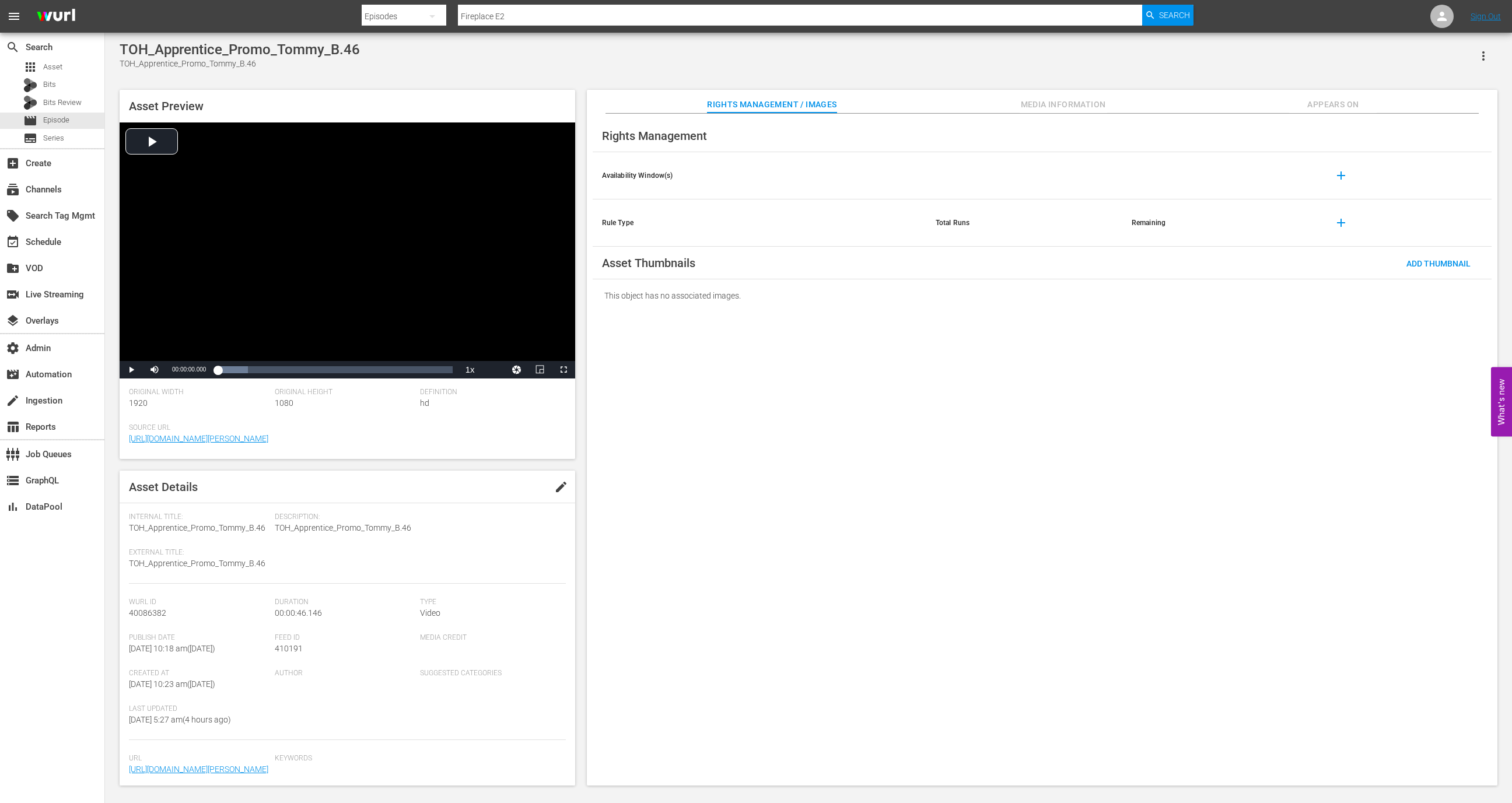
click at [1482, 51] on icon "button" at bounding box center [1483, 56] width 14 height 14
click at [1467, 51] on div "Add To Workspace" at bounding box center [1432, 60] width 112 height 28
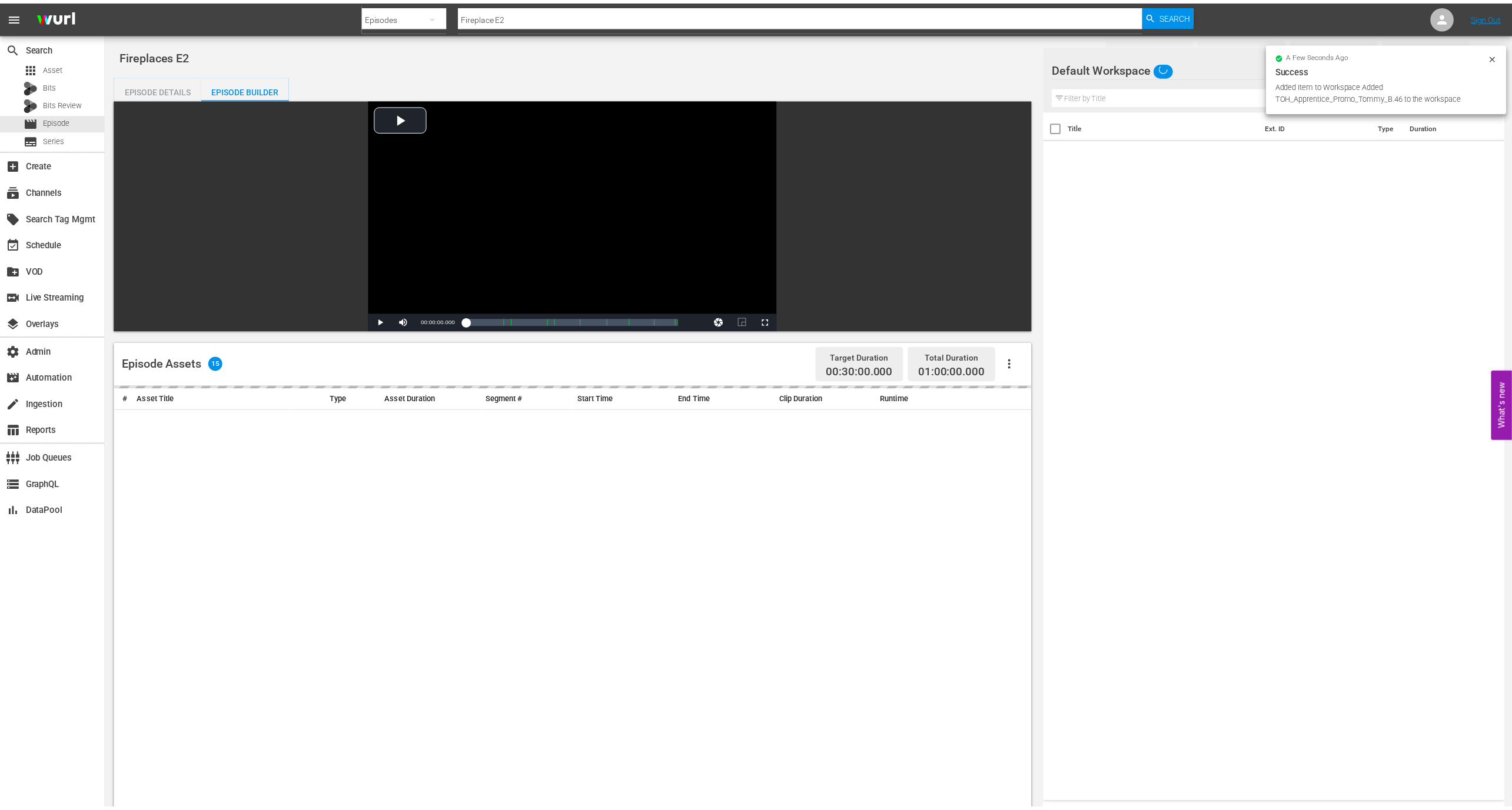
scroll to position [135, 0]
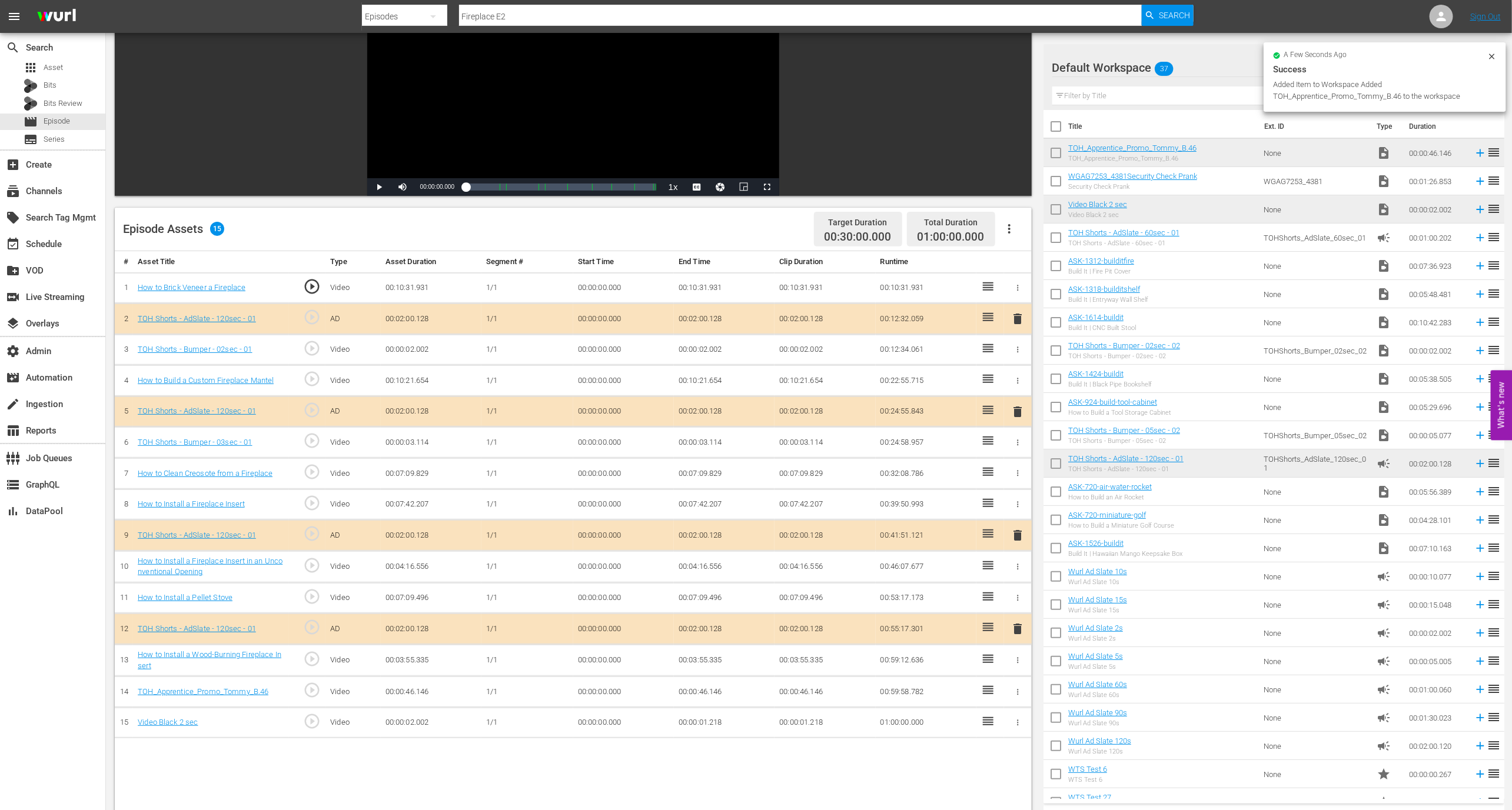
click at [1491, 55] on icon at bounding box center [1492, 56] width 9 height 9
click at [1490, 49] on div "Default Workspace 37 Default more_vert" at bounding box center [1274, 63] width 443 height 38
click at [1490, 62] on span "more_vert" at bounding box center [1488, 67] width 14 height 14
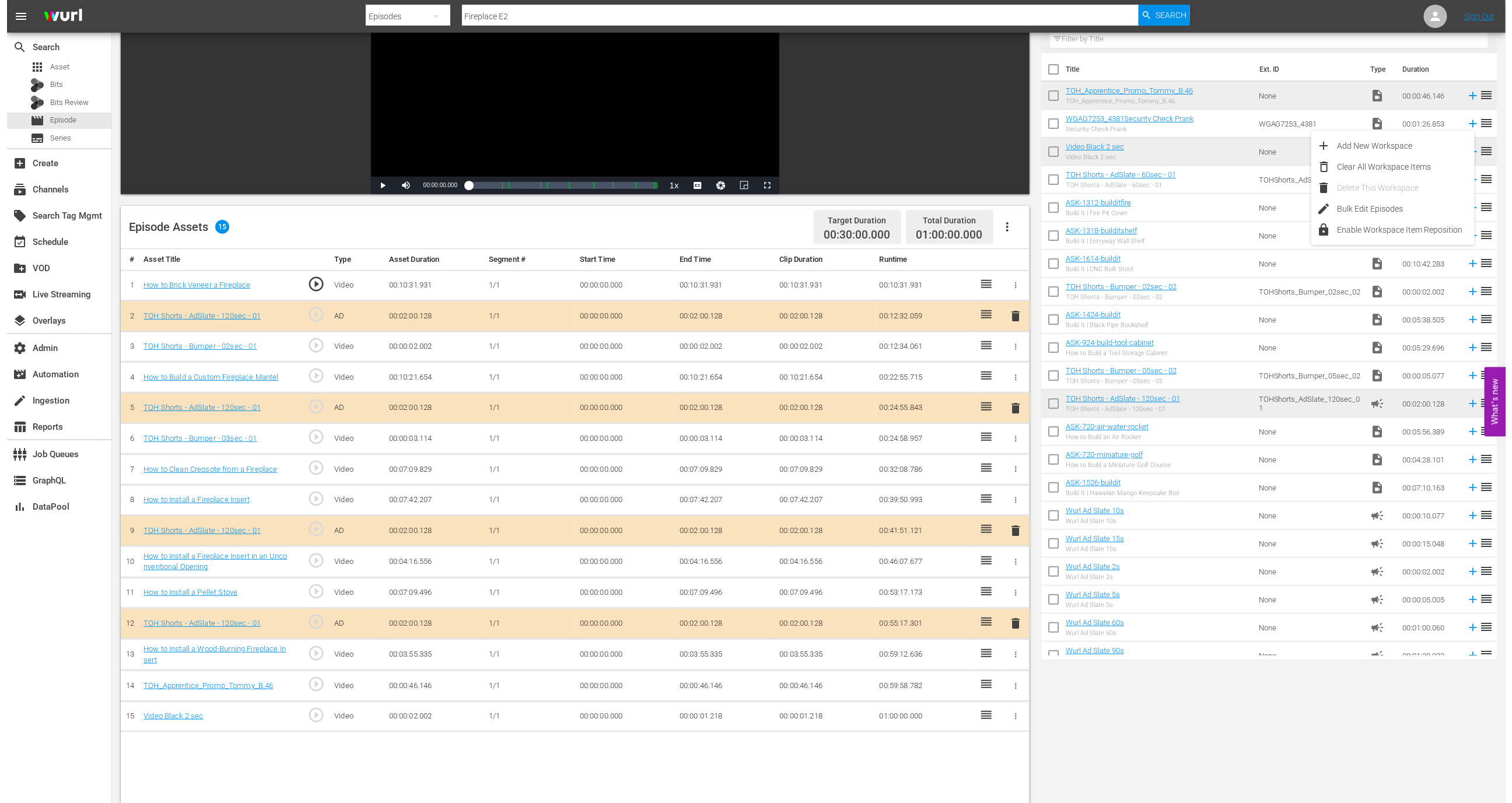
scroll to position [0, 0]
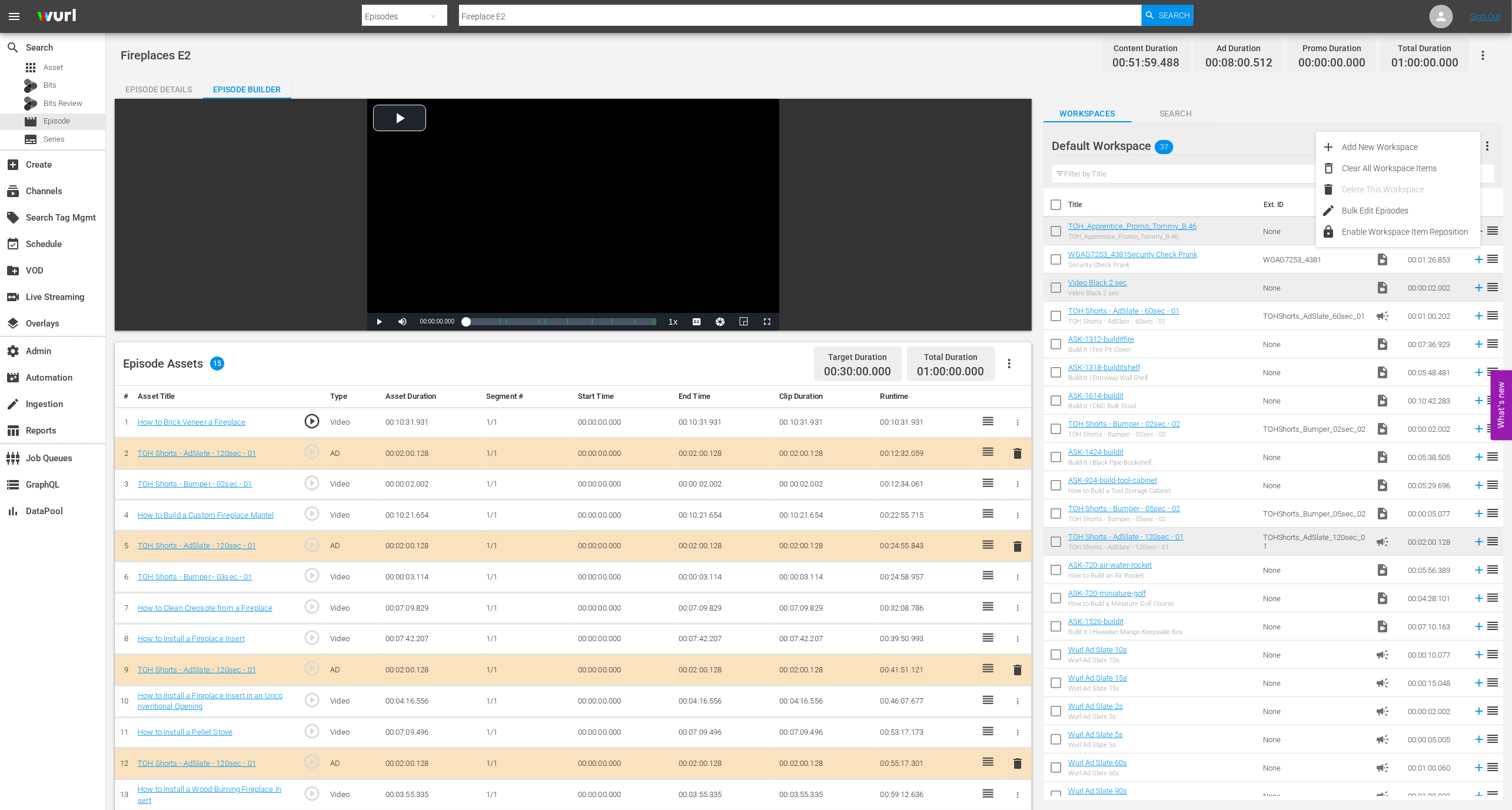
click at [942, 53] on div "Fireplaces E2 Content Duration 00:51:59.488 Ad Duration 00:08:00.512 Promo Dura…" at bounding box center [808, 54] width 1377 height 27
click at [157, 79] on div "Episode Details" at bounding box center [159, 89] width 88 height 29
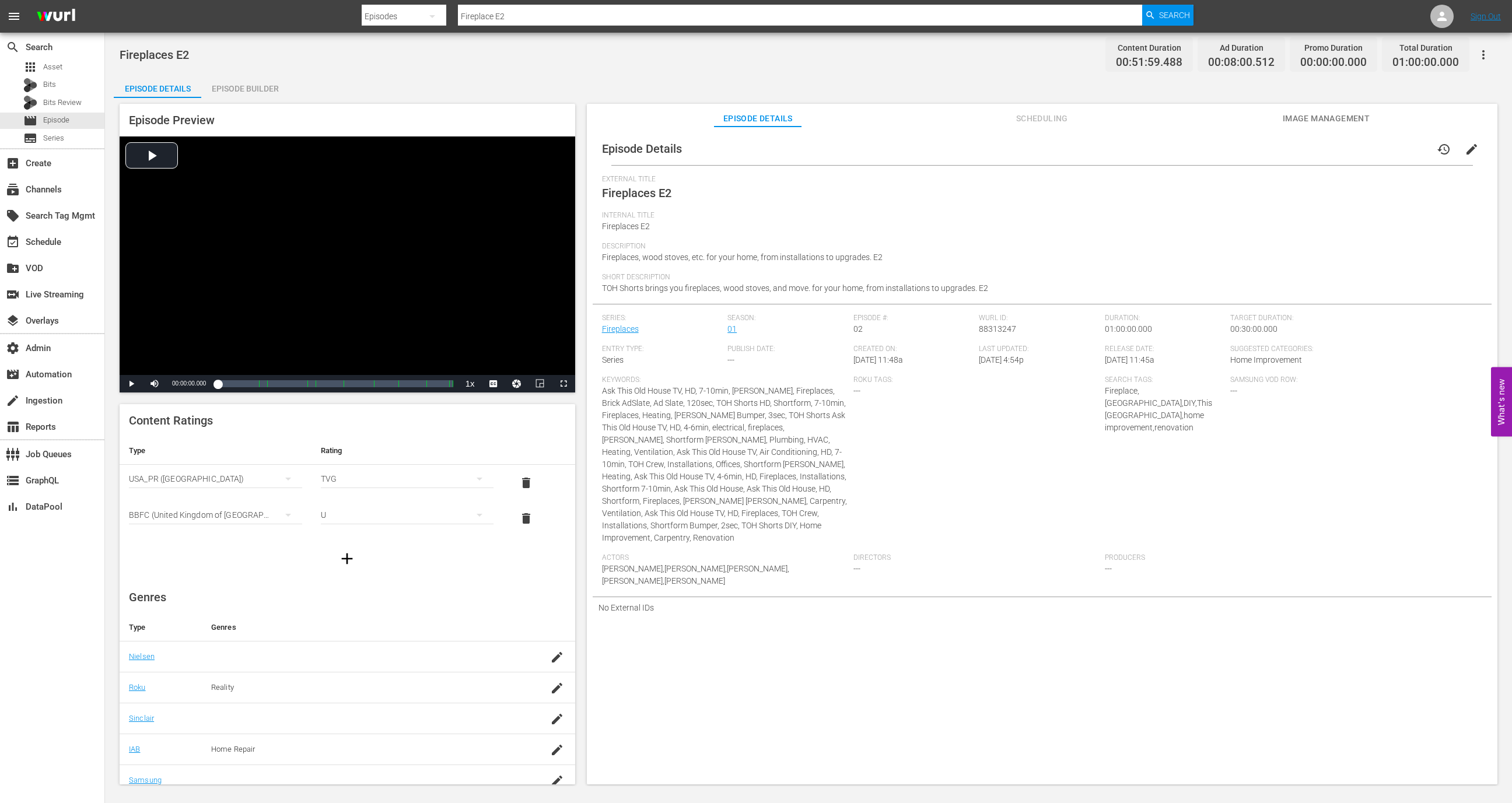
click at [1479, 50] on icon "button" at bounding box center [1483, 54] width 14 height 14
click at [1427, 86] on div "Duplicate Episode" at bounding box center [1399, 87] width 178 height 28
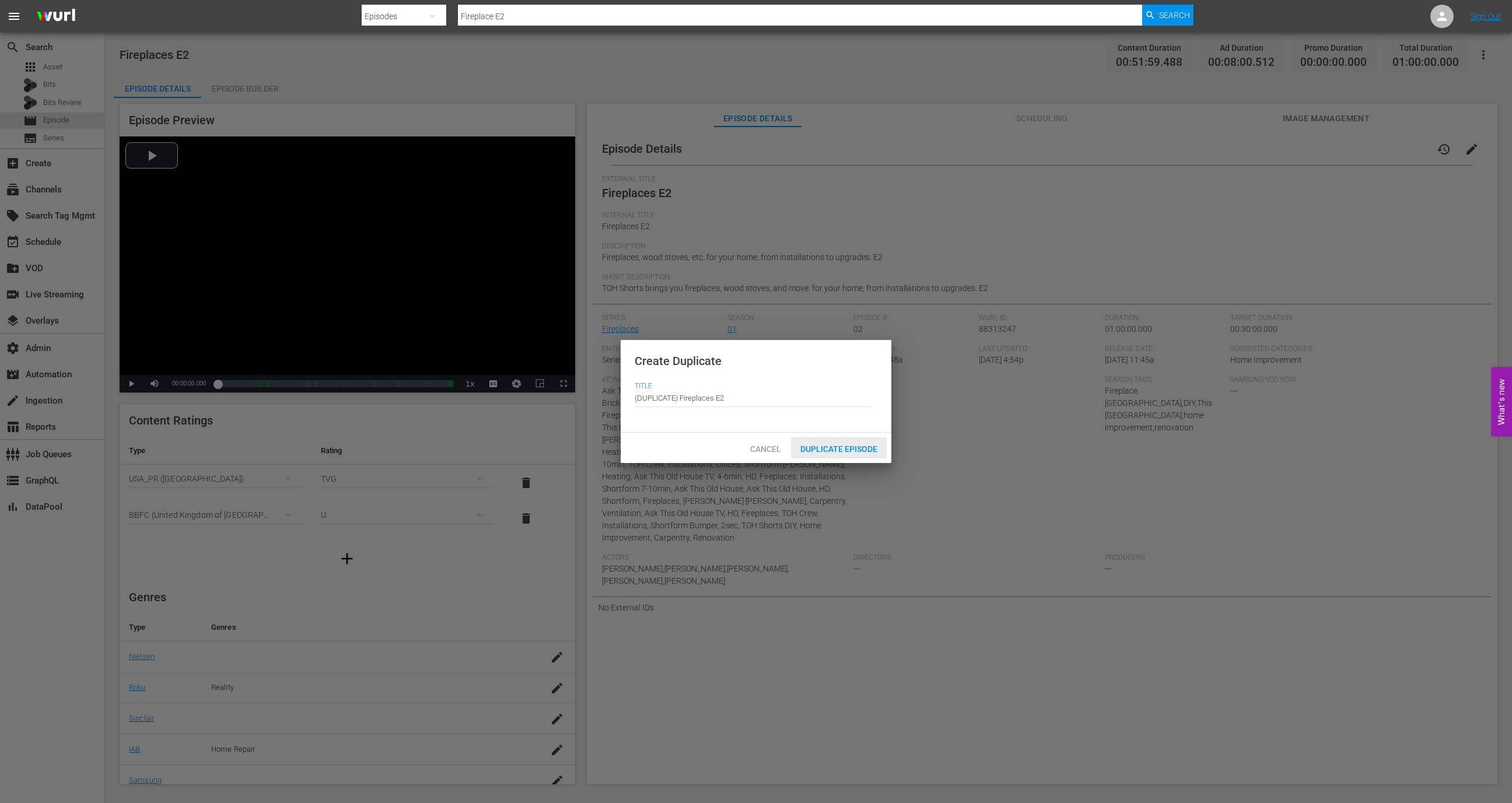
click at [869, 445] on span "Duplicate Episode" at bounding box center [838, 449] width 96 height 9
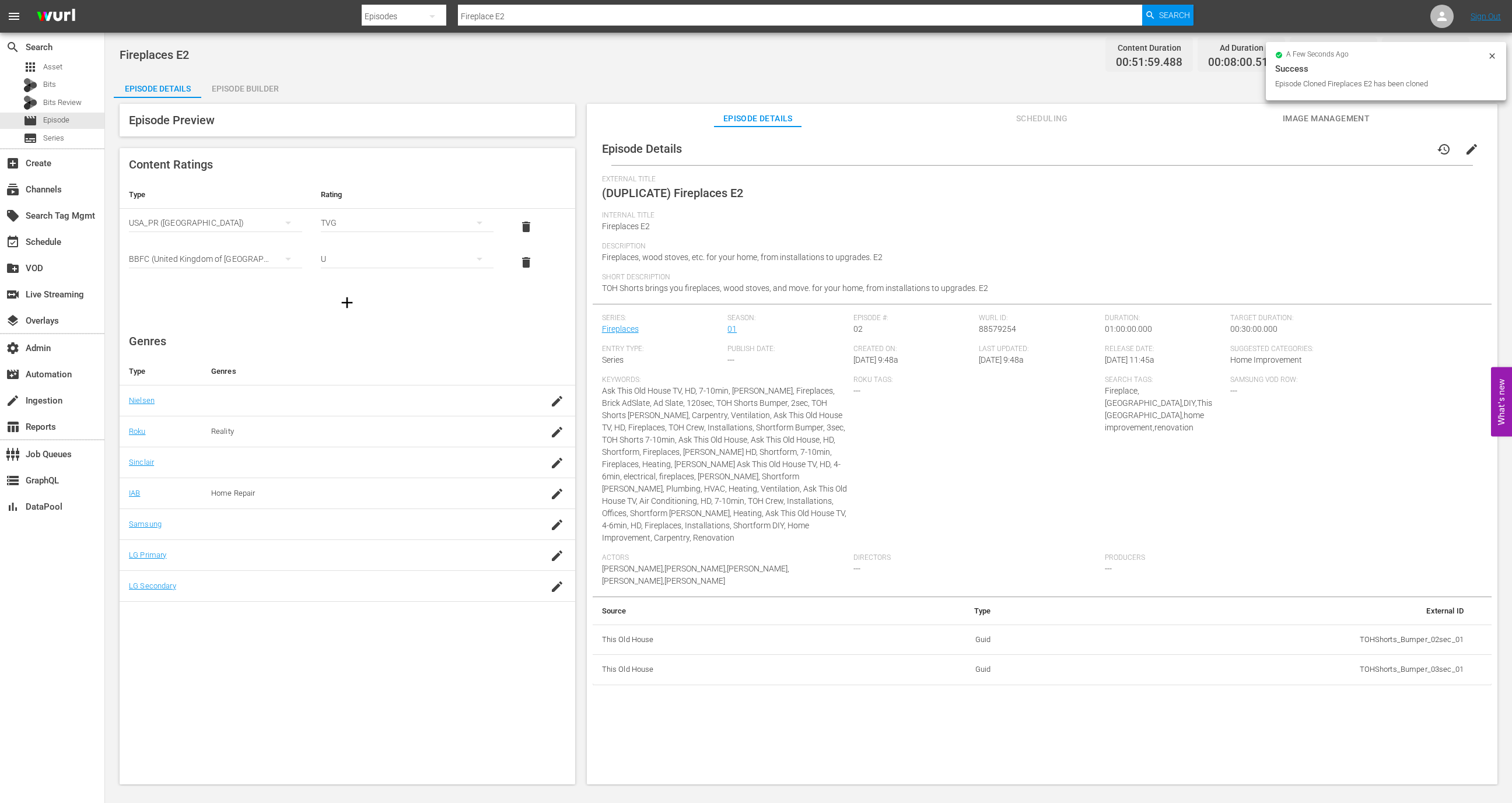
click at [238, 90] on div "Episode Builder" at bounding box center [245, 88] width 87 height 28
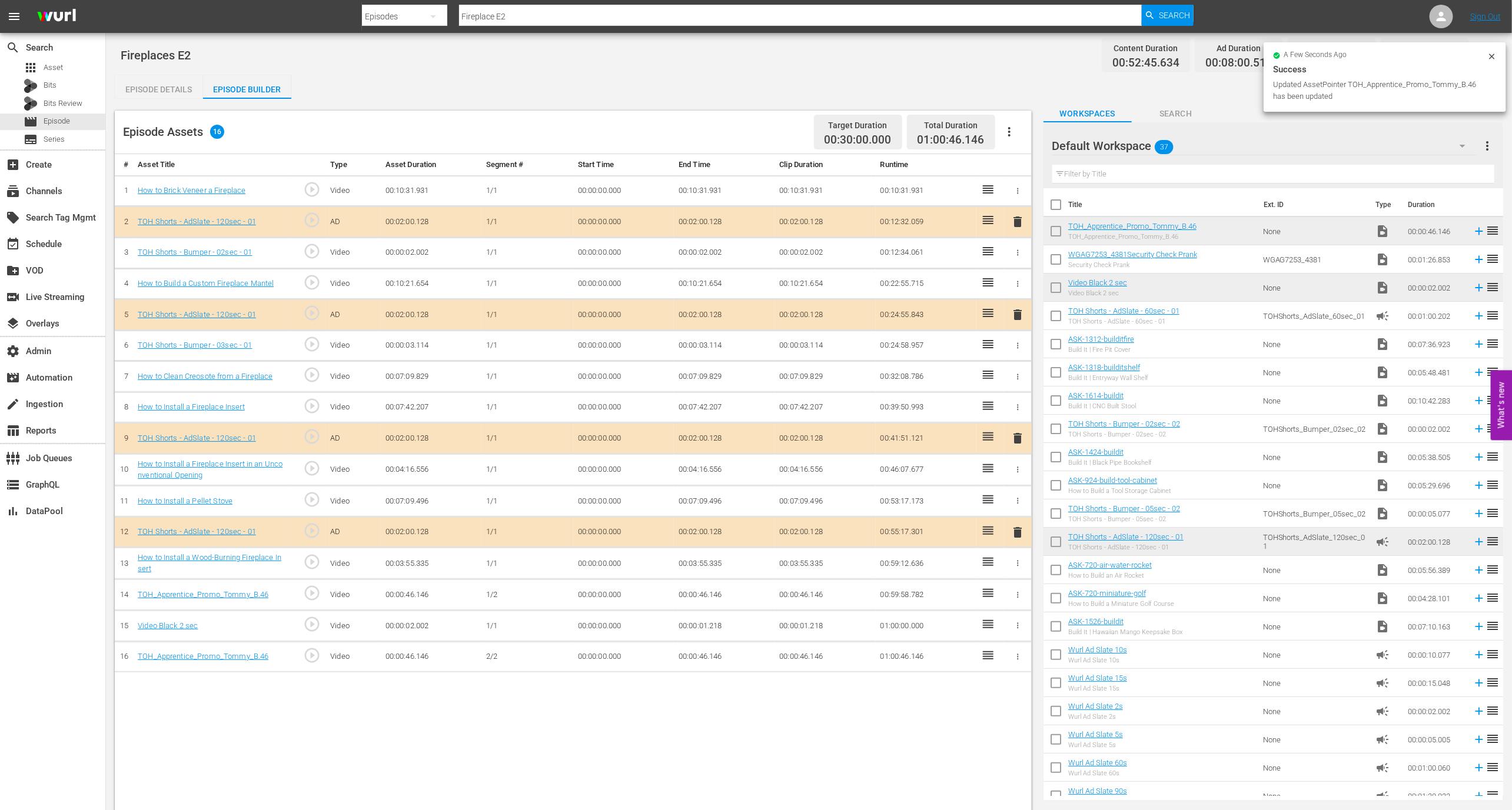
click at [169, 94] on div "Episode Details" at bounding box center [159, 89] width 88 height 29
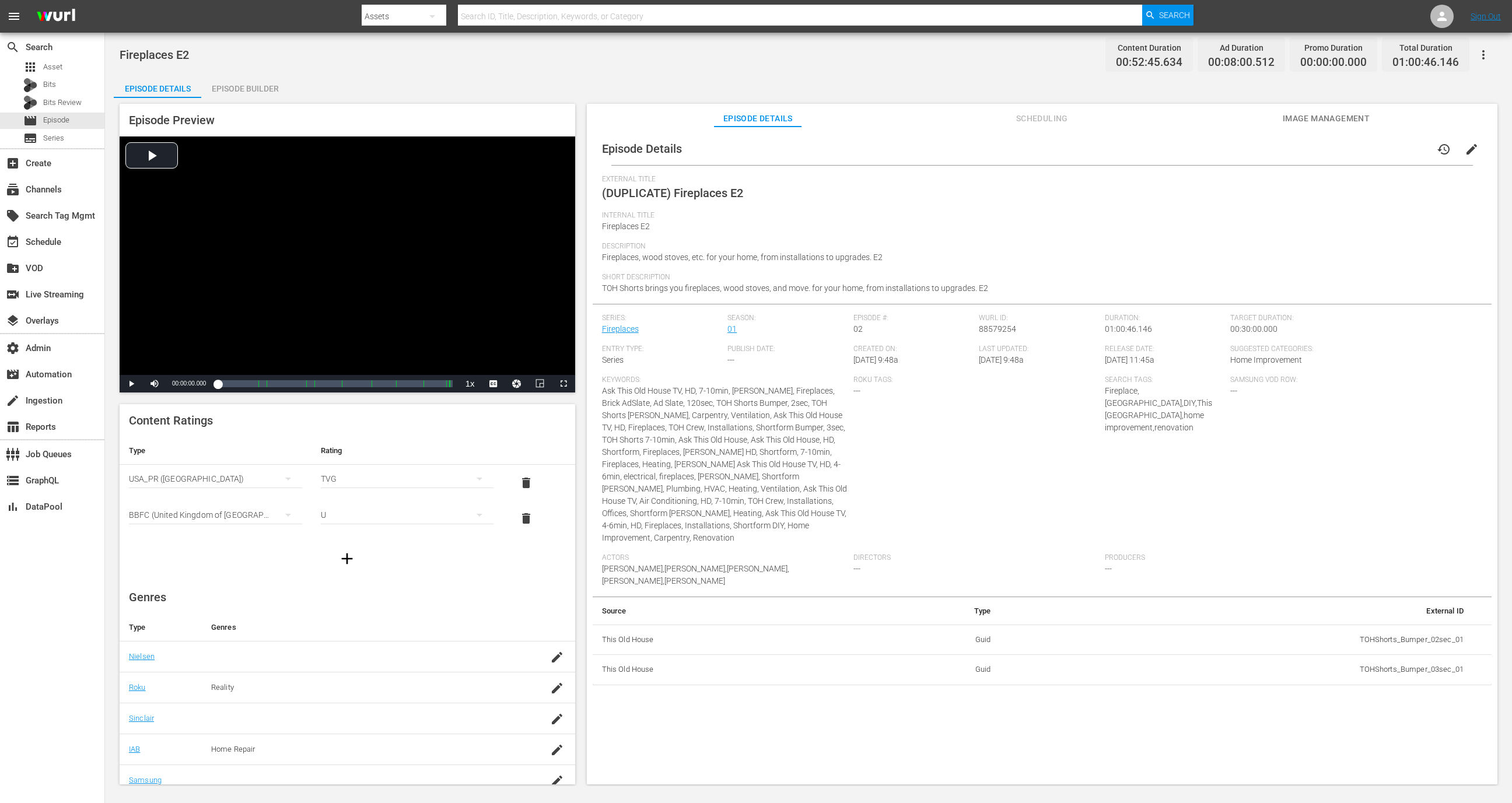
click at [257, 100] on div "Episode Preview Video Player is loading. Play Video Play Mute Current Time 00:0…" at bounding box center [808, 447] width 1390 height 696
click at [259, 86] on div "Episode Builder" at bounding box center [245, 88] width 87 height 28
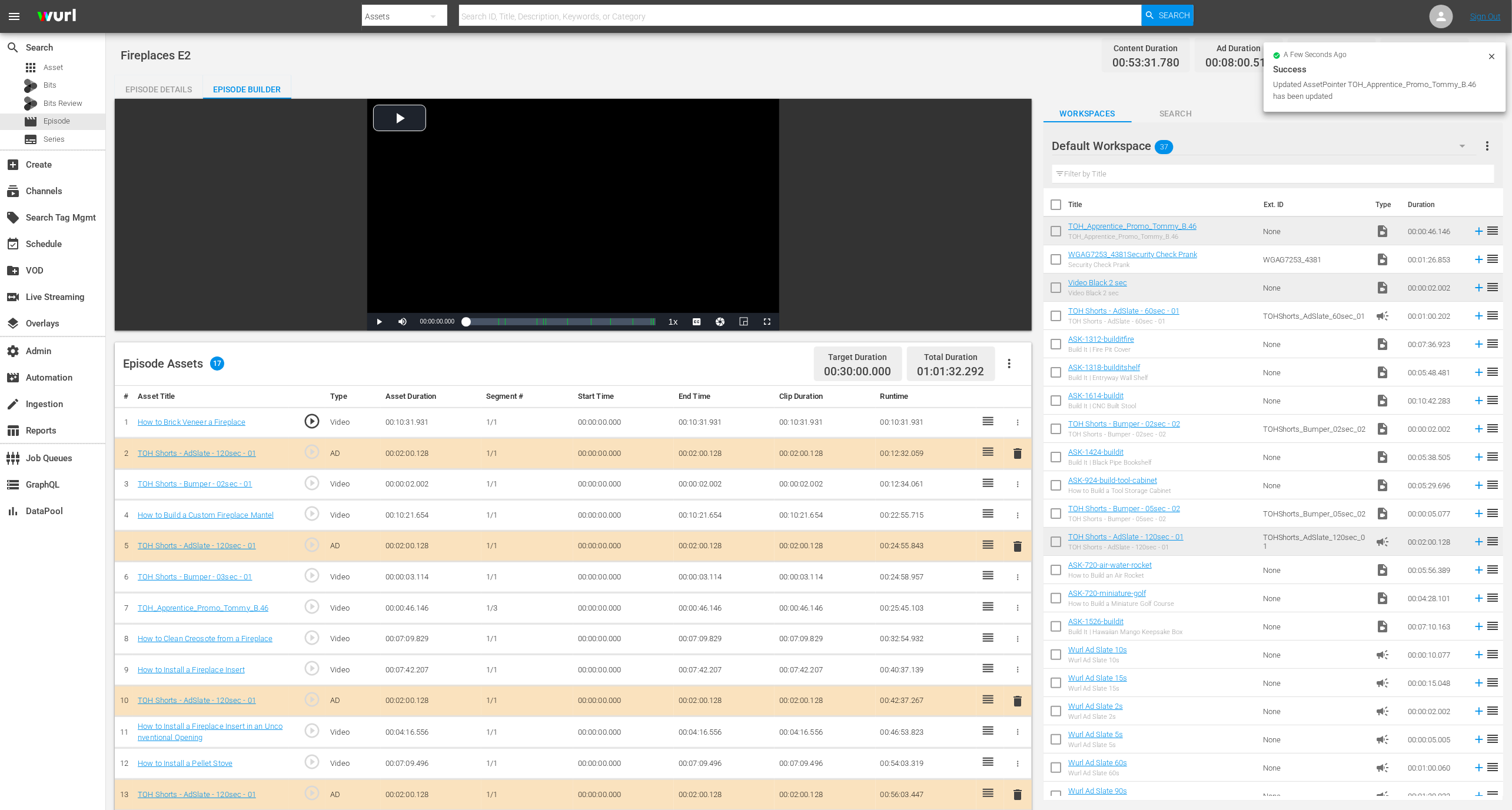
click at [186, 83] on div "Episode Details" at bounding box center [159, 89] width 88 height 29
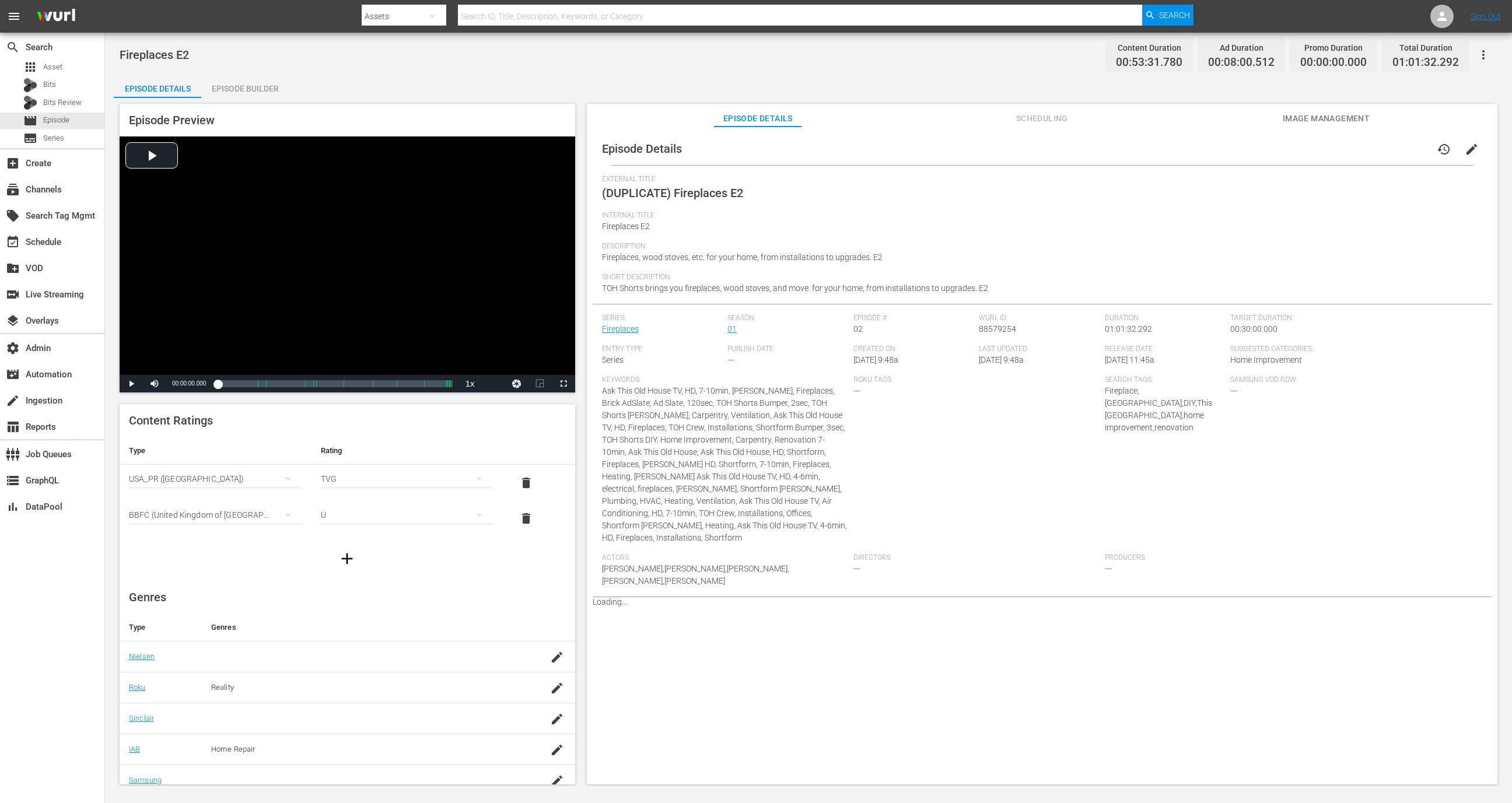
scroll to position [72, 0]
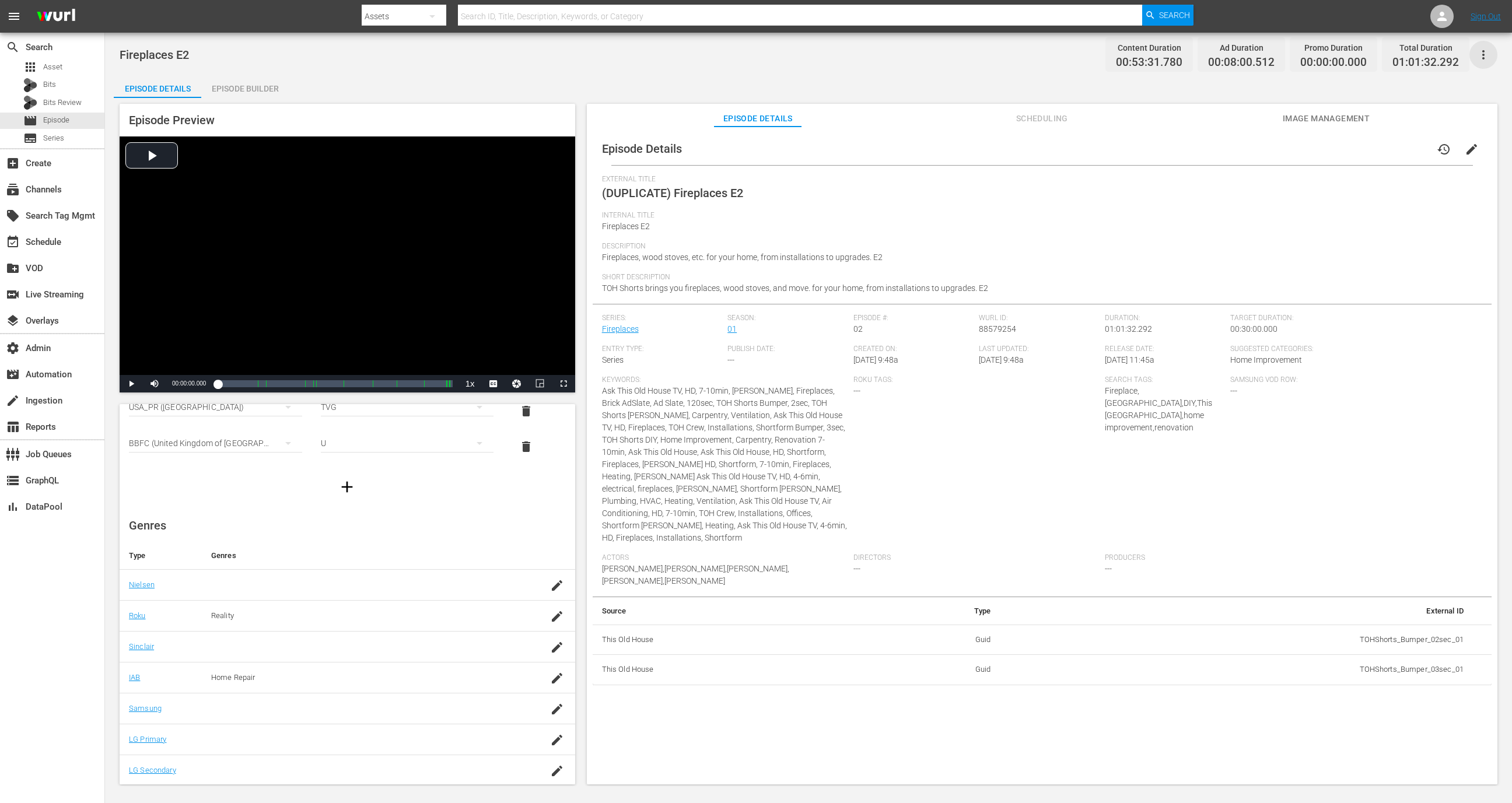
click at [1483, 51] on icon "button" at bounding box center [1483, 55] width 3 height 9
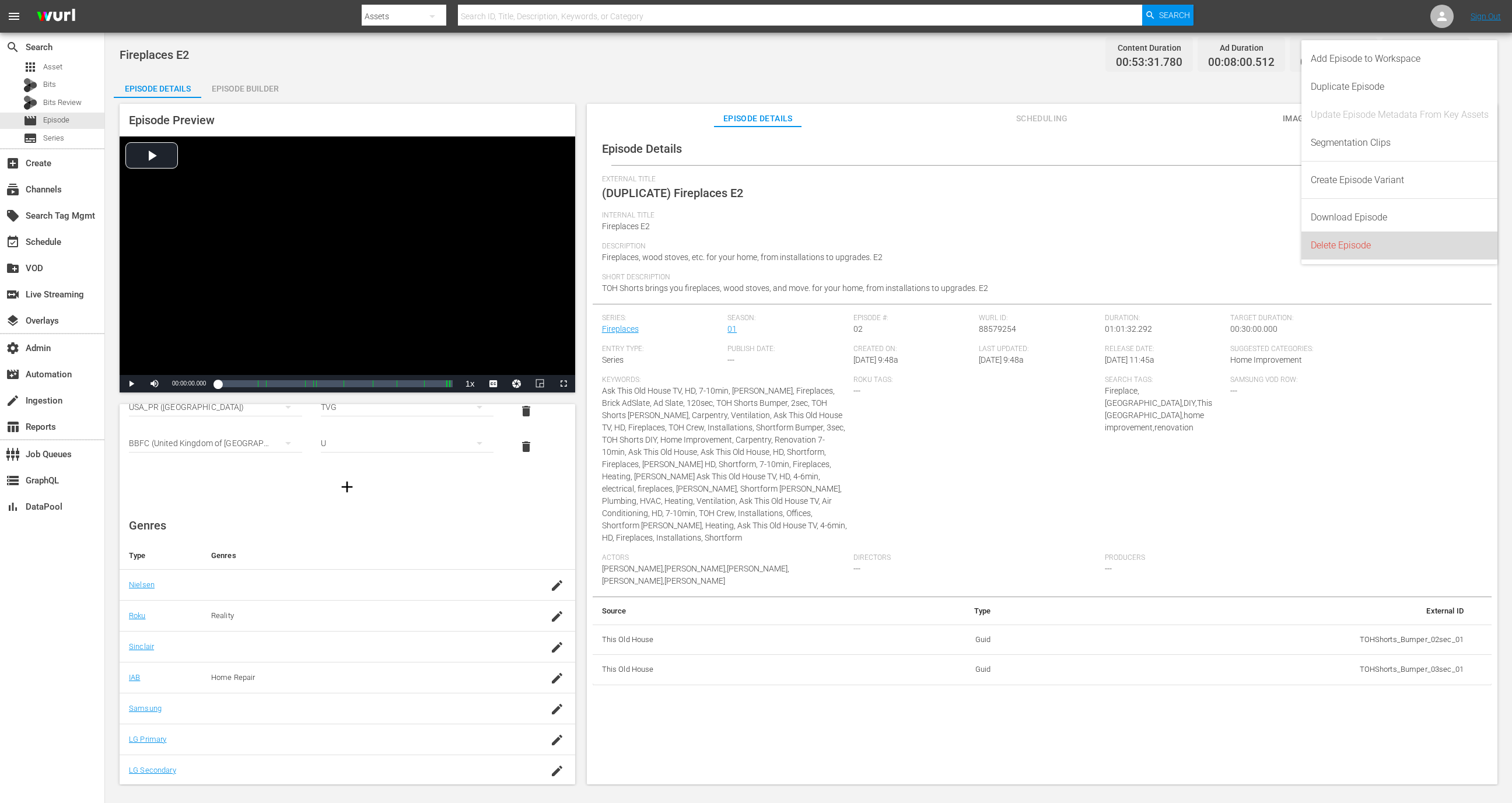
click at [1391, 237] on div "Delete Episode" at bounding box center [1399, 245] width 178 height 28
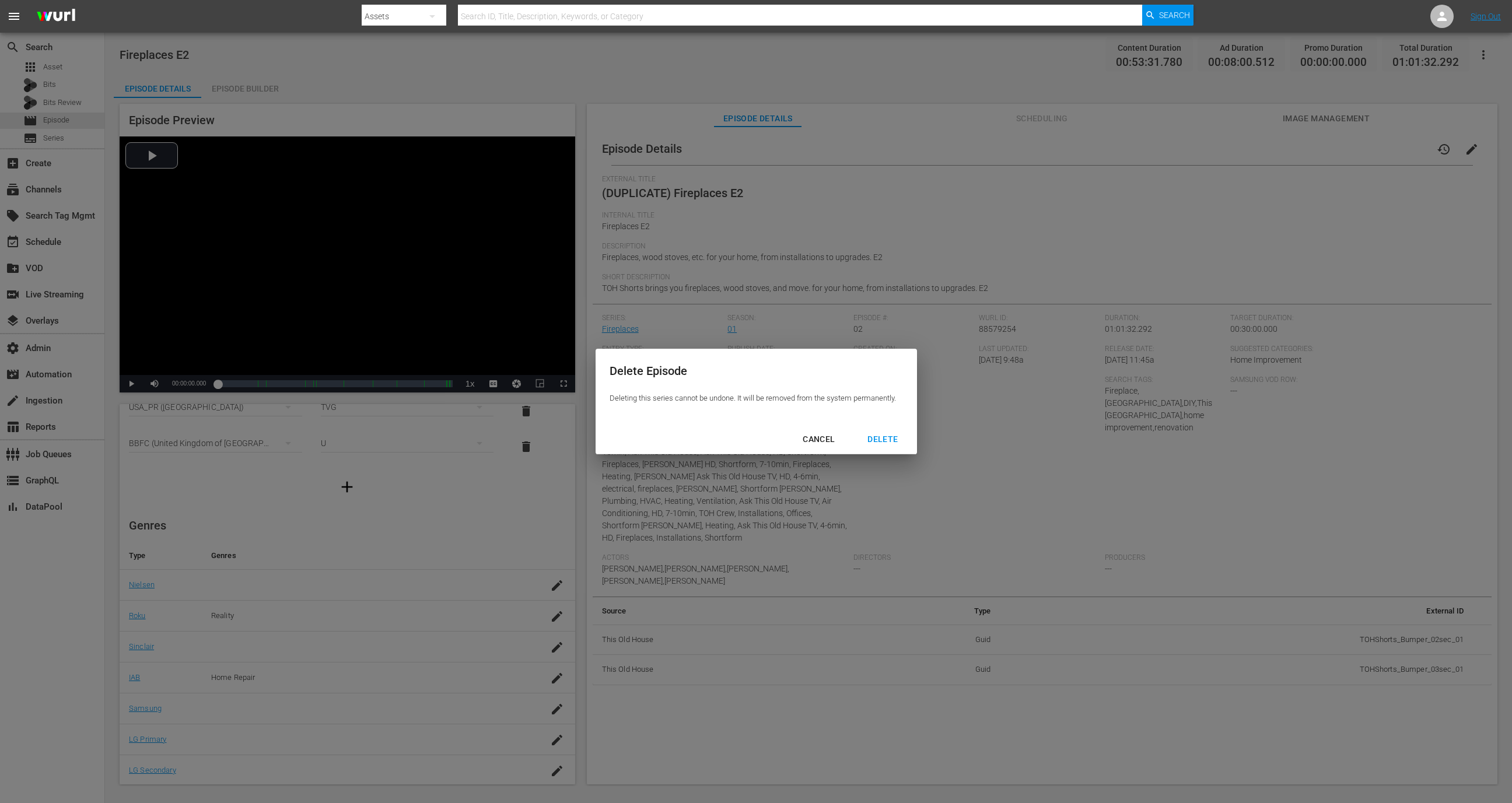
click at [878, 439] on div "DELETE" at bounding box center [883, 439] width 49 height 15
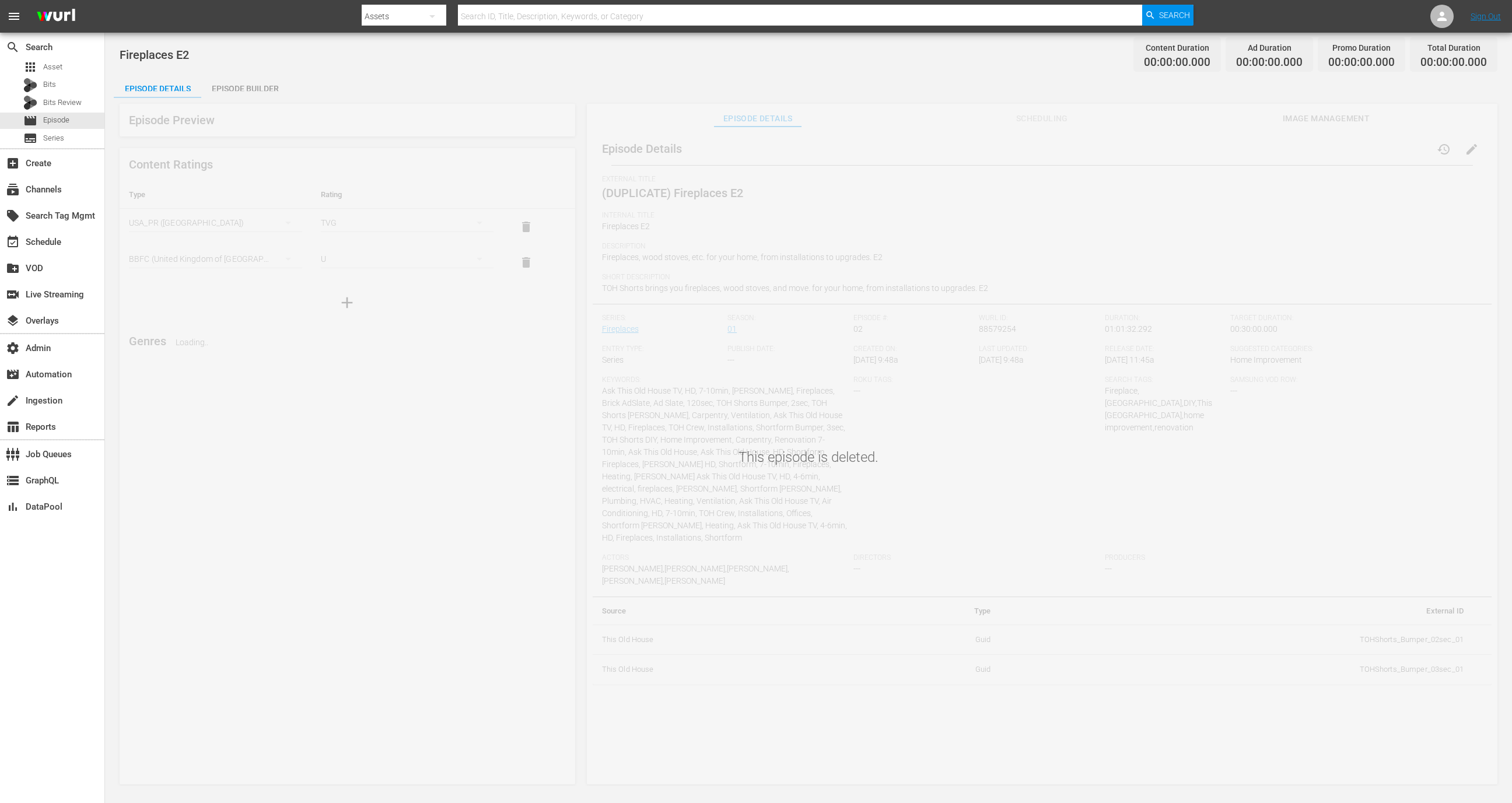
scroll to position [0, 0]
